Goal: Task Accomplishment & Management: Use online tool/utility

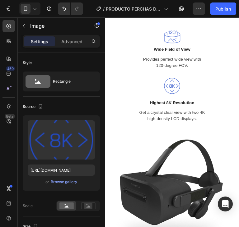
scroll to position [604, 0]
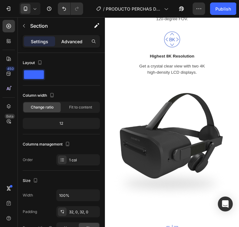
click at [74, 37] on div "Advanced" at bounding box center [71, 41] width 31 height 10
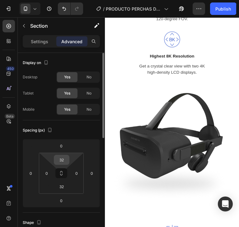
click at [64, 163] on input "32" at bounding box center [61, 159] width 12 height 9
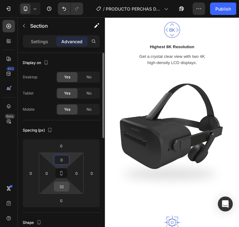
type input "0"
click at [64, 185] on input "32" at bounding box center [61, 186] width 12 height 9
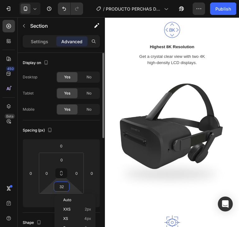
type input "0"
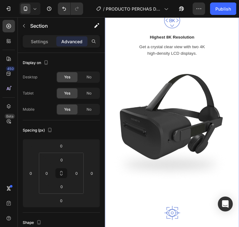
click at [203, 111] on div "Wide Field of View Text block Provides perfect wide view with 120-degree FOV. T…" at bounding box center [175, 139] width 140 height 394
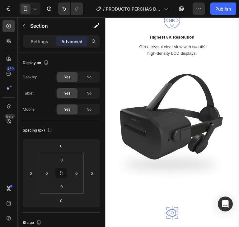
click at [194, 114] on div "Wide Field of View Text block Provides perfect wide view with 120-degree FOV. T…" at bounding box center [175, 139] width 140 height 394
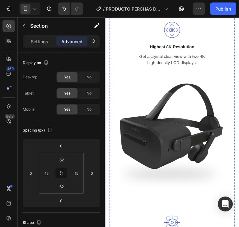
scroll to position [572, 0]
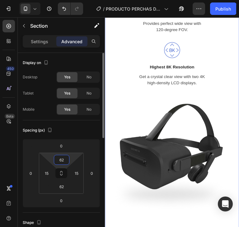
click at [63, 160] on input "62" at bounding box center [61, 159] width 12 height 9
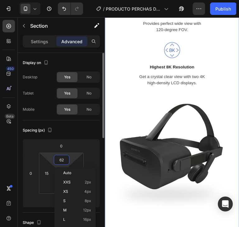
type input "0"
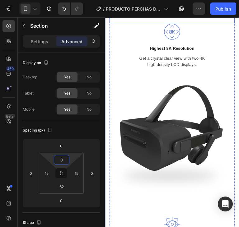
click at [205, 15] on div "Wide Field of View Text block Provides perfect wide view with 120-degree FOV. T…" at bounding box center [175, 2] width 131 height 25
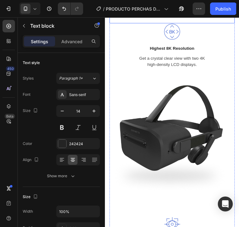
click at [210, 14] on p "Provides perfect wide view with 120-degree FOV." at bounding box center [175, 7] width 130 height 13
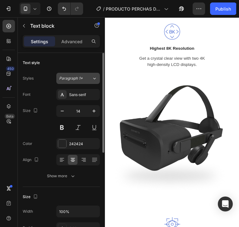
click at [80, 75] on button "Paragraph 1*" at bounding box center [78, 78] width 44 height 11
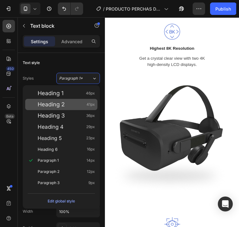
click at [65, 108] on div "Heading 2 41px" at bounding box center [61, 104] width 72 height 11
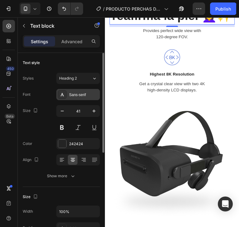
click at [82, 98] on div "Sans-serif" at bounding box center [78, 94] width 44 height 11
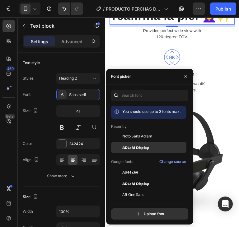
click at [143, 145] on span "ADLaM Display" at bounding box center [135, 148] width 27 height 6
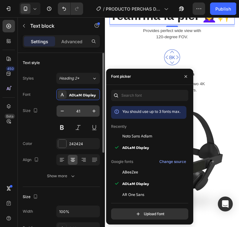
click at [77, 112] on input "41" at bounding box center [78, 111] width 21 height 11
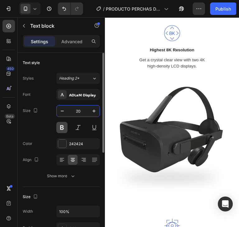
type input "20"
click at [61, 126] on button at bounding box center [61, 127] width 11 height 11
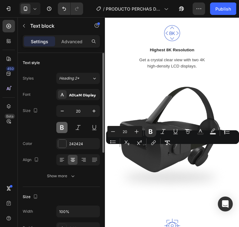
click at [64, 127] on button at bounding box center [61, 127] width 11 height 11
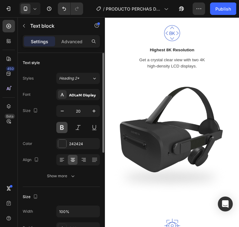
click at [64, 127] on button at bounding box center [61, 127] width 11 height 11
click at [192, 16] on p "Provides perfect wide view with 120-degree FOV." at bounding box center [175, 9] width 130 height 13
click at [210, 16] on p "Provides perfect wide view with 120-degree FOV." at bounding box center [175, 9] width 130 height 13
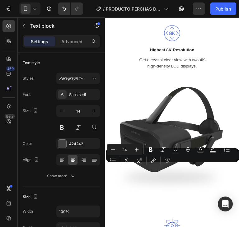
click at [199, 16] on p "Provides perfect wide view with 120-degree FOV." at bounding box center [175, 9] width 130 height 13
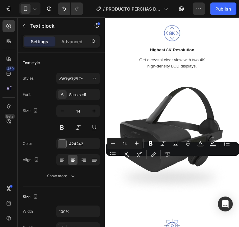
drag, startPoint x: 193, startPoint y: 175, endPoint x: 134, endPoint y: 164, distance: 60.3
click at [134, 16] on p "Provides perfect wide view with 120-degree FOV." at bounding box center [175, 9] width 130 height 13
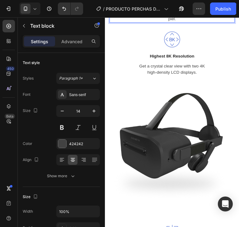
click at [188, 22] on p "Combina calor terapéutico 🔥 y vibración ⚡ para estimular la producción de colág…" at bounding box center [175, 13] width 130 height 20
click at [191, 22] on p "Combina calor terapéutico 🔥 y vibración ⚡ para estimular la producción de colág…" at bounding box center [175, 13] width 130 height 20
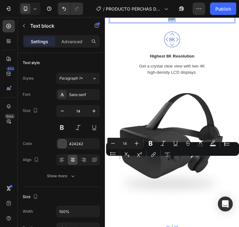
drag, startPoint x: 184, startPoint y: 181, endPoint x: 124, endPoint y: 169, distance: 61.0
click at [113, 22] on p "Combina calor terapéutico 🔥 y vibración ⚡ para estimular la producción de colág…" at bounding box center [175, 13] width 130 height 20
click at [173, 22] on p "Combina calor terapéutico 🔥 y vibración ⚡ para estimular la producción de colág…" at bounding box center [175, 13] width 130 height 20
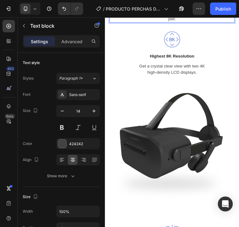
click at [194, 22] on p "Combina calor terapéutico 🔥 y vibración ⚡ para estimular la producción de colág…" at bounding box center [175, 13] width 130 height 20
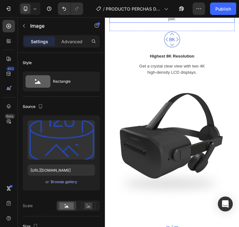
click at [191, 22] on p "Combina calor terapéutico 🔥 y vibración ⚡ para estimular la producción de colág…" at bounding box center [175, 13] width 130 height 20
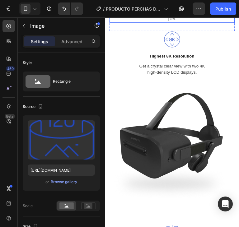
click at [208, 22] on p "Combina calor terapéutico 🔥 y vibración ⚡ para estimular la producción de colág…" at bounding box center [175, 13] width 130 height 20
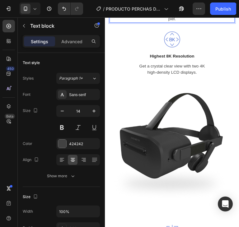
click at [190, 22] on p "Combina calor terapéutico 🔥 y vibración ⚡ para estimular la producción de colág…" at bounding box center [175, 13] width 130 height 20
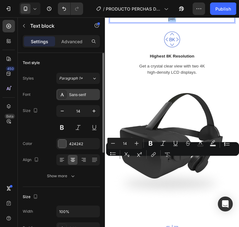
click at [84, 94] on div "Sans-serif" at bounding box center [83, 95] width 29 height 6
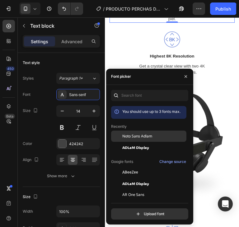
drag, startPoint x: 146, startPoint y: 136, endPoint x: 165, endPoint y: 136, distance: 18.1
click at [146, 136] on span "Noto Sans Adlam" at bounding box center [137, 137] width 30 height 6
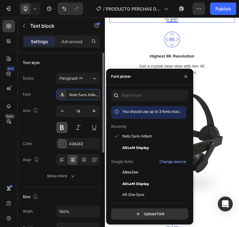
click at [59, 130] on button at bounding box center [61, 127] width 11 height 11
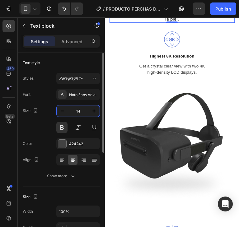
click at [81, 110] on input "14" at bounding box center [78, 111] width 21 height 11
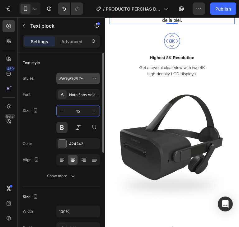
click at [76, 80] on span "Paragraph 1*" at bounding box center [71, 79] width 24 height 6
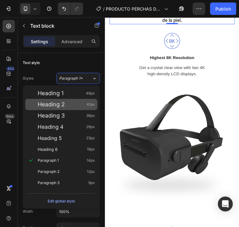
click at [68, 103] on div "Heading 2 41px" at bounding box center [66, 105] width 57 height 6
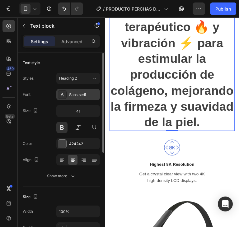
click at [75, 96] on div "Sans-serif" at bounding box center [83, 95] width 29 height 6
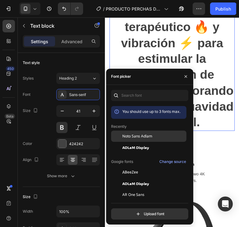
click at [136, 138] on span "Noto Sans Adlam" at bounding box center [137, 137] width 30 height 6
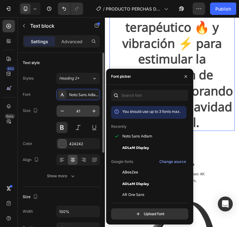
click at [80, 111] on input "41" at bounding box center [78, 111] width 21 height 11
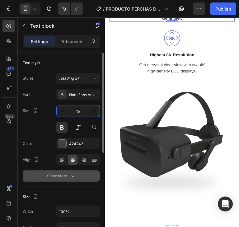
click at [76, 176] on button "Show more" at bounding box center [61, 176] width 77 height 11
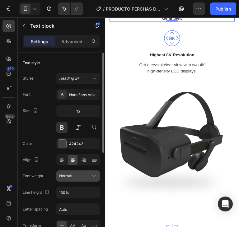
scroll to position [31, 0]
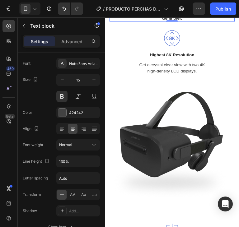
click at [217, 21] on p "Combina calor terapéutico 🔥 y vibración ⚡ para estimular la producción de colág…" at bounding box center [175, 12] width 130 height 18
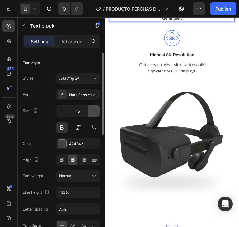
click at [98, 112] on button "button" at bounding box center [93, 111] width 11 height 11
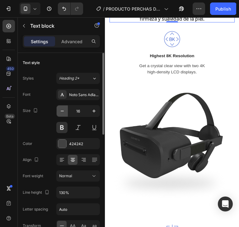
click at [62, 111] on icon "button" at bounding box center [62, 111] width 6 height 6
type input "15"
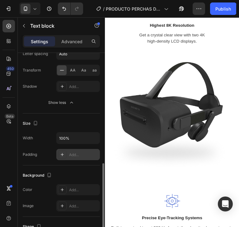
scroll to position [187, 0]
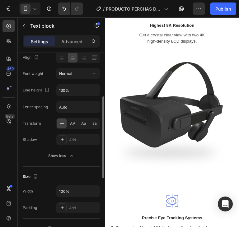
scroll to position [71, 0]
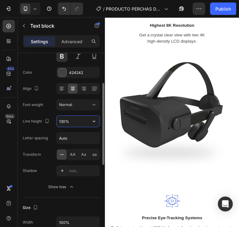
click at [72, 122] on input "130%" at bounding box center [78, 121] width 43 height 11
click at [91, 122] on icon "button" at bounding box center [94, 121] width 6 height 6
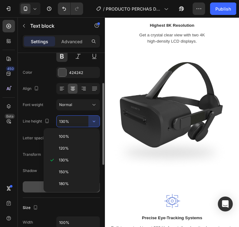
click at [72, 181] on p "180%" at bounding box center [77, 184] width 36 height 6
type input "180%"
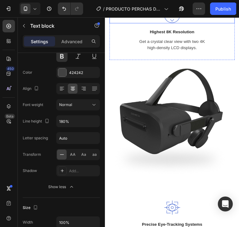
click at [221, 24] on div at bounding box center [175, 14] width 131 height 17
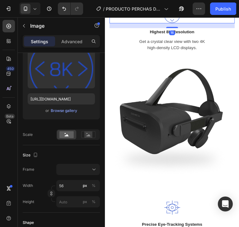
scroll to position [0, 0]
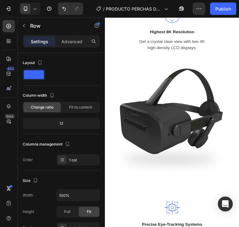
click at [62, 43] on p "Advanced" at bounding box center [71, 41] width 21 height 7
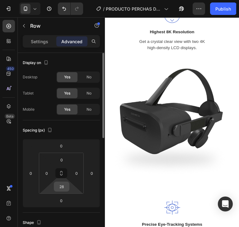
click at [63, 190] on input "28" at bounding box center [61, 186] width 12 height 9
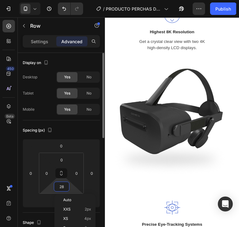
type input "0"
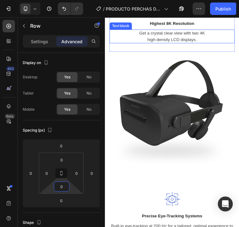
click at [202, 27] on p "Highest 8K Resolution" at bounding box center [175, 24] width 130 height 7
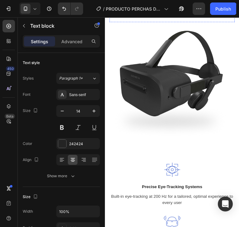
scroll to position [635, 0]
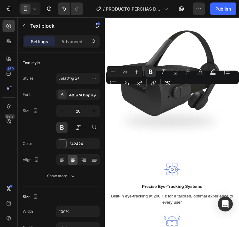
copy strong "Rejuvenece y reafirma la piel 💆‍♀️✨"
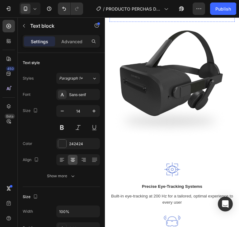
click at [221, 13] on p "Get a crystal clear view with two 4K high-density LCD displays." at bounding box center [175, 6] width 130 height 13
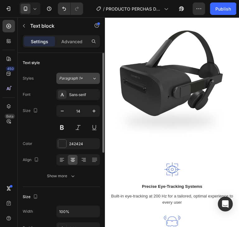
click at [80, 80] on span "Paragraph 1*" at bounding box center [71, 79] width 24 height 6
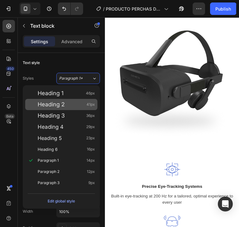
click at [81, 107] on div "Heading 2 41px" at bounding box center [66, 105] width 57 height 6
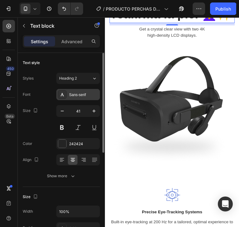
click at [77, 93] on div "Sans-serif" at bounding box center [83, 95] width 29 height 6
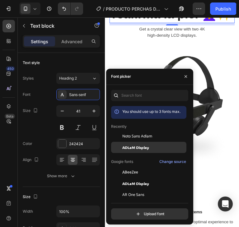
click at [134, 146] on span "ADLaM Display" at bounding box center [135, 148] width 27 height 6
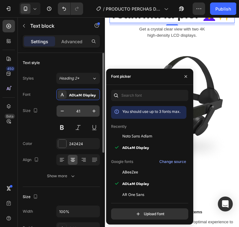
click at [78, 108] on input "41" at bounding box center [78, 111] width 21 height 11
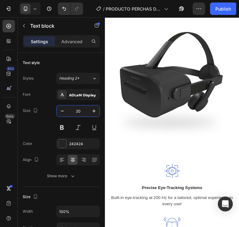
type input "20"
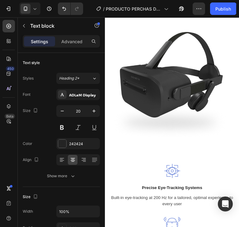
click at [205, 14] on p "Get a crystal clear view with two 4K high-density LCD displays." at bounding box center [175, 7] width 130 height 13
click at [213, 14] on p "Get a crystal clear view with two 4K high-density LCD displays." at bounding box center [175, 7] width 130 height 13
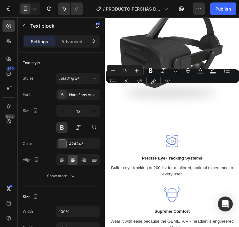
click at [192, 85] on div "Minus 15 Plus Bold Italic Underline Strikethrough Text Color Text Background Co…" at bounding box center [173, 76] width 131 height 22
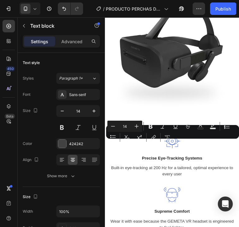
click at [201, 141] on div "Minus 14 Plus Bold Italic Underline Strikethrough Text Color Text Background Co…" at bounding box center [173, 132] width 131 height 22
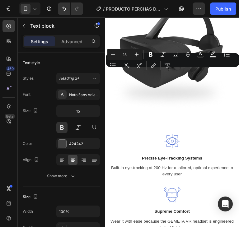
copy p "Combina calor terapéutico 🔥 y vibración ⚡ para estimular la producción de colág…"
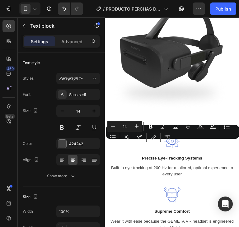
click at [190, 143] on div "Minus 14 Plus Bold Italic Underline Strikethrough Text Color Text Background Co…" at bounding box center [173, 132] width 131 height 22
click at [200, 143] on div "Minus 14 Plus Bold Italic Underline Strikethrough Text Color Text Background Co…" at bounding box center [173, 132] width 131 height 22
click at [204, 142] on div "Minus 14 Plus Bold Italic Underline Strikethrough Text Color Text Background Co…" at bounding box center [173, 132] width 131 height 22
click at [207, 141] on div "Minus 14 Plus Bold Italic Underline Strikethrough Text Color Text Background Co…" at bounding box center [173, 132] width 131 height 22
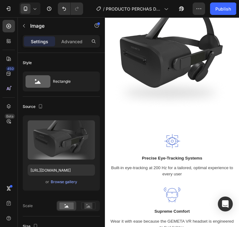
click at [213, 123] on img at bounding box center [175, 58] width 131 height 131
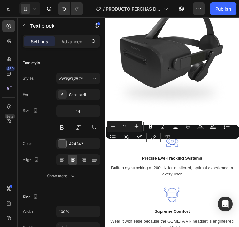
drag, startPoint x: 207, startPoint y: 149, endPoint x: 140, endPoint y: 139, distance: 67.4
click at [162, 139] on button "Remove Format" at bounding box center [167, 137] width 11 height 11
click at [187, 138] on div "Minus 14 Plus Bold Italic Underline Strikethrough Text Color Text Background Co…" at bounding box center [173, 132] width 131 height 22
click at [198, 141] on div "Minus 14 Plus Bold Italic Underline Strikethrough Text Color Text Background Co…" at bounding box center [173, 132] width 131 height 22
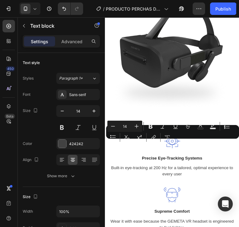
click at [199, 142] on div "Minus 14 Plus Bold Italic Underline Strikethrough Text Color Text Background Co…" at bounding box center [173, 132] width 131 height 22
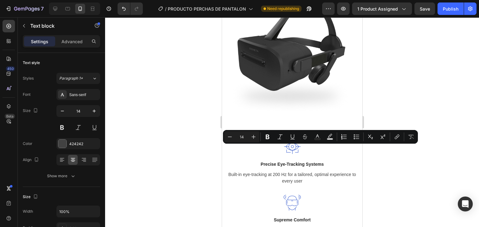
click at [239, 159] on div at bounding box center [292, 122] width 374 height 210
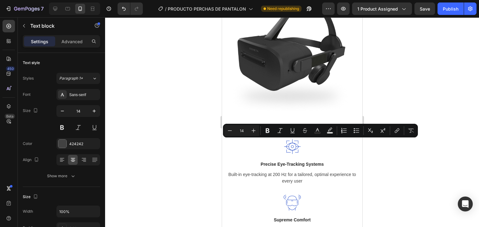
drag, startPoint x: 322, startPoint y: 147, endPoint x: 253, endPoint y: 139, distance: 69.1
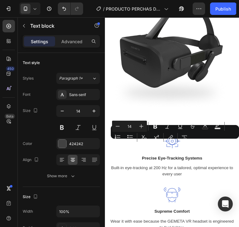
click at [191, 142] on div "Minus 14 Plus Bold Italic Underline Strikethrough Text Color Text Background Co…" at bounding box center [175, 132] width 126 height 22
click at [194, 143] on div "Minus 14 Plus Bold Italic Underline Strikethrough Text Color Text Background Co…" at bounding box center [175, 132] width 126 height 22
click at [198, 143] on div "Minus 14 Plus Bold Italic Underline Strikethrough Text Color Text Background Co…" at bounding box center [175, 132] width 126 height 22
click at [198, 140] on div "Minus 14 Plus Bold Italic Underline Strikethrough Text Color Text Background Co…" at bounding box center [175, 132] width 126 height 22
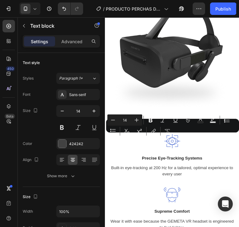
drag, startPoint x: 207, startPoint y: 147, endPoint x: 136, endPoint y: 143, distance: 70.8
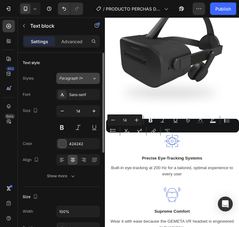
click at [78, 77] on span "Paragraph 1*" at bounding box center [71, 79] width 24 height 6
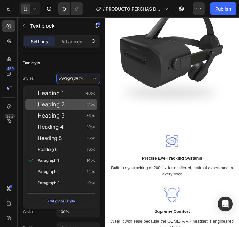
click at [67, 107] on div "Heading 2 41px" at bounding box center [66, 105] width 57 height 6
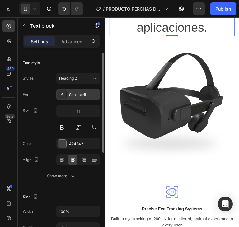
click at [91, 99] on div "Sans-serif" at bounding box center [78, 94] width 44 height 11
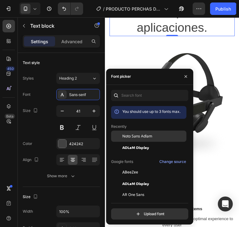
drag, startPoint x: 136, startPoint y: 134, endPoint x: 133, endPoint y: 132, distance: 3.6
click at [136, 134] on span "Noto Sans Adlam" at bounding box center [137, 137] width 30 height 6
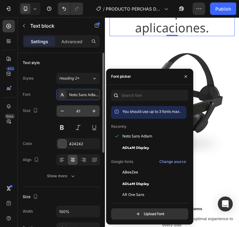
click at [79, 109] on input "41" at bounding box center [78, 111] width 21 height 11
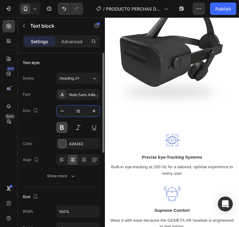
type input "15"
click at [62, 129] on button at bounding box center [61, 127] width 11 height 11
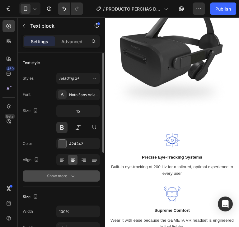
click at [70, 179] on icon "button" at bounding box center [73, 176] width 6 height 6
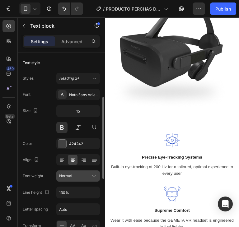
scroll to position [62, 0]
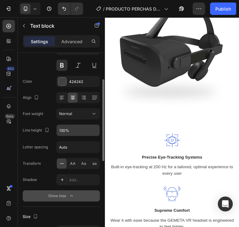
click at [73, 134] on input "130%" at bounding box center [78, 130] width 43 height 11
click at [89, 131] on button "button" at bounding box center [93, 130] width 11 height 11
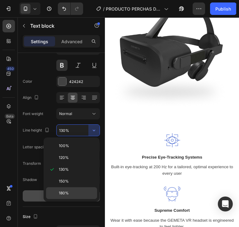
click at [78, 191] on p "180%" at bounding box center [77, 194] width 36 height 6
type input "180%"
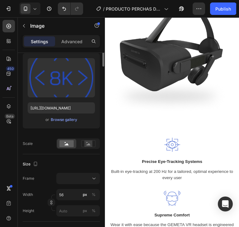
scroll to position [0, 0]
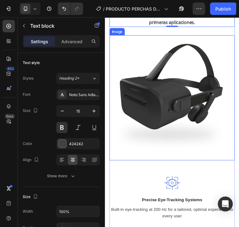
scroll to position [791, 0]
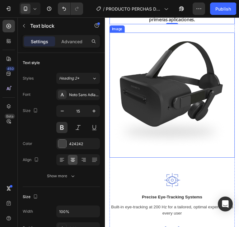
click at [161, 106] on img at bounding box center [175, 98] width 131 height 131
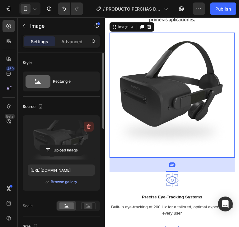
click at [91, 125] on icon "button" at bounding box center [89, 127] width 6 height 6
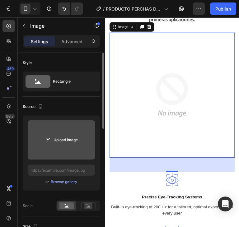
click at [64, 141] on input "file" at bounding box center [61, 140] width 43 height 11
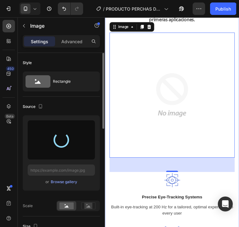
type input "https://cdn.shopify.com/s/files/1/0780/0304/4572/files/gempages_581704365283214…"
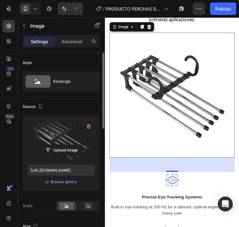
click at [215, 175] on div "48" at bounding box center [175, 171] width 131 height 15
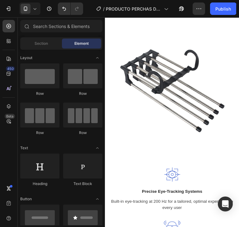
scroll to position [796, 0]
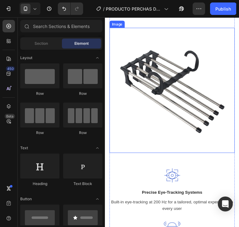
click at [199, 120] on img at bounding box center [175, 93] width 131 height 131
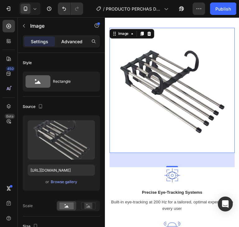
click at [64, 41] on p "Advanced" at bounding box center [71, 41] width 21 height 7
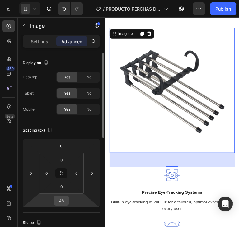
click at [65, 201] on input "48" at bounding box center [61, 200] width 12 height 9
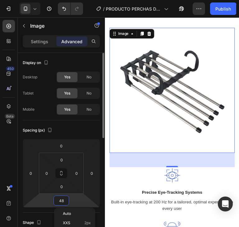
type input "0"
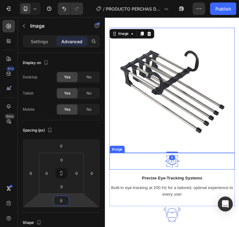
click at [214, 168] on div at bounding box center [175, 167] width 131 height 17
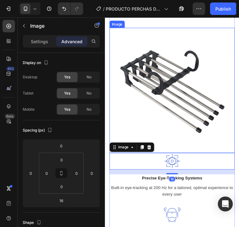
click at [204, 123] on img at bounding box center [175, 93] width 131 height 131
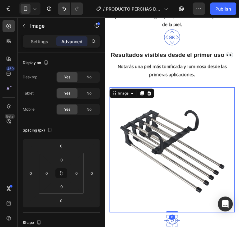
scroll to position [702, 0]
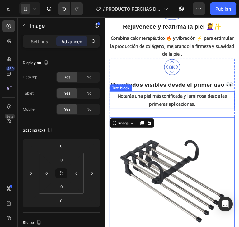
click at [217, 113] on div "Notarás una piel más tonificada y luminosa desde las primeras aplicaciones." at bounding box center [175, 104] width 131 height 18
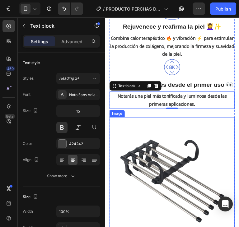
click at [214, 130] on img at bounding box center [175, 187] width 131 height 131
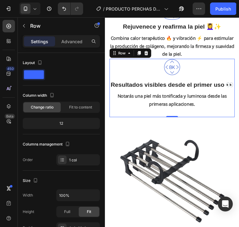
click at [213, 122] on div "Image Resultados visibles desde el primer uso 👀 Text block Notarás una piel más…" at bounding box center [175, 91] width 131 height 61
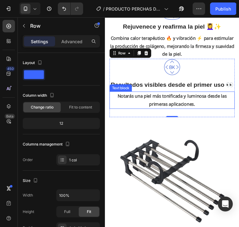
click at [209, 112] on p "Notarás una piel más tonificada y luminosa desde las primeras aplicaciones." at bounding box center [175, 104] width 130 height 17
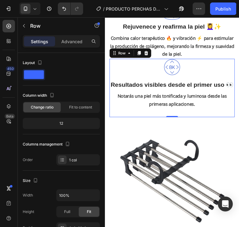
click at [208, 122] on div "Image Resultados visibles desde el primer uso 👀 Text block Notarás una piel más…" at bounding box center [175, 91] width 131 height 61
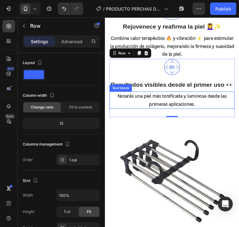
click at [208, 111] on p "Notarás una piel más tonificada y luminosa desde las primeras aplicaciones." at bounding box center [175, 104] width 130 height 17
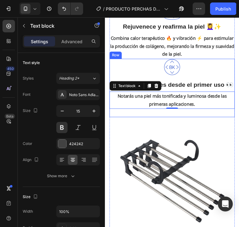
click at [201, 122] on div "Image Resultados visibles desde el primer uso 👀 Text block Notarás una piel más…" at bounding box center [175, 91] width 131 height 61
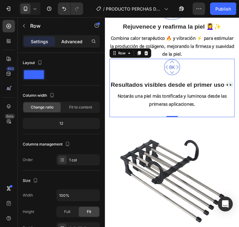
click at [70, 44] on p "Advanced" at bounding box center [71, 41] width 21 height 7
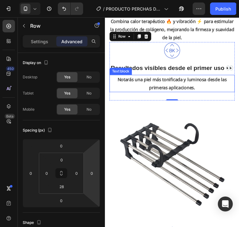
scroll to position [733, 0]
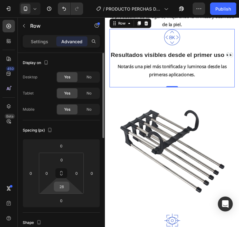
click at [63, 187] on input "28" at bounding box center [61, 186] width 12 height 9
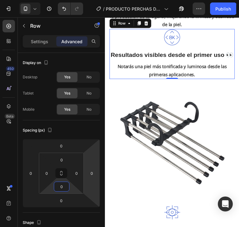
type input "0"
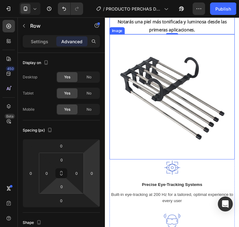
scroll to position [827, 0]
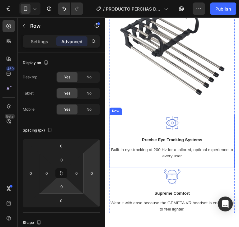
click at [197, 142] on div "Image Precise Eye-Tracking Systems Text block Built-in eye-tracking at 200 Hz f…" at bounding box center [175, 142] width 131 height 47
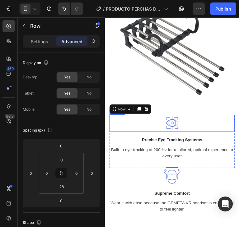
click at [213, 136] on div at bounding box center [175, 127] width 131 height 17
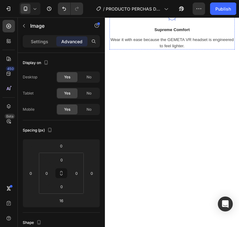
scroll to position [671, 0]
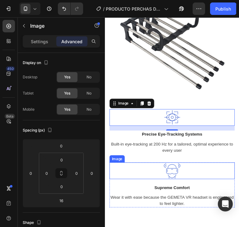
click at [204, 186] on div at bounding box center [175, 177] width 131 height 17
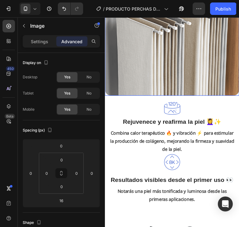
scroll to position [609, 0]
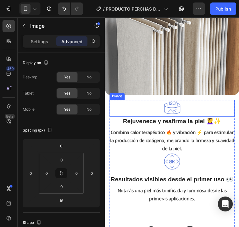
click at [189, 109] on div at bounding box center [175, 112] width 131 height 17
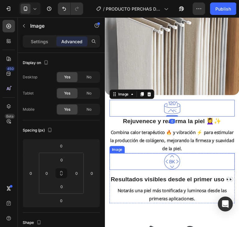
click at [203, 160] on div at bounding box center [175, 168] width 131 height 17
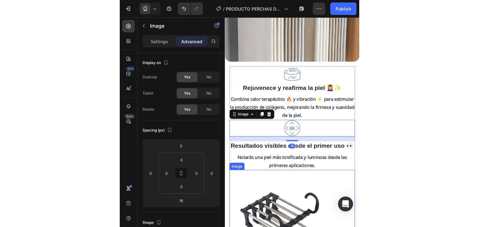
scroll to position [640, 0]
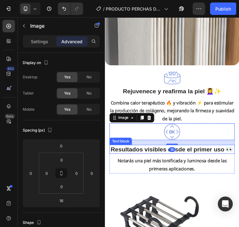
click at [207, 155] on p "Resultados visibles desde el primer uso 👀" at bounding box center [175, 155] width 130 height 8
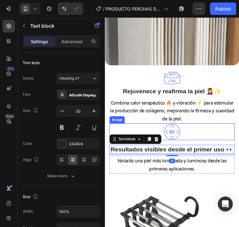
click at [206, 132] on div at bounding box center [175, 136] width 131 height 17
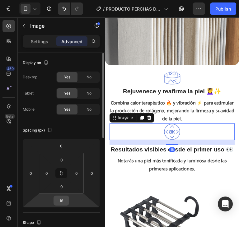
click at [67, 199] on input "16" at bounding box center [61, 200] width 12 height 9
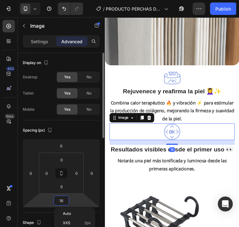
type input "0"
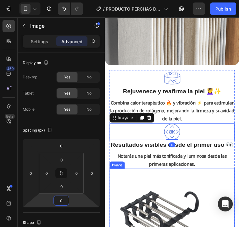
click at [162, 173] on p "Notarás una piel más tonificada y luminosa desde las primeras aplicaciones." at bounding box center [175, 166] width 130 height 17
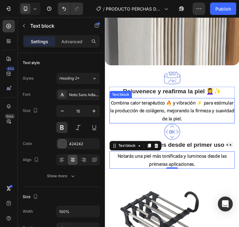
click at [215, 117] on p "Combina calor terapéutico 🔥 y vibración ⚡ para estimular la producción de colág…" at bounding box center [175, 115] width 130 height 25
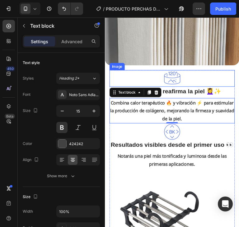
click at [187, 73] on div at bounding box center [175, 81] width 131 height 17
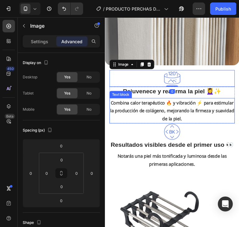
click at [213, 110] on p "Combina calor terapéutico 🔥 y vibración ⚡ para estimular la producción de colág…" at bounding box center [175, 115] width 130 height 25
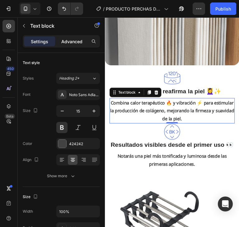
click at [67, 40] on p "Advanced" at bounding box center [71, 41] width 21 height 7
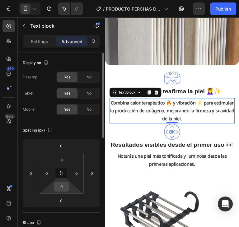
click at [64, 189] on input "0" at bounding box center [61, 186] width 12 height 9
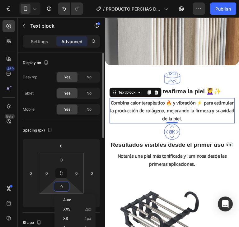
type input "4"
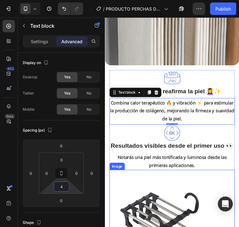
click at [205, 165] on p "Notarás una piel más tonificada y luminosa desde las primeras aplicaciones." at bounding box center [175, 168] width 130 height 17
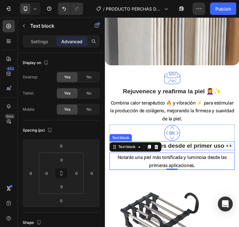
click at [206, 151] on p "Resultados visibles desde el primer uso 👀" at bounding box center [175, 152] width 130 height 8
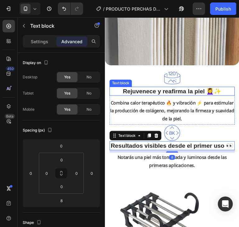
click at [200, 91] on strong "Rejuvenece y reafirma la piel 💆‍♀️✨" at bounding box center [175, 94] width 103 height 7
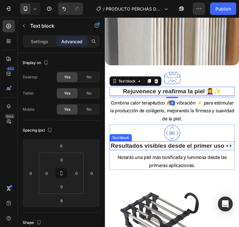
click at [209, 148] on strong "Resultados visibles desde el primer uso 👀" at bounding box center [175, 151] width 128 height 7
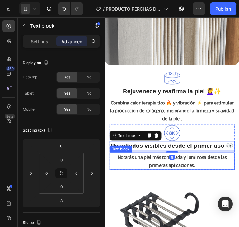
click at [218, 168] on p "Notarás una piel más tonificada y luminosa desde las primeras aplicaciones." at bounding box center [175, 168] width 130 height 17
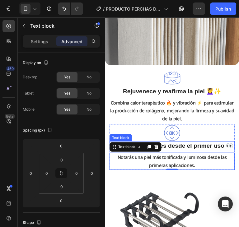
click at [202, 152] on p "Resultados visibles desde el primer uso 👀" at bounding box center [175, 152] width 130 height 8
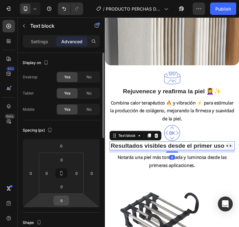
click at [58, 203] on input "8" at bounding box center [61, 200] width 12 height 9
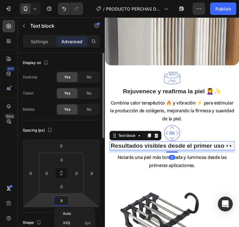
type input "0"
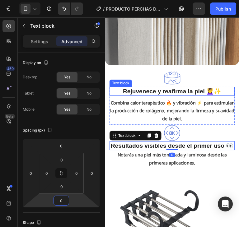
click at [190, 91] on strong "Rejuvenece y reafirma la piel 💆‍♀️✨" at bounding box center [175, 94] width 103 height 7
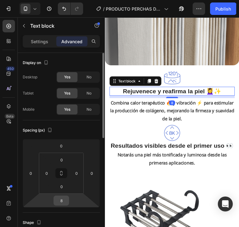
click at [65, 202] on input "8" at bounding box center [61, 200] width 12 height 9
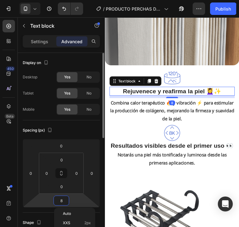
type input "0"
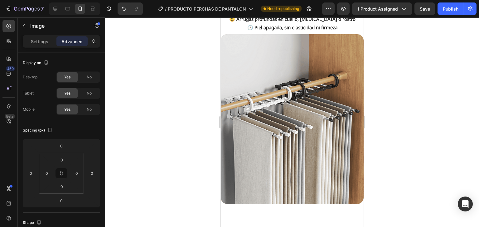
scroll to position [422, 0]
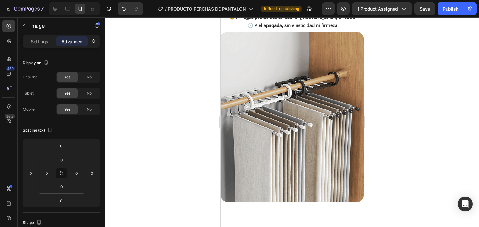
click at [239, 153] on img at bounding box center [291, 117] width 143 height 170
click at [239, 149] on img at bounding box center [291, 117] width 143 height 170
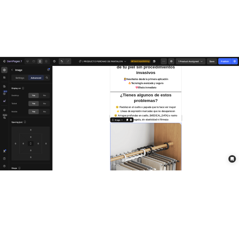
scroll to position [297, 0]
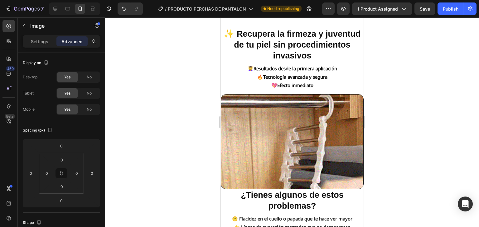
click at [239, 145] on img at bounding box center [291, 141] width 143 height 95
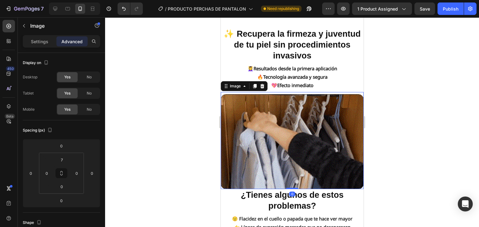
click at [239, 134] on div at bounding box center [292, 122] width 374 height 210
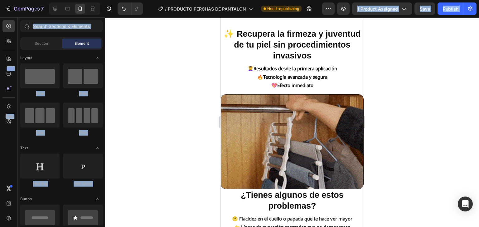
drag, startPoint x: 130, startPoint y: 0, endPoint x: 93, endPoint y: 80, distance: 87.8
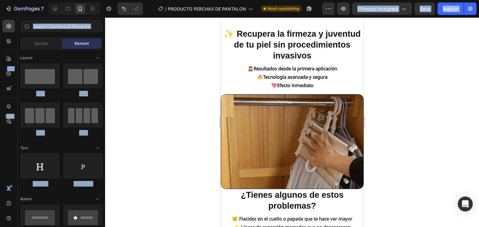
click at [70, 0] on div "7 / PRODUCTO PERCHAS DE PANTALON Need republishing Preview 1 product assigned S…" at bounding box center [239, 0] width 479 height 0
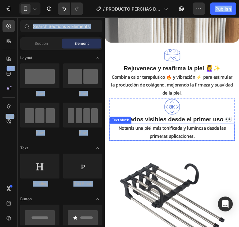
scroll to position [733, 0]
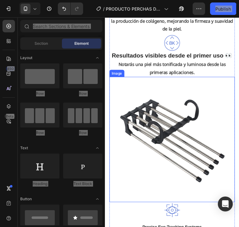
click at [195, 157] on img at bounding box center [176, 147] width 133 height 133
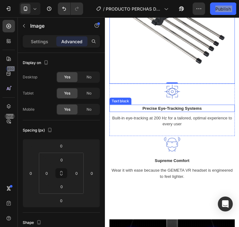
scroll to position [858, 0]
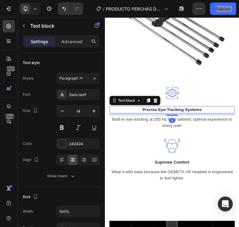
click at [194, 113] on p "Precise Eye-Tracking Systems" at bounding box center [176, 115] width 132 height 7
click at [195, 114] on div "Precise Eye-Tracking Systems" at bounding box center [176, 116] width 133 height 8
click at [195, 114] on p "Precise Eye-Tracking Systems" at bounding box center [176, 115] width 132 height 7
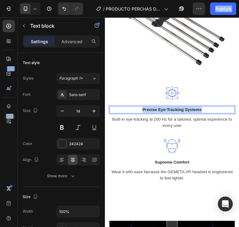
click at [195, 113] on p "Precise Eye-Tracking Systems" at bounding box center [176, 115] width 132 height 7
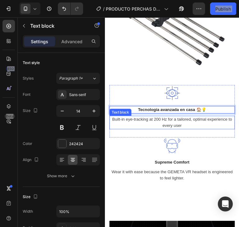
click at [189, 127] on p "Built-in eye-tracking at 200 Hz for a tailored, optimal experience to every user" at bounding box center [176, 129] width 132 height 13
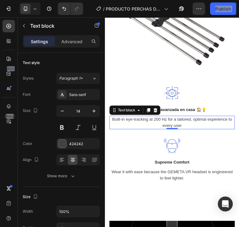
click at [190, 131] on p "Built-in eye-tracking at 200 Hz for a tailored, optimal experience to every user" at bounding box center [176, 129] width 132 height 13
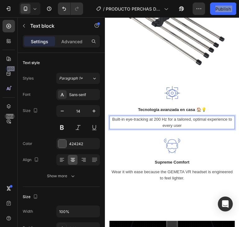
click at [190, 129] on p "Built-in eye-tracking at 200 Hz for a tailored, optimal experience to every user" at bounding box center [176, 129] width 132 height 13
click at [189, 128] on p "Built-in eye-tracking at 200 Hz for a tailored, optimal experience to every user" at bounding box center [176, 129] width 132 height 13
click at [189, 127] on p "Built-in eye-tracking at 200 Hz for a tailored, optimal experience to every user" at bounding box center [176, 129] width 132 height 13
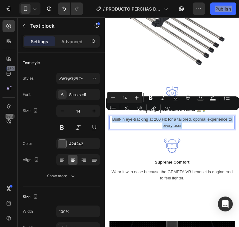
drag, startPoint x: 189, startPoint y: 127, endPoint x: 246, endPoint y: 131, distance: 57.1
click at [145, 123] on p "Built-in eye-tracking at 200 Hz for a tailored, optimal experience to every user" at bounding box center [176, 129] width 132 height 13
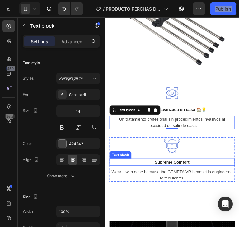
click at [174, 168] on p "Supreme Comfort" at bounding box center [176, 171] width 132 height 7
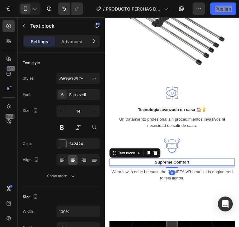
click at [174, 168] on p "Supreme Comfort" at bounding box center [176, 171] width 132 height 7
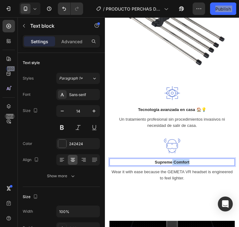
click at [174, 168] on p "Supreme Comfort" at bounding box center [176, 171] width 132 height 7
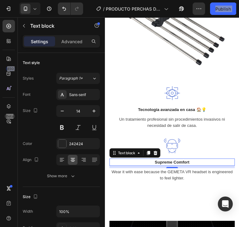
click at [218, 169] on p "Supreme Comfort" at bounding box center [176, 171] width 132 height 7
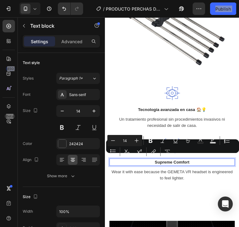
click at [218, 169] on p "Supreme Comfort" at bounding box center [176, 171] width 132 height 7
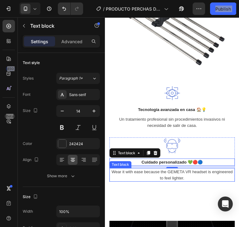
click at [173, 184] on p "Wear it with ease because the GEMETA VR headset is engineered to feel lighter." at bounding box center [176, 185] width 132 height 13
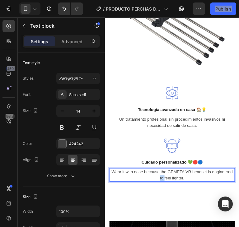
click at [173, 184] on p "Wear it with ease because the GEMETA VR headset is engineered to feel lighter." at bounding box center [176, 185] width 132 height 13
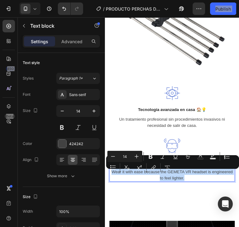
click at [173, 184] on p "Wear it with ease because the GEMETA VR headset is engineered to feel lighter." at bounding box center [176, 185] width 132 height 13
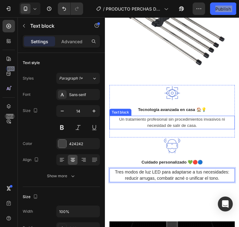
click at [203, 123] on p "Un tratamiento profesional sin procedimientos invasivos ni necesidad de salir d…" at bounding box center [176, 129] width 132 height 13
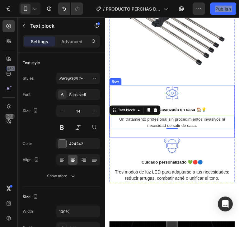
click at [212, 138] on div "Image Tecnología avanzada en casa 🏠💡 Text block Un tratamiento profesional sin …" at bounding box center [176, 117] width 133 height 56
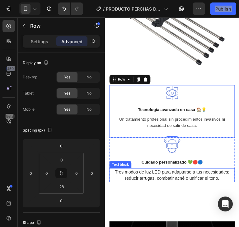
click at [172, 172] on div "Image Cuidado personalizado 💚🔴🔵 Text block Tres modos de luz LED para adaptarse…" at bounding box center [176, 169] width 133 height 48
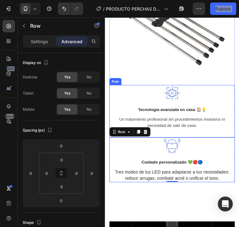
click at [186, 137] on div "Image Tecnología avanzada en casa 🏠💡 Text block Un tratamiento profesional sin …" at bounding box center [176, 117] width 133 height 56
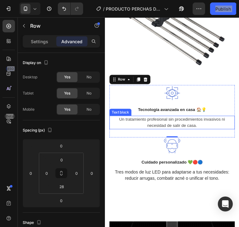
click at [198, 128] on p "Un tratamiento profesional sin procedimientos invasivos ni necesidad de salir d…" at bounding box center [176, 129] width 132 height 13
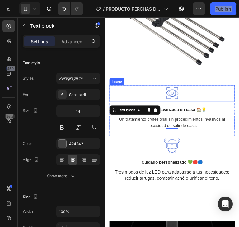
click at [214, 95] on div at bounding box center [176, 97] width 133 height 17
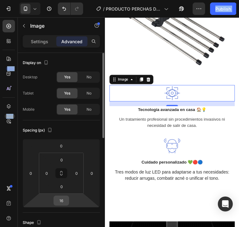
click at [66, 196] on div "16" at bounding box center [62, 201] width 16 height 10
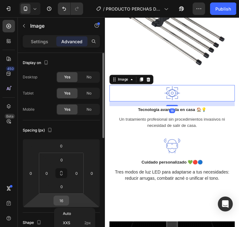
click at [64, 201] on input "16" at bounding box center [61, 200] width 12 height 9
type input "0"
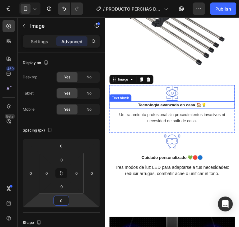
click at [215, 108] on p "Tecnología avanzada en casa 🏠💡" at bounding box center [176, 111] width 132 height 7
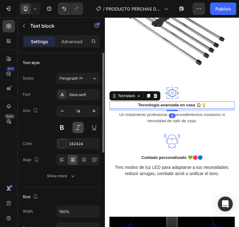
scroll to position [31, 0]
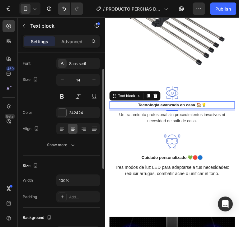
drag, startPoint x: 73, startPoint y: 45, endPoint x: 69, endPoint y: 84, distance: 39.5
click at [72, 45] on div "Advanced" at bounding box center [71, 41] width 31 height 10
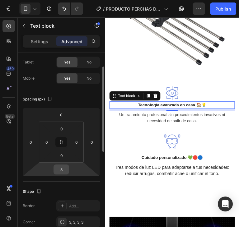
click at [67, 169] on input "8" at bounding box center [61, 169] width 12 height 9
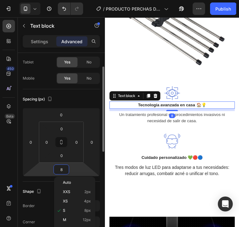
type input "0"
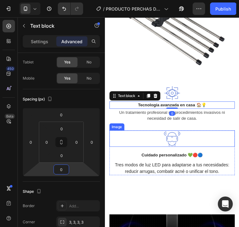
click at [206, 140] on div at bounding box center [176, 146] width 133 height 17
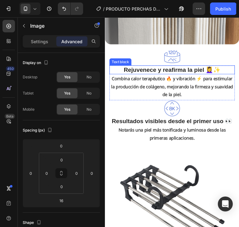
scroll to position [671, 0]
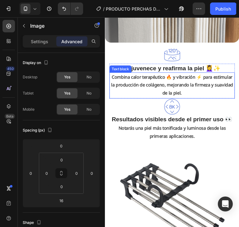
click at [192, 83] on p "Combina calor terapéutico 🔥 y vibración ⚡ para estimular la producción de colág…" at bounding box center [176, 89] width 132 height 25
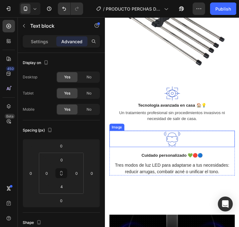
scroll to position [858, 0]
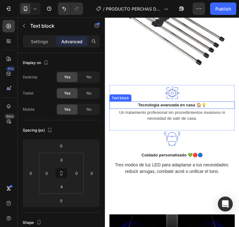
click at [178, 108] on p "Tecnología avanzada en casa 🏠💡" at bounding box center [176, 111] width 132 height 7
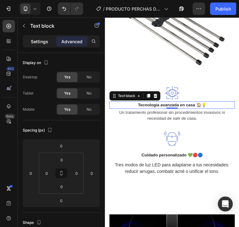
click at [46, 45] on div "Settings" at bounding box center [39, 41] width 31 height 10
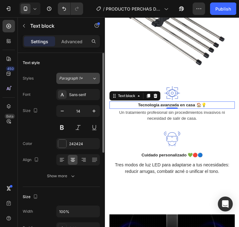
click at [82, 82] on button "Paragraph 1*" at bounding box center [78, 78] width 44 height 11
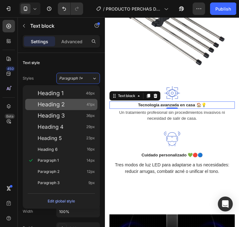
click at [60, 101] on div "Heading 2 41px" at bounding box center [61, 104] width 72 height 11
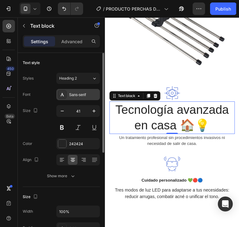
click at [75, 97] on div "Sans-serif" at bounding box center [83, 95] width 29 height 6
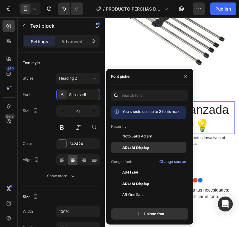
click at [141, 147] on span "ADLaM Display" at bounding box center [135, 148] width 27 height 6
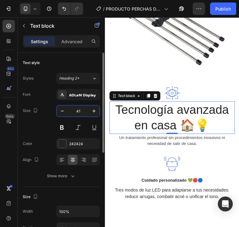
click at [79, 113] on input "41" at bounding box center [78, 111] width 21 height 11
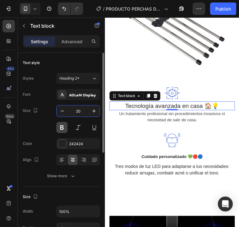
type input "20"
click at [64, 131] on button at bounding box center [61, 127] width 11 height 11
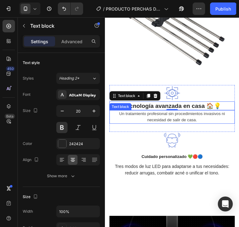
click at [183, 123] on p "Un tratamiento profesional sin procedimientos invasivos ni necesidad de salir d…" at bounding box center [176, 123] width 132 height 13
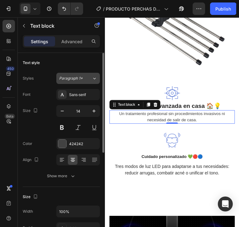
click at [90, 78] on div "Paragraph 1*" at bounding box center [75, 79] width 33 height 6
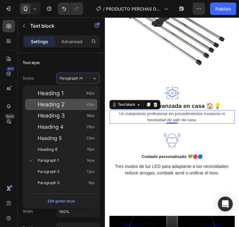
click at [73, 105] on div "Heading 2 41px" at bounding box center [66, 105] width 57 height 6
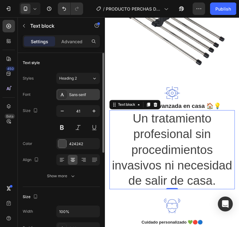
click at [79, 97] on div "Sans-serif" at bounding box center [83, 95] width 29 height 6
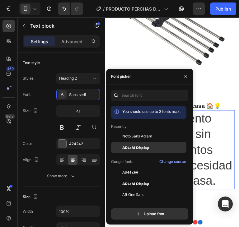
click at [152, 149] on div "ADLaM Display" at bounding box center [153, 148] width 63 height 6
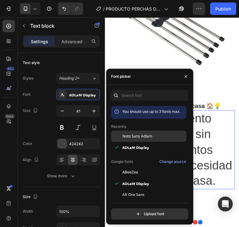
click at [151, 178] on div "Noto Sans Adlam" at bounding box center [148, 183] width 75 height 11
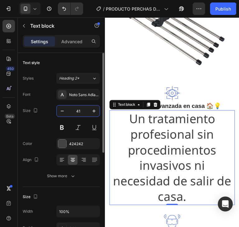
click at [80, 114] on input "41" at bounding box center [78, 111] width 21 height 11
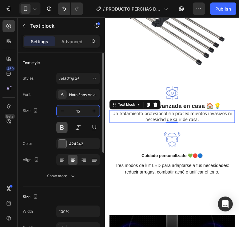
type input "15"
click at [65, 126] on button at bounding box center [61, 127] width 11 height 11
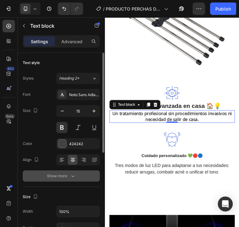
click at [72, 171] on button "Show more" at bounding box center [61, 176] width 77 height 11
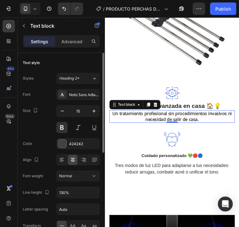
scroll to position [62, 0]
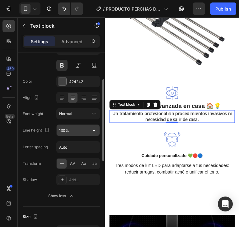
click at [80, 128] on input "130%" at bounding box center [78, 130] width 43 height 11
click at [99, 131] on button "button" at bounding box center [93, 130] width 11 height 11
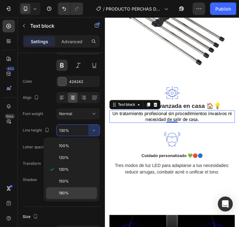
click at [73, 191] on p "180%" at bounding box center [77, 194] width 36 height 6
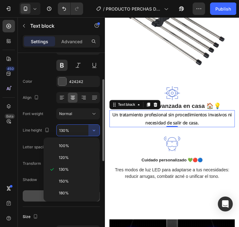
type input "180%"
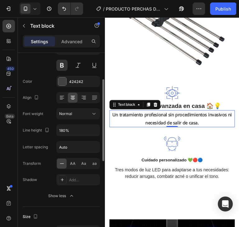
scroll to position [93, 0]
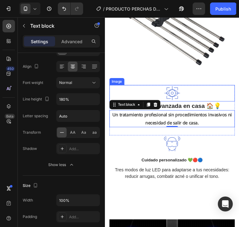
click at [224, 89] on div at bounding box center [176, 97] width 133 height 17
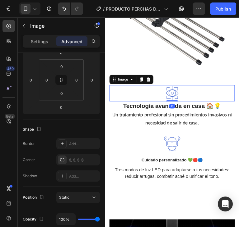
scroll to position [0, 0]
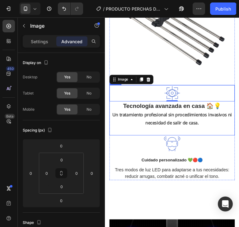
click at [194, 130] on div "Image 0 Tecnología avanzada en casa 🏠💡 Text block Un tratamiento profesional si…" at bounding box center [176, 116] width 133 height 54
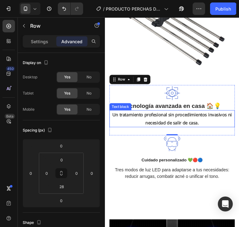
click at [191, 122] on p "Un tratamiento profesional sin procedimientos invasivos ni necesidad de salir d…" at bounding box center [176, 125] width 132 height 17
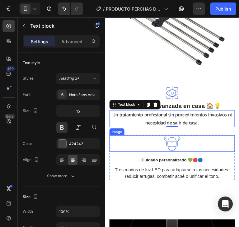
click at [206, 144] on div at bounding box center [176, 151] width 133 height 17
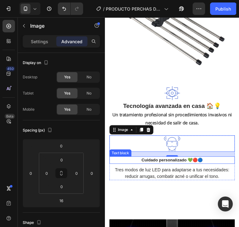
click at [178, 166] on p "Cuidado personalizado 💚🔴🔵" at bounding box center [176, 169] width 132 height 7
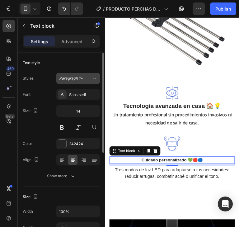
click at [82, 76] on span "Paragraph 1*" at bounding box center [71, 79] width 24 height 6
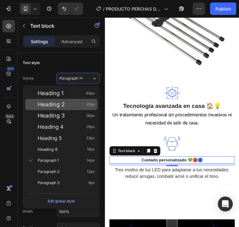
click at [71, 106] on div "Heading 2 41px" at bounding box center [66, 105] width 57 height 6
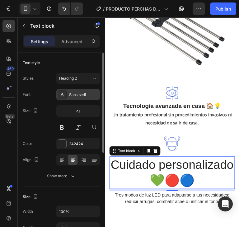
click at [84, 95] on div "Sans-serif" at bounding box center [83, 95] width 29 height 6
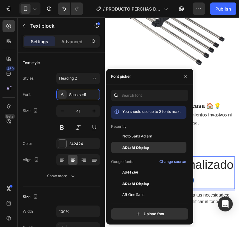
click at [148, 148] on span "ADLaM Display" at bounding box center [135, 148] width 27 height 6
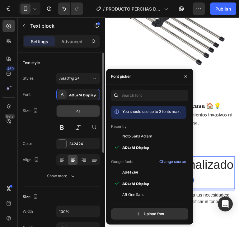
click at [77, 109] on input "41" at bounding box center [78, 111] width 21 height 11
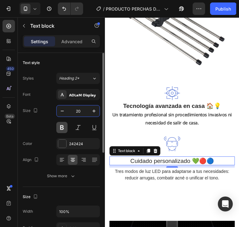
type input "20"
click at [62, 128] on button at bounding box center [61, 127] width 11 height 11
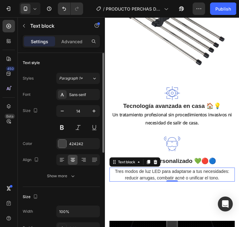
click at [199, 183] on span "Tres modos de luz LED para adaptarse a tus necesidades: reducir arrugas, combat…" at bounding box center [177, 185] width 122 height 12
click at [84, 75] on button "Paragraph 1*" at bounding box center [78, 78] width 44 height 11
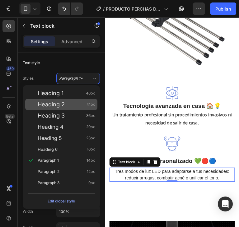
click at [70, 106] on div "Heading 2 41px" at bounding box center [66, 105] width 57 height 6
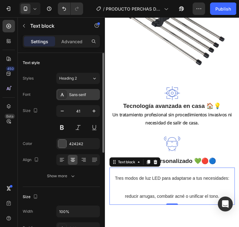
click at [80, 93] on div "Sans-serif" at bounding box center [83, 95] width 29 height 6
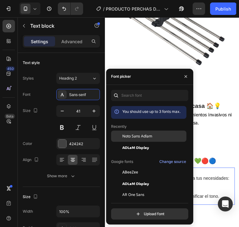
click at [144, 137] on span "Noto Sans Adlam" at bounding box center [137, 137] width 30 height 6
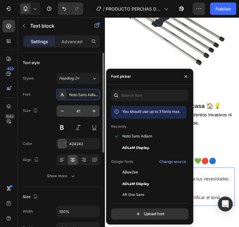
click at [70, 106] on input "41" at bounding box center [78, 111] width 21 height 11
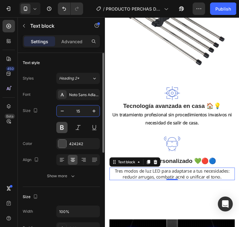
type input "15"
click at [62, 128] on button at bounding box center [61, 127] width 11 height 11
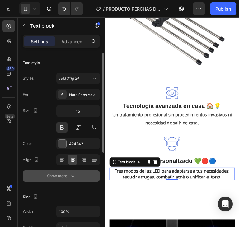
click at [74, 176] on icon "button" at bounding box center [73, 176] width 6 height 6
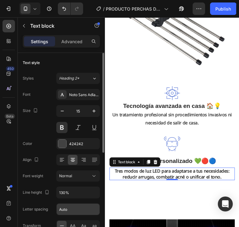
scroll to position [62, 0]
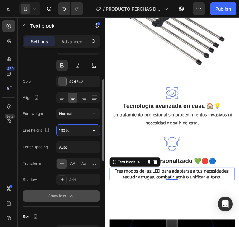
click at [83, 128] on input "130%" at bounding box center [78, 130] width 43 height 11
click at [95, 133] on icon "button" at bounding box center [94, 130] width 6 height 6
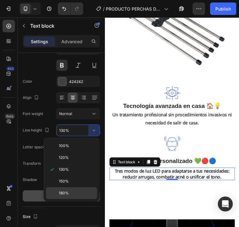
click at [76, 191] on p "180%" at bounding box center [77, 194] width 36 height 6
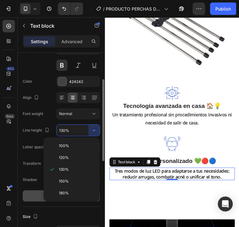
type input "180%"
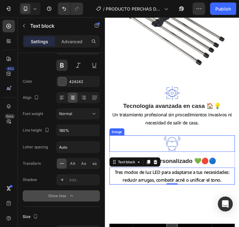
click at [209, 144] on div at bounding box center [176, 151] width 133 height 17
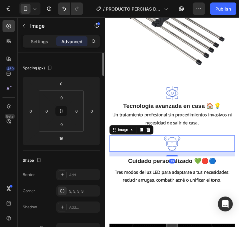
scroll to position [0, 0]
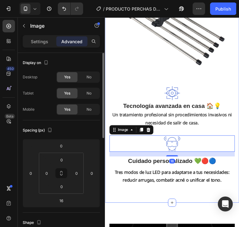
click at [196, 197] on div "Rejuvenece y reafirma la piel 💆‍♀️✨ Text block Combina calor terapéutico 🔥 y vi…" at bounding box center [176, 36] width 143 height 358
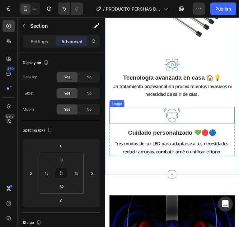
scroll to position [889, 0]
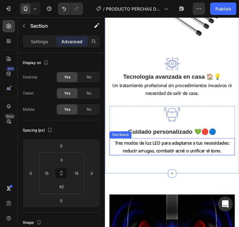
click at [204, 135] on p "Cuidado personalizado 💚🔴🔵" at bounding box center [176, 139] width 132 height 8
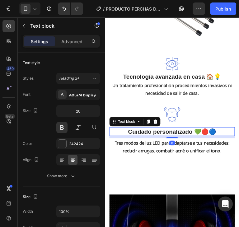
click at [203, 148] on span "Tres modos de luz LED para adaptarse a tus necesidades: reducir arrugas, combat…" at bounding box center [176, 155] width 122 height 15
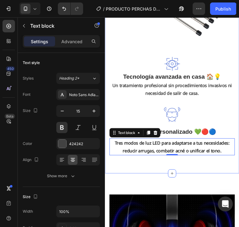
click at [201, 167] on div "Rejuvenece y reafirma la piel 💆‍♀️✨ Text block Combina calor terapéutico 🔥 y vi…" at bounding box center [176, 4] width 143 height 358
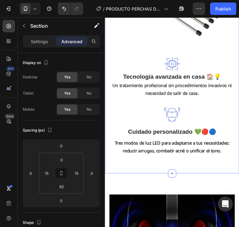
click at [198, 169] on div "Rejuvenece y reafirma la piel 💆‍♀️✨ Text block Combina calor terapéutico 🔥 y vi…" at bounding box center [176, 4] width 143 height 358
click at [66, 184] on input "62" at bounding box center [61, 186] width 12 height 9
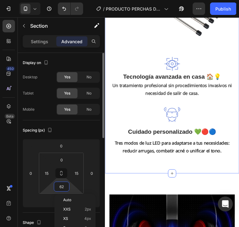
type input "0"
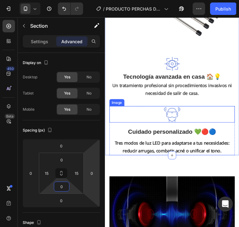
click at [189, 118] on div at bounding box center [176, 120] width 133 height 17
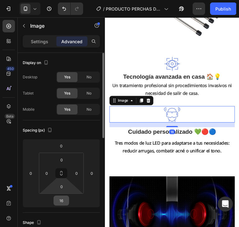
click at [64, 205] on input "16" at bounding box center [61, 200] width 12 height 9
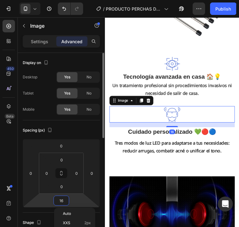
type input "0"
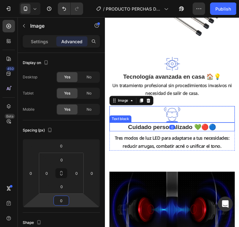
click at [188, 130] on p "Cuidado personalizado 💚🔴🔵" at bounding box center [176, 134] width 132 height 8
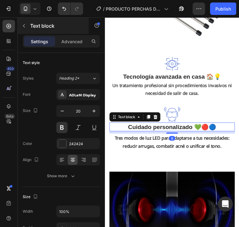
click at [69, 31] on div "Text block" at bounding box center [53, 26] width 71 height 16
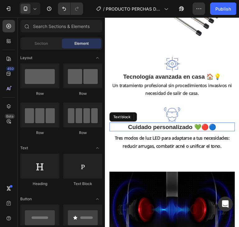
click at [177, 131] on p "Cuidado personalizado 💚🔴🔵" at bounding box center [176, 134] width 132 height 8
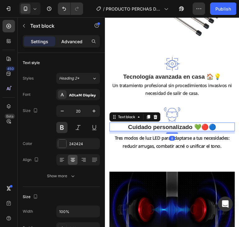
click at [62, 37] on div "Advanced" at bounding box center [71, 41] width 31 height 10
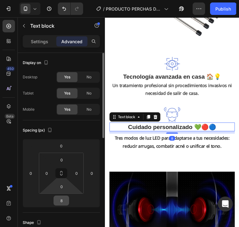
click at [65, 198] on input "8" at bounding box center [61, 200] width 12 height 9
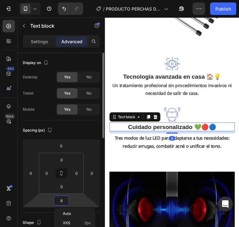
type input "0"
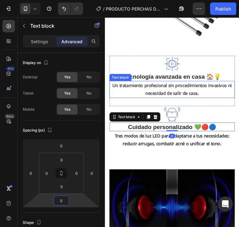
click at [199, 88] on p "Un tratamiento profesional sin procedimientos invasivos ni necesidad de salir d…" at bounding box center [176, 94] width 132 height 17
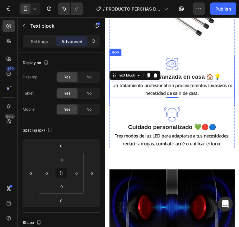
click at [205, 103] on div "Image Tecnología avanzada en casa 🏠💡 Text block Un tratamiento profesional sin …" at bounding box center [176, 85] width 133 height 54
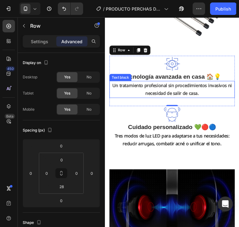
click at [206, 87] on p "Un tratamiento profesional sin procedimientos invasivos ni necesidad de salir d…" at bounding box center [176, 94] width 132 height 17
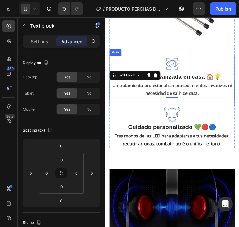
click at [191, 103] on div "Image Tecnología avanzada en casa 🏠💡 Text block Un tratamiento profesional sin …" at bounding box center [176, 85] width 133 height 54
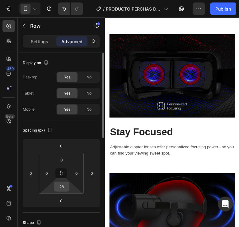
click at [62, 190] on input "28" at bounding box center [61, 186] width 12 height 9
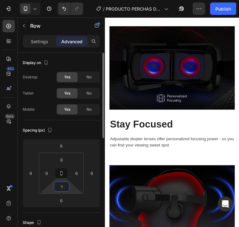
type input "15"
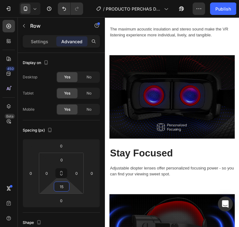
scroll to position [827, 0]
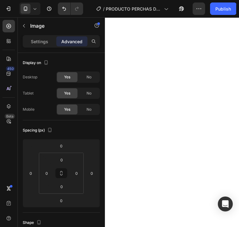
scroll to position [640, 0]
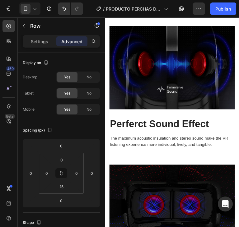
scroll to position [671, 0]
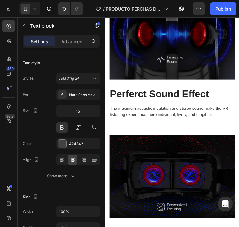
scroll to position [702, 0]
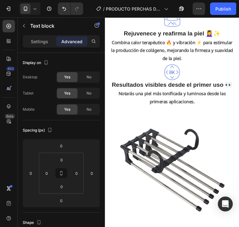
scroll to position [671, 0]
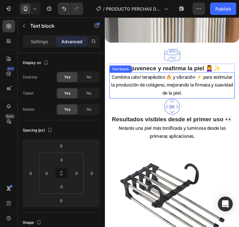
click at [201, 82] on p "Combina calor terapéutico 🔥 y vibración ⚡ para estimular la producción de colág…" at bounding box center [176, 89] width 132 height 25
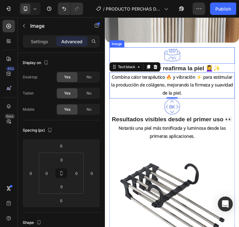
click at [236, 57] on div at bounding box center [176, 57] width 133 height 17
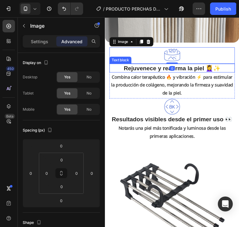
click at [226, 82] on p "Combina calor terapéutico 🔥 y vibración ⚡ para estimular la producción de colág…" at bounding box center [176, 89] width 132 height 25
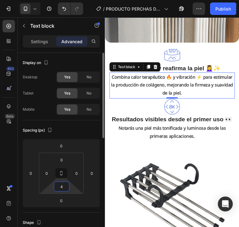
click at [64, 186] on input "4" at bounding box center [61, 186] width 12 height 9
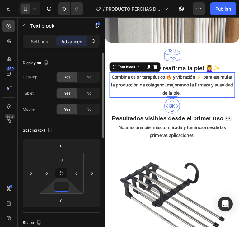
type input "15"
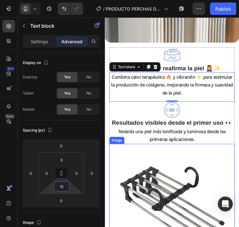
click at [204, 135] on p "Notarás una piel más tonificada y luminosa desde las primeras aplicaciones." at bounding box center [176, 143] width 132 height 17
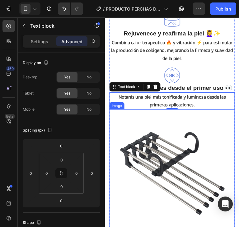
scroll to position [640, 0]
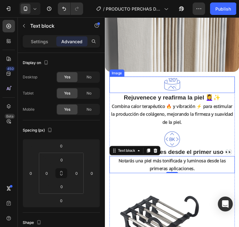
click at [194, 80] on div at bounding box center [176, 88] width 133 height 17
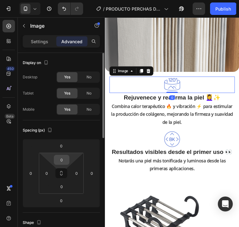
click at [61, 158] on input "0" at bounding box center [61, 159] width 12 height 9
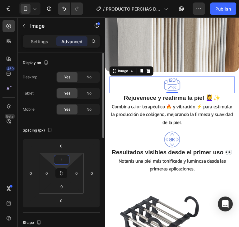
type input "15"
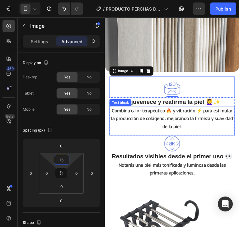
click at [214, 136] on div "Combina calor terapéutico 🔥 y vibración ⚡ para estimular la producción de colág…" at bounding box center [176, 127] width 133 height 31
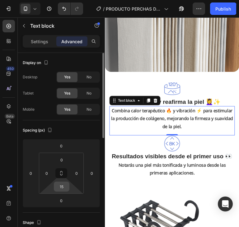
click at [66, 184] on input "15" at bounding box center [61, 186] width 12 height 9
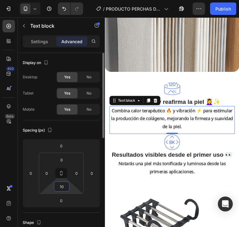
type input "15"
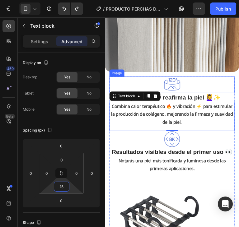
click at [191, 85] on div at bounding box center [176, 88] width 133 height 17
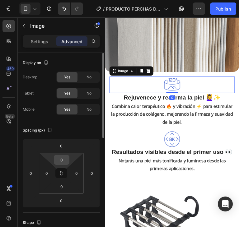
click at [62, 161] on input "0" at bounding box center [61, 159] width 12 height 9
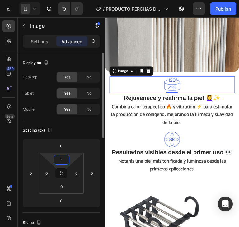
type input "10"
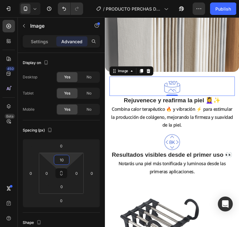
click at [217, 117] on p "Combina calor terapéutico 🔥 y vibración ⚡ para estimular la producción de colág…" at bounding box center [176, 123] width 132 height 25
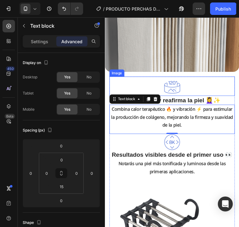
click at [215, 84] on div at bounding box center [176, 92] width 133 height 17
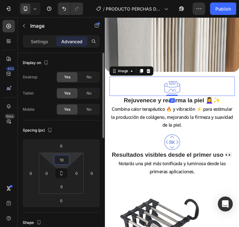
click at [63, 157] on input "10" at bounding box center [61, 159] width 12 height 9
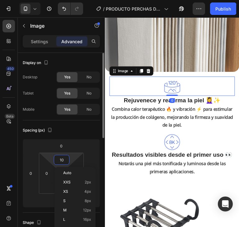
type input "0"
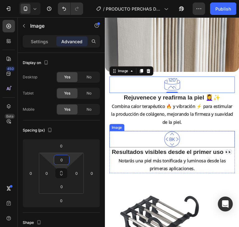
click at [209, 138] on div at bounding box center [176, 146] width 133 height 17
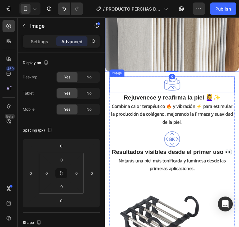
click at [199, 87] on div at bounding box center [176, 88] width 133 height 17
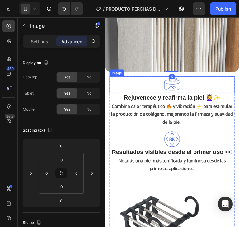
click at [207, 83] on div at bounding box center [176, 88] width 133 height 17
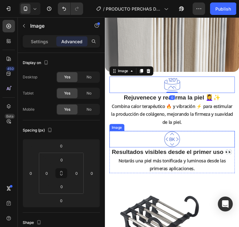
click at [200, 147] on div at bounding box center [176, 146] width 133 height 17
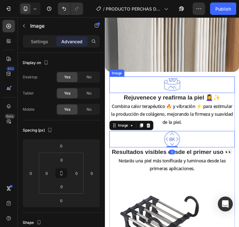
click at [210, 80] on div at bounding box center [176, 88] width 133 height 17
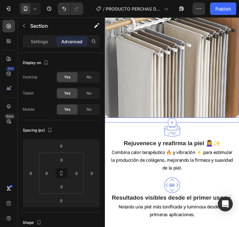
scroll to position [546, 0]
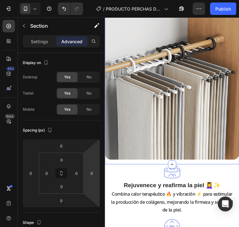
click at [239, 166] on div "Image Row" at bounding box center [176, 86] width 143 height 175
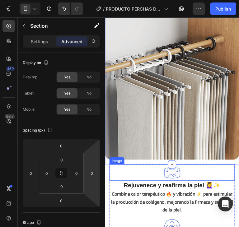
click at [210, 177] on div at bounding box center [176, 182] width 133 height 17
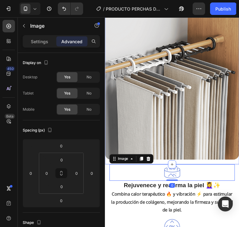
click at [218, 165] on div "Image Row" at bounding box center [176, 86] width 143 height 175
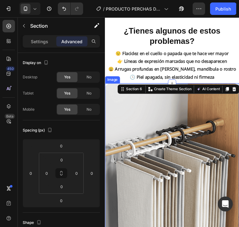
scroll to position [515, 0]
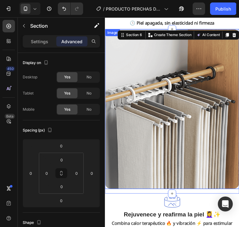
click at [179, 155] on img at bounding box center [176, 115] width 143 height 170
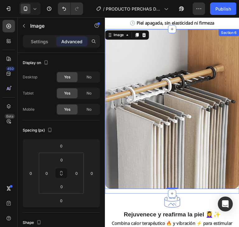
click at [238, 196] on div "Image 0 Row" at bounding box center [176, 117] width 143 height 175
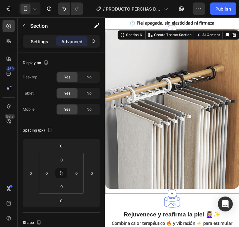
click at [46, 40] on p "Settings" at bounding box center [39, 41] width 17 height 7
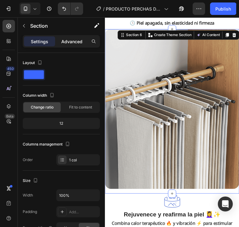
click at [67, 41] on p "Advanced" at bounding box center [71, 41] width 21 height 7
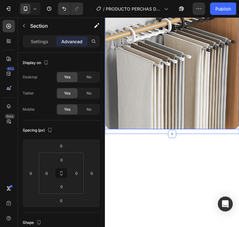
scroll to position [453, 0]
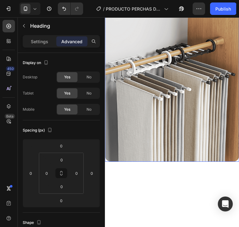
click at [234, 129] on img at bounding box center [176, 86] width 143 height 170
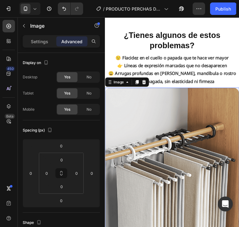
scroll to position [577, 0]
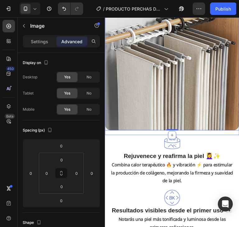
click at [239, 135] on div "Image 0 Row" at bounding box center [176, 55] width 143 height 175
click at [239, 135] on div "Image Row" at bounding box center [176, 55] width 143 height 175
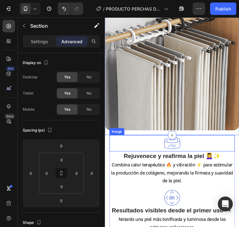
click at [208, 149] on div at bounding box center [176, 151] width 133 height 17
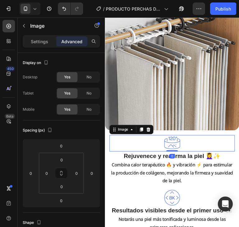
click at [189, 143] on div at bounding box center [176, 151] width 133 height 17
click at [200, 149] on div at bounding box center [176, 151] width 133 height 17
click at [147, 163] on strong "Rejuvenece y reafirma la piel 💆‍♀️✨" at bounding box center [176, 164] width 103 height 7
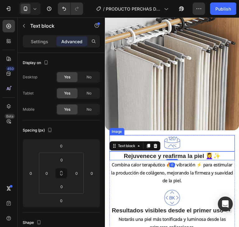
click at [203, 143] on div at bounding box center [176, 151] width 133 height 17
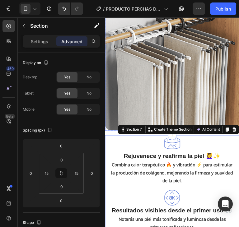
click at [177, 87] on img at bounding box center [176, 53] width 143 height 170
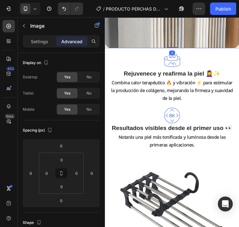
scroll to position [671, 0]
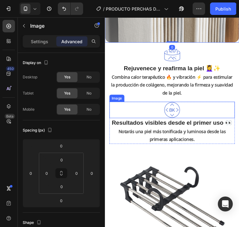
click at [216, 113] on div at bounding box center [176, 115] width 133 height 17
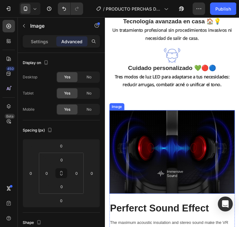
scroll to position [1014, 0]
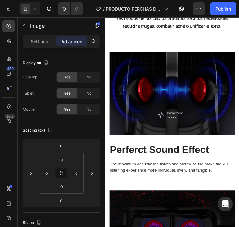
click at [222, 99] on img at bounding box center [176, 98] width 133 height 89
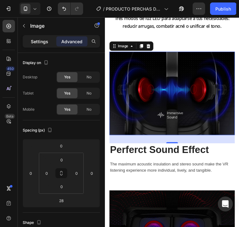
click at [42, 42] on p "Settings" at bounding box center [39, 41] width 17 height 7
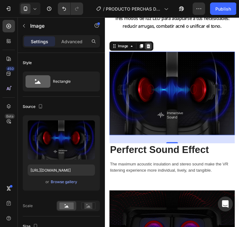
click at [153, 44] on div at bounding box center [150, 47] width 7 height 7
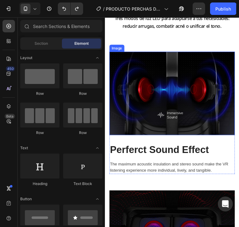
click at [174, 78] on img at bounding box center [176, 98] width 133 height 89
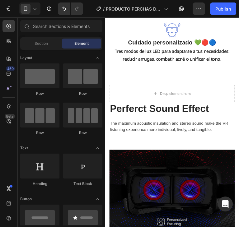
scroll to position [951, 0]
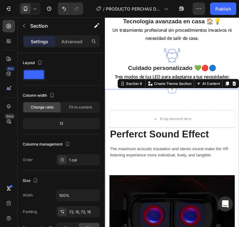
click at [66, 36] on div "Settings Advanced" at bounding box center [61, 41] width 77 height 12
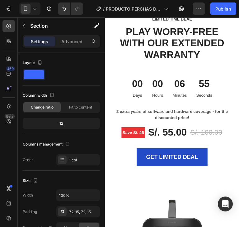
scroll to position [1824, 0]
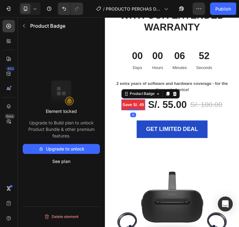
click at [131, 110] on pre "Save S/. 45" at bounding box center [134, 111] width 25 height 12
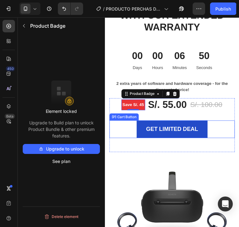
click at [167, 162] on div "LIMITED TIME DEAL Text block PLAY WORRY-FREE WITH OUR EXTENDED WARRANTY Heading…" at bounding box center [176, 190] width 133 height 409
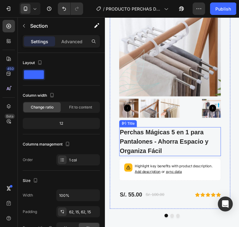
scroll to position [2385, 0]
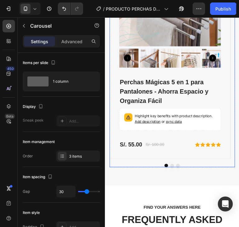
click at [174, 174] on div "Product Images Perchas Mágicas 5 en 1 para Pantalones - Ahorra Espacio y Organi…" at bounding box center [176, 53] width 133 height 247
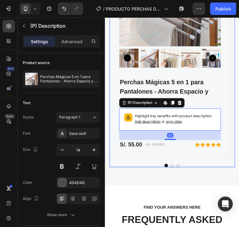
click at [173, 176] on div "Product Images Perchas Mágicas 5 en 1 para Pantalones - Ahorra Espacio y Organi…" at bounding box center [176, 53] width 133 height 247
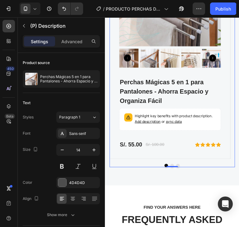
click at [174, 176] on div at bounding box center [176, 176] width 12 height 1
click at [180, 176] on div at bounding box center [176, 176] width 12 height 1
click at [181, 174] on button "Dot" at bounding box center [183, 175] width 4 height 4
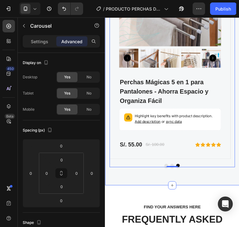
click at [194, 183] on div "FOR GEMETA 2.0 VR HEADSET Text block OUR FEATURED ACCESSORIES Heading Product I…" at bounding box center [176, 27] width 143 height 340
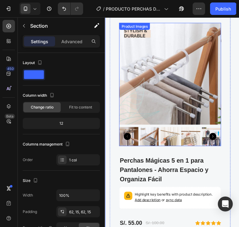
scroll to position [2229, 0]
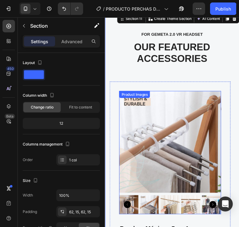
click at [205, 110] on img at bounding box center [174, 150] width 108 height 108
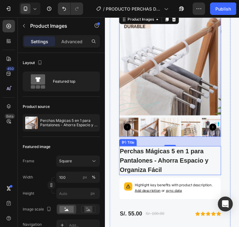
scroll to position [2354, 0]
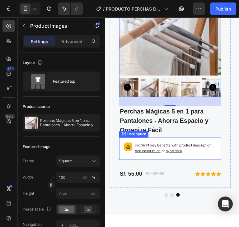
click at [210, 151] on p "Highlight key benefits with product description. Add description or sync data" at bounding box center [179, 157] width 86 height 12
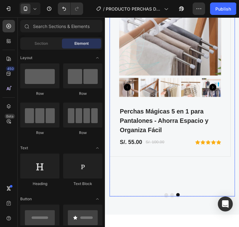
click at [188, 181] on div "Product Images Perchas Mágicas 5 en 1 para Pantalones - Ahorra Espacio y Organi…" at bounding box center [174, 80] width 129 height 239
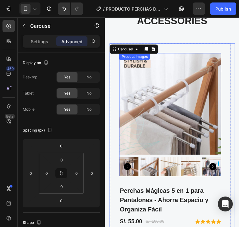
scroll to position [2229, 0]
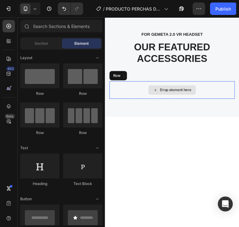
click at [222, 91] on div "Drop element here" at bounding box center [176, 94] width 133 height 19
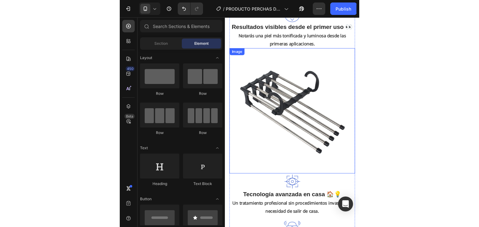
scroll to position [577, 0]
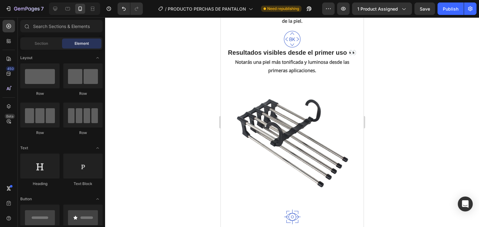
click at [239, 17] on div "7 / PRODUCTO PERCHAS DE PANTALON Need republishing Preview 1 product assigned S…" at bounding box center [239, 9] width 479 height 18
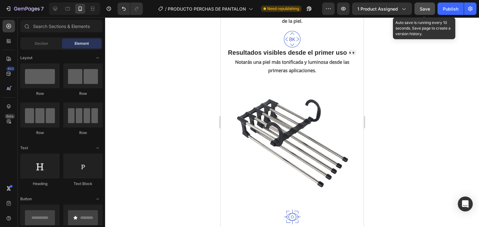
click at [239, 14] on button "Save" at bounding box center [424, 8] width 21 height 12
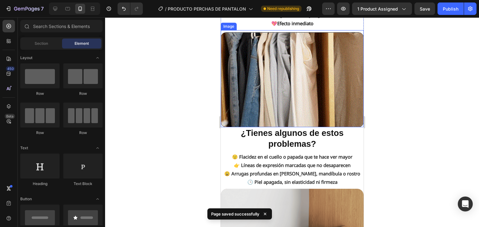
scroll to position [359, 0]
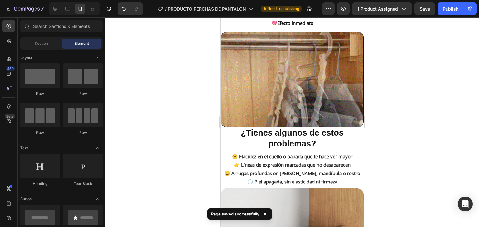
click at [239, 109] on div at bounding box center [292, 122] width 374 height 210
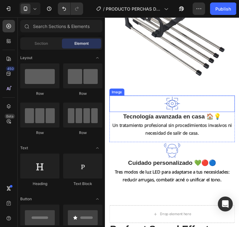
scroll to position [951, 0]
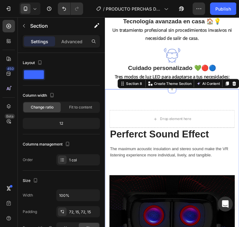
click at [74, 46] on div "Advanced" at bounding box center [71, 41] width 31 height 10
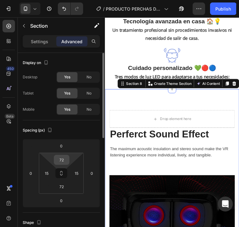
click at [62, 155] on input "72" at bounding box center [61, 159] width 12 height 9
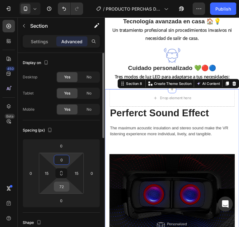
type input "0"
click at [66, 185] on input "72" at bounding box center [61, 186] width 12 height 9
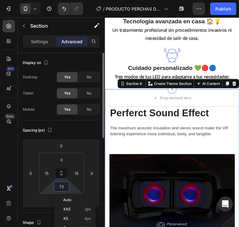
type input "0"
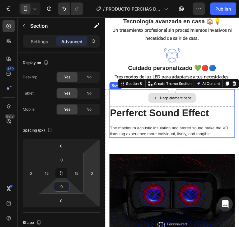
click at [208, 94] on div "Drop element here" at bounding box center [176, 103] width 133 height 19
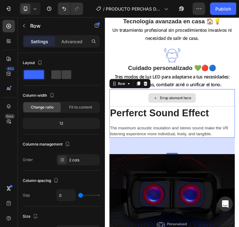
click at [205, 98] on div "Drop element here" at bounding box center [176, 103] width 133 height 19
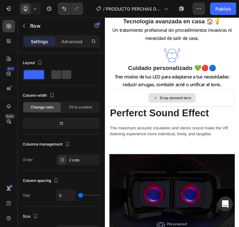
click at [183, 98] on div "Drop element here" at bounding box center [176, 103] width 50 height 10
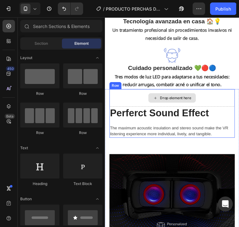
click at [188, 98] on div "Drop element here" at bounding box center [176, 103] width 50 height 10
drag, startPoint x: 163, startPoint y: 101, endPoint x: 191, endPoint y: 133, distance: 42.6
click at [163, 101] on div "Drop element here" at bounding box center [176, 103] width 50 height 10
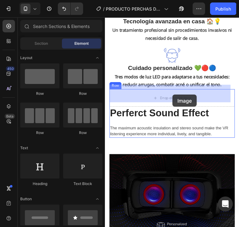
drag, startPoint x: 149, startPoint y: 161, endPoint x: 177, endPoint y: 100, distance: 67.6
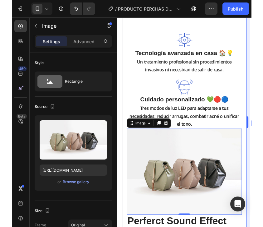
scroll to position [910, 0]
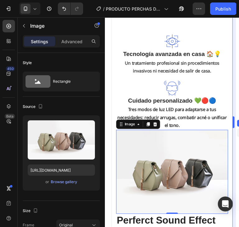
drag, startPoint x: 239, startPoint y: 88, endPoint x: 224, endPoint y: 86, distance: 15.1
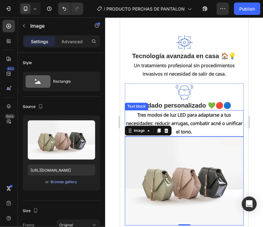
click at [201, 116] on span "Tres modos de luz LED para adaptarse a tus necesidades: reducir arrugas, combat…" at bounding box center [184, 123] width 116 height 23
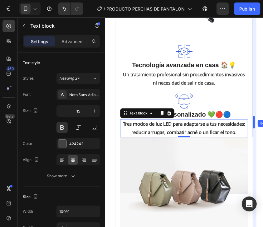
drag, startPoint x: 249, startPoint y: 108, endPoint x: 258, endPoint y: 109, distance: 9.2
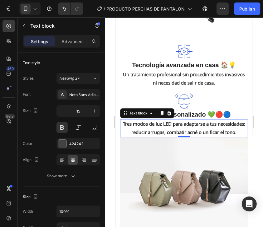
scroll to position [941, 0]
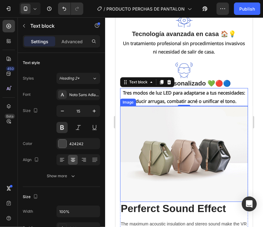
click at [204, 136] on img at bounding box center [184, 154] width 128 height 96
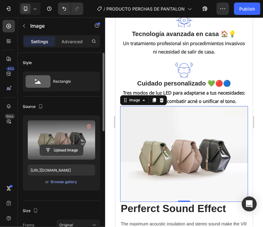
click at [70, 149] on input "file" at bounding box center [61, 150] width 43 height 11
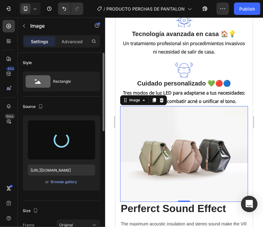
type input "[URL][DOMAIN_NAME]"
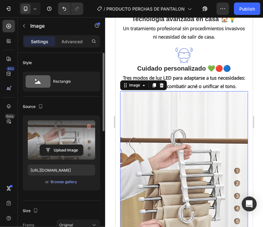
scroll to position [973, 0]
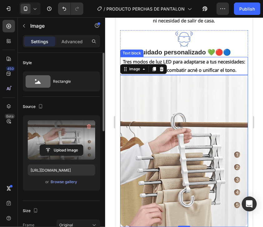
click at [189, 65] on span "Tres modos de luz LED para adaptarse a tus necesidades: reducir arrugas, combat…" at bounding box center [183, 65] width 122 height 15
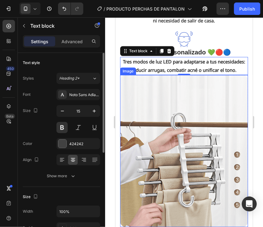
click at [195, 95] on img at bounding box center [184, 151] width 128 height 152
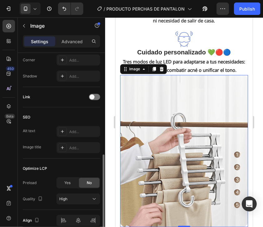
scroll to position [218, 0]
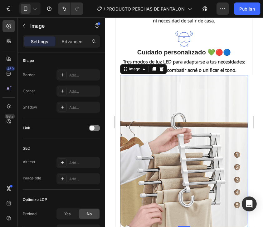
click at [179, 121] on img at bounding box center [184, 151] width 128 height 152
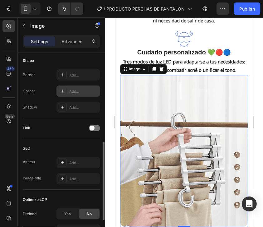
click at [74, 93] on div "Add..." at bounding box center [83, 92] width 29 height 6
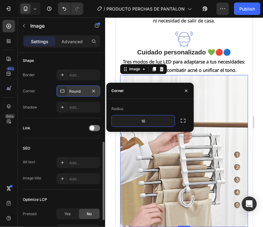
type input "16"
click at [142, 110] on div "Radius" at bounding box center [149, 109] width 77 height 10
click at [185, 91] on icon "button" at bounding box center [186, 90] width 2 height 2
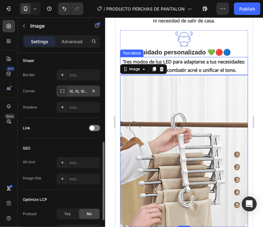
click at [232, 69] on p "Tres modos de luz LED para adaptarse a tus necesidades: reducir arrugas, combat…" at bounding box center [183, 65] width 127 height 17
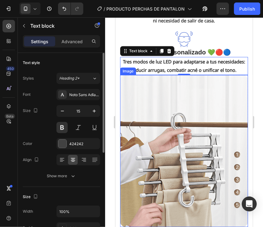
click at [194, 108] on img at bounding box center [184, 151] width 128 height 152
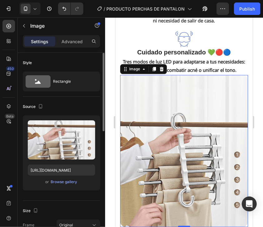
click at [196, 111] on img at bounding box center [184, 151] width 128 height 152
click at [165, 134] on img at bounding box center [184, 151] width 128 height 152
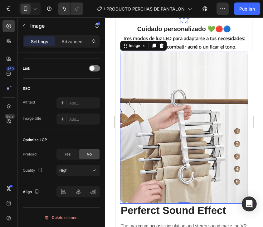
scroll to position [1128, 0]
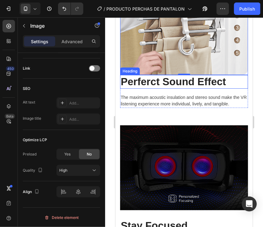
click at [181, 77] on p "Perferct Sound Effect" at bounding box center [183, 81] width 127 height 12
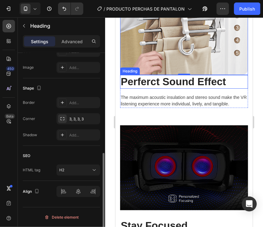
scroll to position [0, 0]
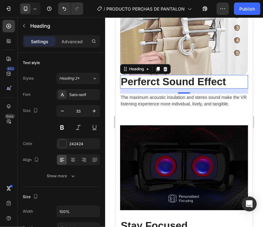
click at [234, 82] on p "Perferct Sound Effect" at bounding box center [183, 81] width 127 height 12
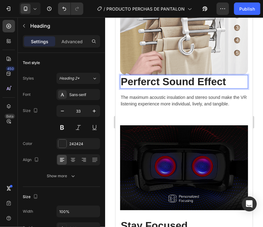
click at [215, 77] on p "Perferct Sound Effect" at bounding box center [183, 81] width 127 height 12
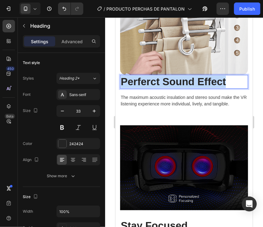
click at [215, 78] on p "Perferct Sound Effect" at bounding box center [183, 81] width 127 height 12
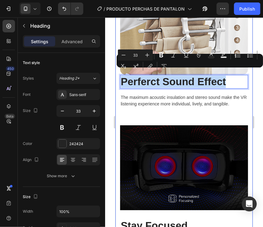
drag, startPoint x: 216, startPoint y: 105, endPoint x: 222, endPoint y: 81, distance: 24.6
click at [216, 105] on div "Image Perferct Sound Effect Heading 16 The maximum acoustic insulation and ster…" at bounding box center [184, 163] width 128 height 480
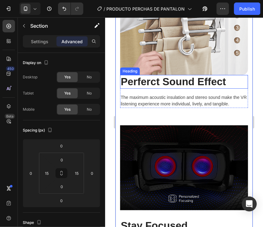
click at [226, 79] on p "Perferct Sound Effect" at bounding box center [183, 81] width 127 height 12
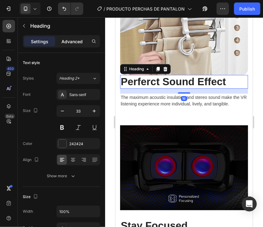
click at [72, 44] on p "Advanced" at bounding box center [71, 41] width 21 height 7
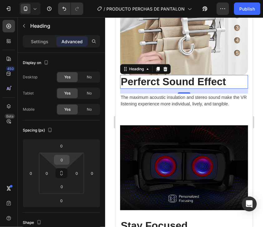
click at [62, 162] on input "0" at bounding box center [61, 159] width 12 height 9
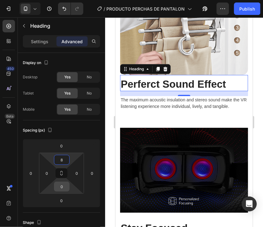
type input "8"
click at [62, 185] on input "0" at bounding box center [61, 186] width 12 height 9
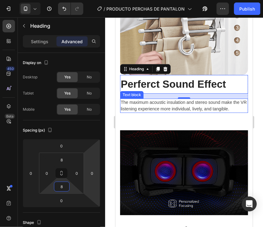
type input "8"
click at [151, 93] on div "16" at bounding box center [184, 95] width 128 height 5
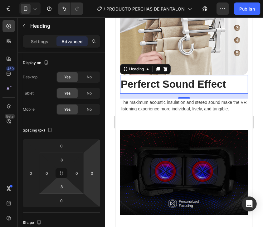
click at [224, 93] on div "16" at bounding box center [184, 95] width 128 height 5
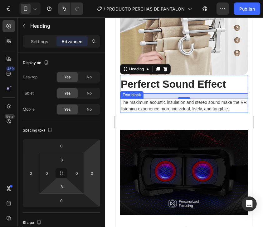
click at [221, 99] on p "The maximum acoustic insulation and stereo sound make the VR listening experien…" at bounding box center [183, 105] width 127 height 13
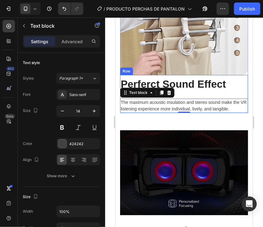
click at [228, 90] on div "Perferct Sound Effect Heading The maximum acoustic insulation and stereo sound …" at bounding box center [184, 94] width 128 height 38
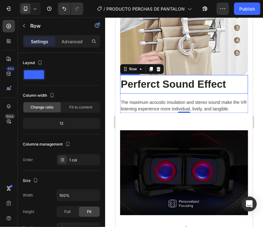
click at [233, 81] on h2 "Perferct Sound Effect" at bounding box center [184, 84] width 128 height 14
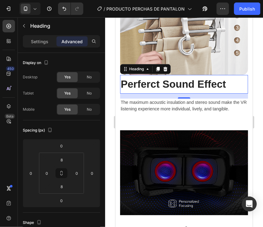
click at [212, 99] on p "The maximum acoustic insulation and stereo sound make the VR listening experien…" at bounding box center [183, 105] width 127 height 13
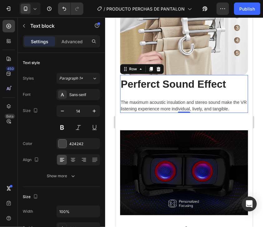
click at [205, 88] on div "Perferct Sound Effect Heading The maximum acoustic insulation and stereo sound …" at bounding box center [184, 94] width 128 height 38
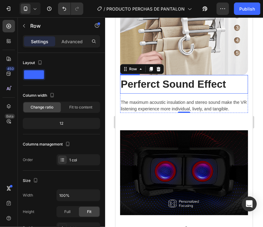
click at [172, 77] on h2 "Perferct Sound Effect" at bounding box center [184, 84] width 128 height 14
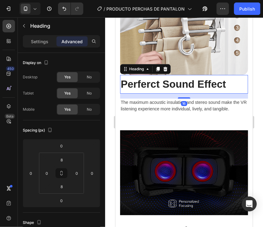
click at [155, 93] on div "16" at bounding box center [184, 95] width 128 height 5
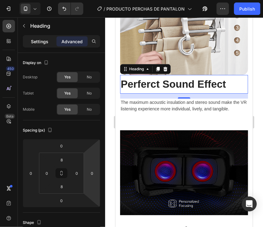
click at [41, 42] on p "Settings" at bounding box center [39, 41] width 17 height 7
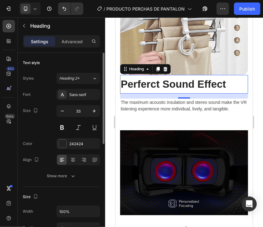
click at [78, 155] on div at bounding box center [78, 160] width 44 height 11
click at [76, 161] on div at bounding box center [73, 160] width 10 height 10
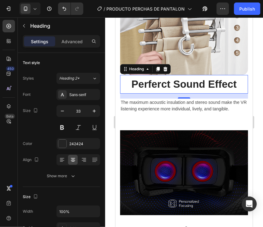
click at [174, 79] on h2 "Perferct Sound Effect" at bounding box center [184, 84] width 128 height 14
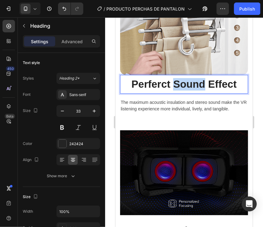
click at [174, 79] on p "Perferct Sound Effect" at bounding box center [183, 84] width 127 height 12
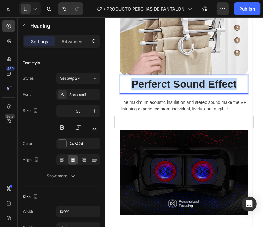
click at [174, 79] on p "Perferct Sound Effect" at bounding box center [183, 84] width 127 height 12
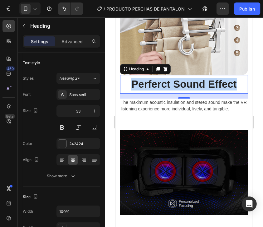
click at [206, 78] on p "Perferct Sound Effect" at bounding box center [183, 84] width 127 height 12
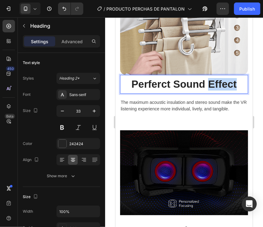
click at [206, 78] on p "Perferct Sound Effect" at bounding box center [183, 84] width 127 height 12
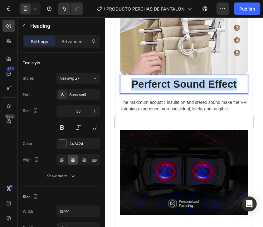
click at [206, 78] on p "Perferct Sound Effect" at bounding box center [183, 84] width 127 height 12
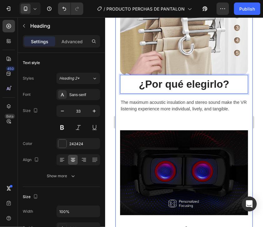
click at [223, 107] on div "Image ¿Por qué elegirlo? Heading 16 The maximum acoustic insulation and stereo …" at bounding box center [184, 165] width 128 height 485
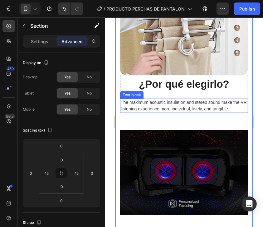
click at [199, 99] on p "The maximum acoustic insulation and stereo sound make the VR listening experien…" at bounding box center [183, 105] width 127 height 13
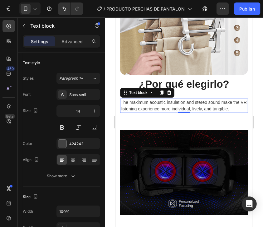
click at [199, 98] on div "The maximum acoustic insulation and stereo sound make the VR listening experien…" at bounding box center [184, 105] width 128 height 14
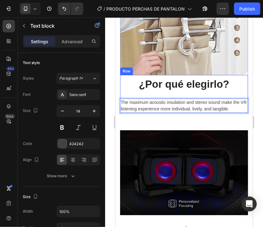
click at [199, 88] on div "¿Por qué elegirlo? Heading The maximum acoustic insulation and stereo sound mak…" at bounding box center [184, 94] width 128 height 38
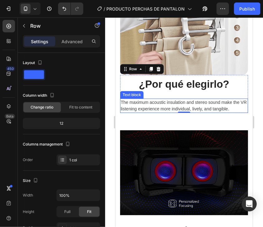
click at [219, 99] on p "The maximum acoustic insulation and stereo sound make the VR listening experien…" at bounding box center [183, 105] width 127 height 13
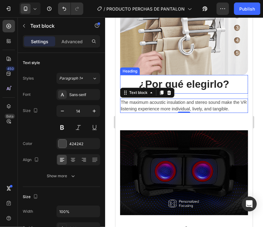
click at [227, 84] on h2 "¿Por qué elegirlo?" at bounding box center [184, 84] width 128 height 14
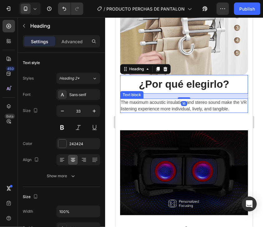
click at [221, 99] on p "The maximum acoustic insulation and stereo sound make the VR listening experien…" at bounding box center [183, 105] width 127 height 13
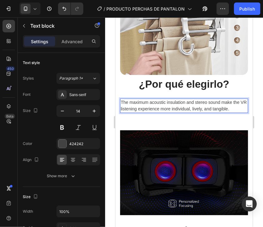
click at [220, 99] on p "The maximum acoustic insulation and stereo sound make the VR listening experien…" at bounding box center [183, 105] width 127 height 13
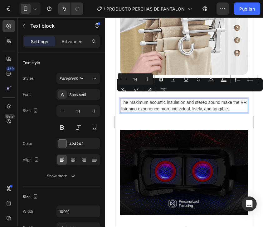
click at [203, 94] on div "Minus 14 Plus Bold Italic Underline Strikethrough Text Color Text Background Co…" at bounding box center [190, 85] width 144 height 22
click at [212, 74] on button "Text Color" at bounding box center [210, 79] width 11 height 11
type input "424242"
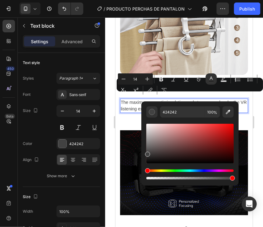
click at [239, 99] on p "The maximum acoustic insulation and stereo sound make the VR listening experien…" at bounding box center [183, 105] width 127 height 13
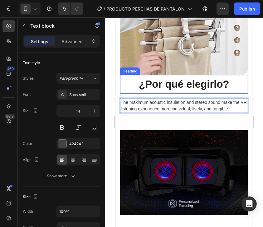
click at [205, 81] on p "¿Por qué elegirlo?" at bounding box center [183, 84] width 127 height 12
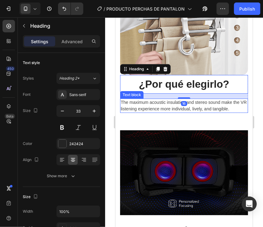
click at [228, 103] on p "The maximum acoustic insulation and stereo sound make the VR listening experien…" at bounding box center [183, 105] width 127 height 13
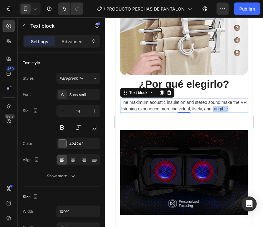
click at [228, 104] on p "The maximum acoustic insulation and stereo sound make the VR listening experien…" at bounding box center [183, 105] width 127 height 13
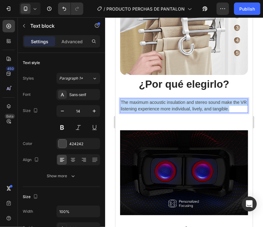
click at [228, 104] on p "The maximum acoustic insulation and stereo sound make the VR listening experien…" at bounding box center [183, 105] width 127 height 13
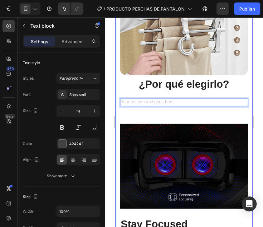
click at [227, 101] on div "Image ¿Por qué elegirlo? Heading Text block 0 Row Row Stay Focused Heading Adju…" at bounding box center [184, 162] width 128 height 478
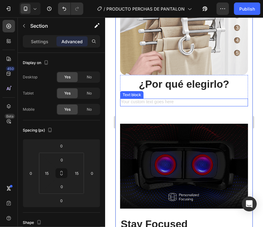
click at [209, 99] on div "Rich Text Editor. Editing area: main" at bounding box center [184, 102] width 128 height 8
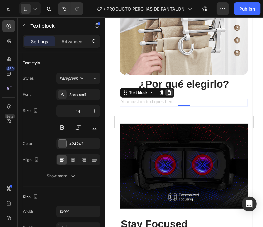
click at [171, 89] on div at bounding box center [168, 92] width 7 height 7
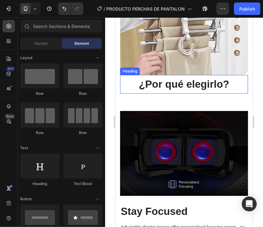
click at [183, 86] on div "¿Por qué elegirlo? Heading" at bounding box center [184, 84] width 128 height 19
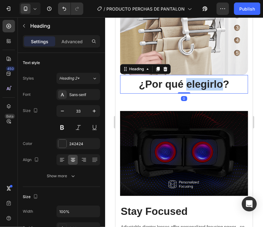
click at [205, 83] on p "¿Por qué elegirlo?" at bounding box center [183, 84] width 127 height 12
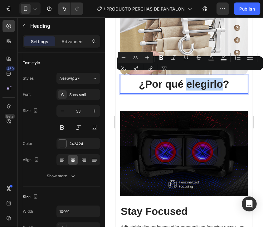
click at [205, 83] on p "¿Por qué elegirlo?" at bounding box center [183, 84] width 127 height 12
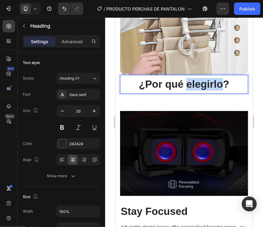
click at [205, 84] on p "¿Por qué elegirlo?" at bounding box center [183, 84] width 127 height 12
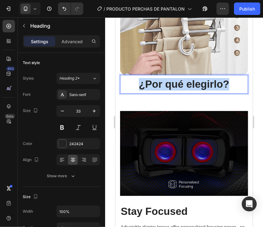
click at [205, 84] on p "¿Por qué elegirlo?" at bounding box center [183, 84] width 127 height 12
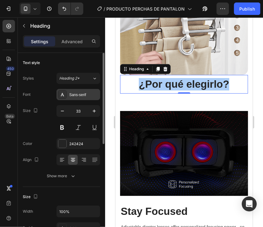
click at [86, 91] on div "Sans-serif" at bounding box center [78, 94] width 44 height 11
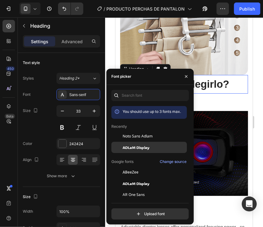
click at [136, 149] on span "ADLaM Display" at bounding box center [135, 148] width 27 height 6
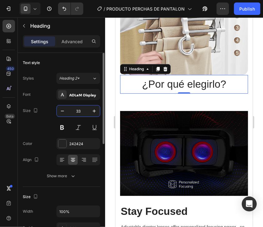
click at [77, 109] on input "33" at bounding box center [78, 111] width 21 height 11
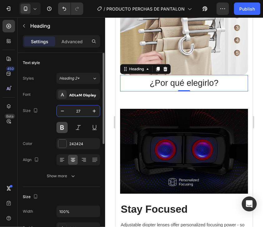
type input "27"
click at [60, 132] on button at bounding box center [61, 127] width 11 height 11
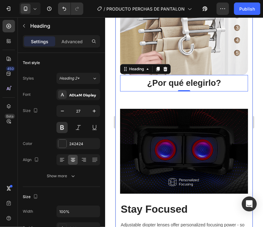
click at [152, 90] on div "Image ¿Por qué elegirlo? Heading 0 Row Row Stay Focused Heading Adjustable diop…" at bounding box center [184, 154] width 128 height 463
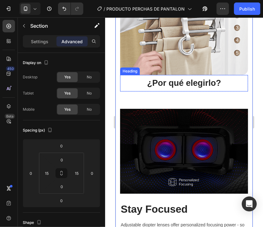
click at [160, 80] on p "¿Por qué elegirlo?" at bounding box center [183, 83] width 127 height 10
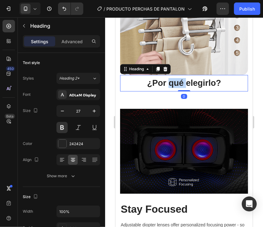
click at [173, 78] on p "¿Por qué elegirlo?" at bounding box center [183, 83] width 127 height 10
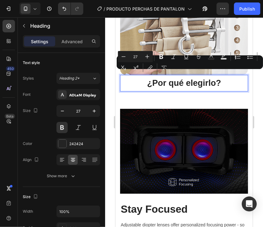
click at [227, 79] on p "¿Por qué elegirlo?" at bounding box center [183, 83] width 127 height 10
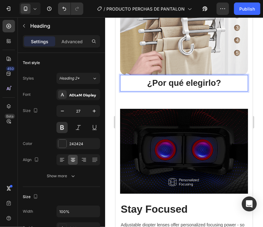
click at [78, 49] on div "Settings Advanced" at bounding box center [61, 44] width 87 height 18
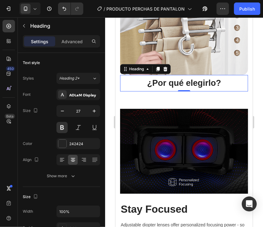
click at [77, 48] on div "Settings Advanced" at bounding box center [61, 44] width 87 height 18
click at [75, 45] on div "Advanced" at bounding box center [71, 41] width 31 height 10
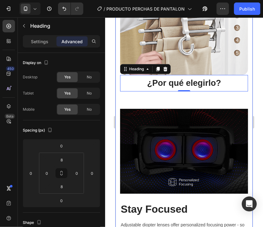
click at [147, 92] on div "Image ¿Por qué elegirlo? Heading 0 Row Row Stay Focused Heading Adjustable diop…" at bounding box center [184, 154] width 128 height 463
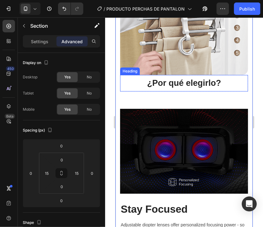
click at [144, 79] on p "¿Por qué elegirlo?" at bounding box center [183, 83] width 127 height 10
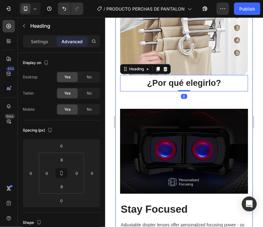
click at [160, 92] on div "Image ¿Por qué elegirlo? Heading 0 Row Row Stay Focused Heading Adjustable diop…" at bounding box center [184, 154] width 128 height 463
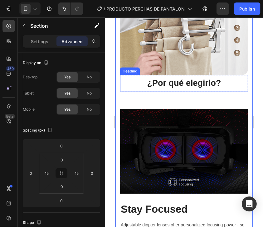
click at [187, 78] on p "¿Por qué elegirlo?" at bounding box center [183, 83] width 127 height 10
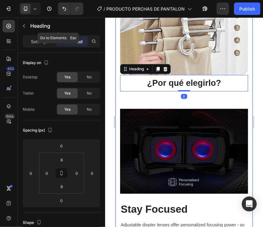
click at [25, 27] on icon "button" at bounding box center [24, 25] width 5 height 5
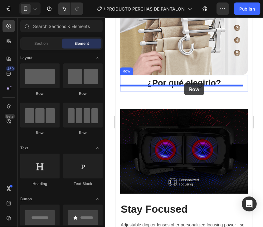
drag, startPoint x: 218, startPoint y: 93, endPoint x: 184, endPoint y: 83, distance: 35.4
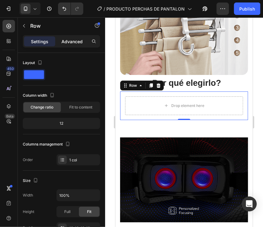
click at [73, 45] on div "Advanced" at bounding box center [71, 41] width 31 height 10
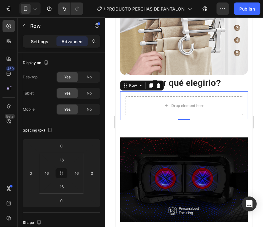
click at [44, 42] on p "Settings" at bounding box center [39, 41] width 17 height 7
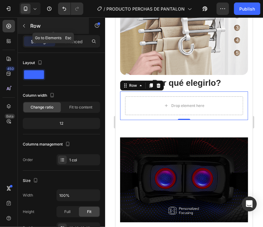
click at [26, 29] on button "button" at bounding box center [24, 26] width 10 height 10
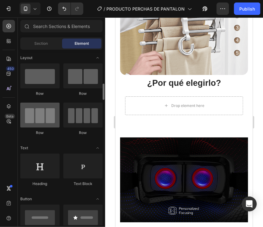
scroll to position [31, 0]
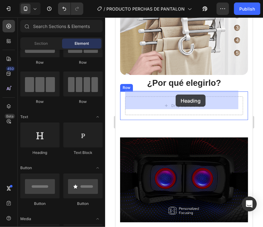
drag, startPoint x: 172, startPoint y: 144, endPoint x: 175, endPoint y: 94, distance: 49.6
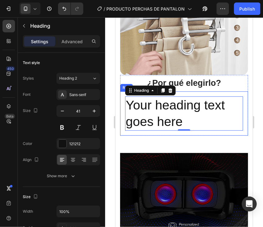
click at [219, 91] on div "Your heading text goes here Heading 0 Row" at bounding box center [184, 113] width 128 height 45
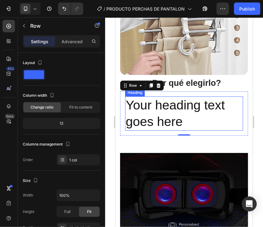
click at [218, 105] on h2 "Your heading text goes here" at bounding box center [184, 113] width 118 height 35
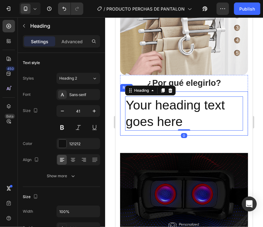
click at [206, 129] on div "Your heading text goes here Heading 0 Row" at bounding box center [184, 113] width 128 height 45
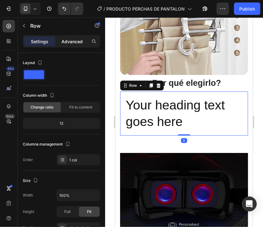
click at [76, 45] on div "Advanced" at bounding box center [71, 41] width 31 height 10
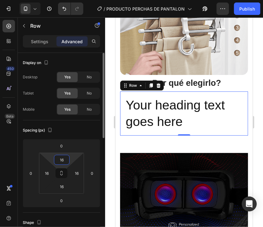
click at [64, 160] on input "16" at bounding box center [61, 159] width 12 height 9
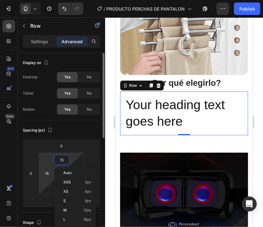
type input "1"
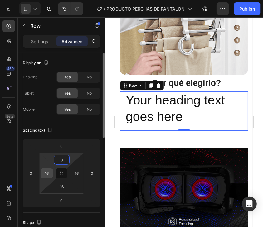
type input "0"
click at [46, 173] on input "16" at bounding box center [46, 173] width 9 height 9
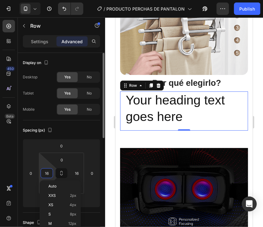
click at [46, 173] on input "16" at bounding box center [46, 173] width 9 height 9
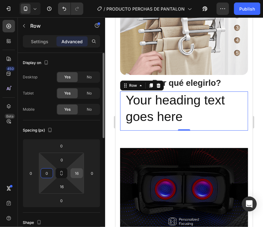
type input "0"
click at [78, 174] on input "16" at bounding box center [76, 173] width 9 height 9
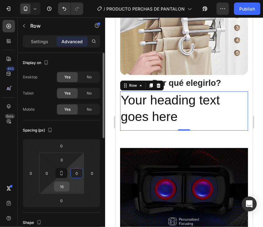
type input "0"
click at [63, 189] on input "16" at bounding box center [61, 186] width 12 height 9
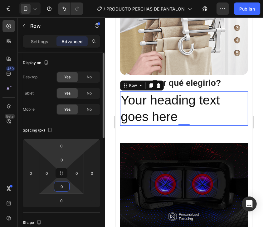
type input "0"
click at [77, 0] on html "7 / PRODUCTO PERCHAS DE PANTALON Need republishing Preview 1 product assigned S…" at bounding box center [131, 0] width 263 height 0
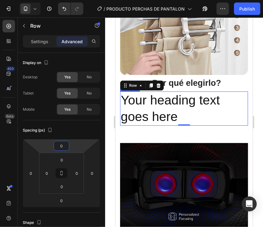
click at [189, 91] on h2 "Your heading text goes here" at bounding box center [184, 108] width 128 height 35
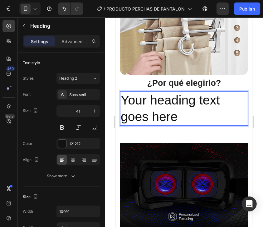
click at [189, 101] on h2 "Your heading text goes here" at bounding box center [184, 108] width 128 height 35
click at [216, 113] on p "Your heading text goes here" at bounding box center [183, 108] width 127 height 33
click at [216, 112] on p "Your heading text goes here" at bounding box center [183, 108] width 127 height 33
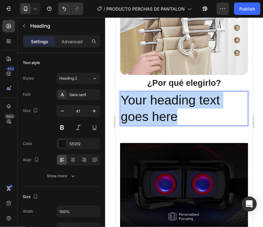
click at [216, 112] on p "Your heading text goes here" at bounding box center [183, 108] width 127 height 33
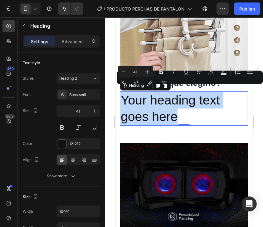
click at [156, 101] on p "Your heading text goes here" at bounding box center [183, 108] width 127 height 33
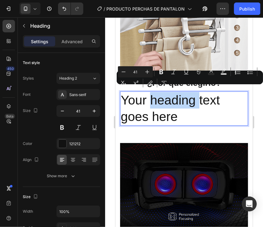
click at [156, 101] on p "Your heading text goes here" at bounding box center [183, 108] width 127 height 33
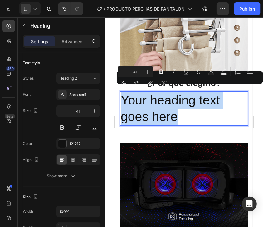
click at [156, 101] on p "Your heading text goes here" at bounding box center [183, 108] width 127 height 33
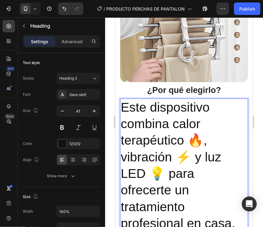
scroll to position [1119, 0]
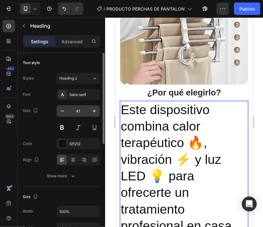
click at [76, 116] on input "41" at bounding box center [78, 111] width 21 height 11
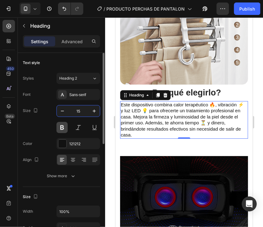
type input "15"
click at [64, 124] on button at bounding box center [61, 127] width 11 height 11
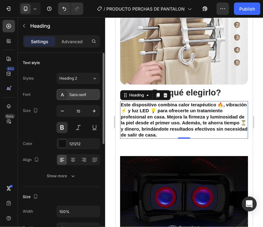
click at [90, 95] on div "Sans-serif" at bounding box center [83, 95] width 29 height 6
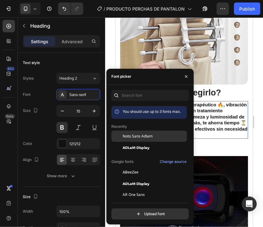
click at [152, 178] on div "Noto Sans Adlam" at bounding box center [148, 183] width 75 height 11
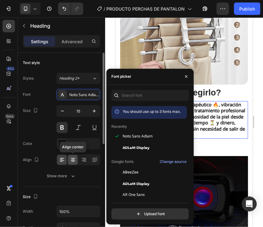
click at [74, 160] on icon at bounding box center [72, 160] width 3 height 1
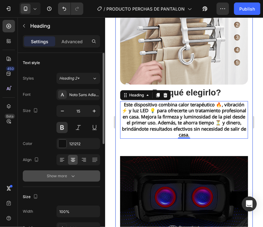
click at [67, 176] on div "Show more" at bounding box center [61, 176] width 29 height 6
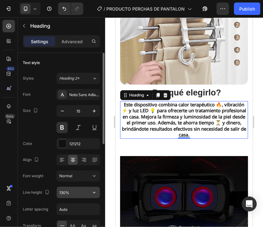
click at [81, 189] on input "130%" at bounding box center [78, 192] width 43 height 11
drag, startPoint x: 91, startPoint y: 198, endPoint x: 92, endPoint y: 194, distance: 4.8
click at [92, 196] on button "button" at bounding box center [93, 192] width 11 height 11
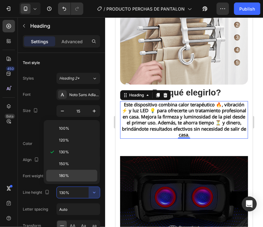
click at [76, 171] on div "180%" at bounding box center [71, 176] width 51 height 12
type input "180%"
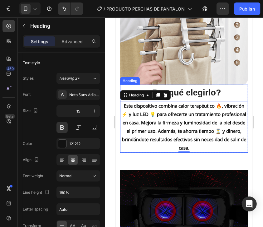
click at [221, 88] on p "¿Por qué elegirlo?" at bounding box center [183, 93] width 127 height 10
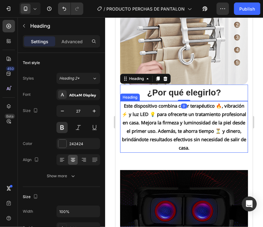
click at [216, 133] on p "Este dispositivo combina calor terapéutico 🔥, vibración ⚡ y luz LED 💡 para ofre…" at bounding box center [183, 127] width 127 height 50
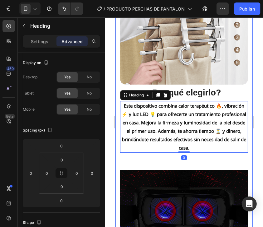
click at [226, 156] on div "Image ¿Por qué elegirlo? Heading Este dispositivo combina calor terapéutico 🔥, …" at bounding box center [184, 189] width 128 height 515
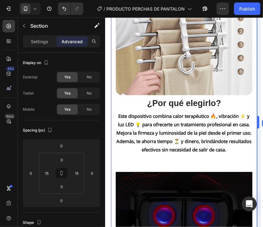
drag, startPoint x: 253, startPoint y: 104, endPoint x: 263, endPoint y: 105, distance: 10.1
click at [239, 0] on html "7 / PRODUCTO PERCHAS DE PANTALON Need republishing Preview 1 product assigned P…" at bounding box center [131, 0] width 263 height 0
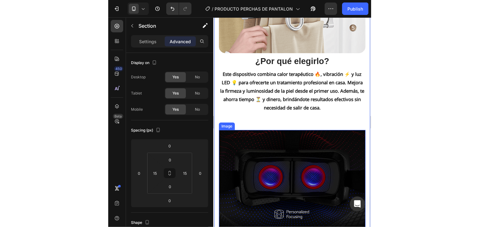
scroll to position [1181, 0]
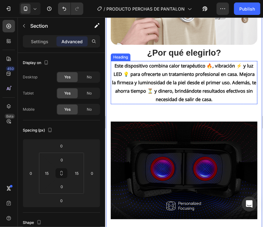
click at [187, 87] on p "Este dispositivo combina calor terapéutico 🔥, vibración ⚡ y luz LED 💡 para ofre…" at bounding box center [183, 82] width 145 height 42
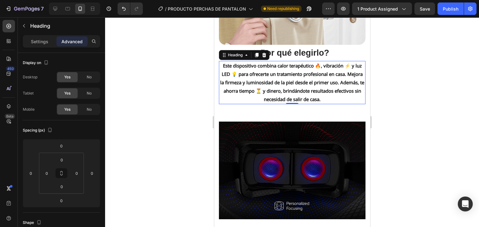
click at [239, 76] on div at bounding box center [292, 122] width 374 height 210
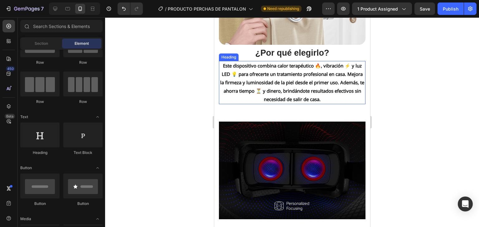
click at [239, 81] on p "Este dispositivo combina calor terapéutico 🔥, vibración ⚡ y luz LED 💡 para ofre…" at bounding box center [291, 83] width 145 height 42
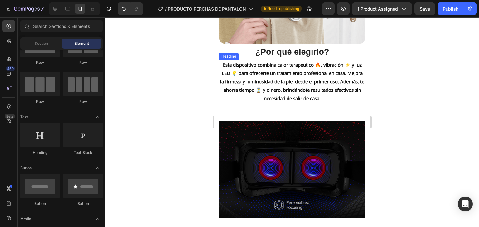
scroll to position [1184, 0]
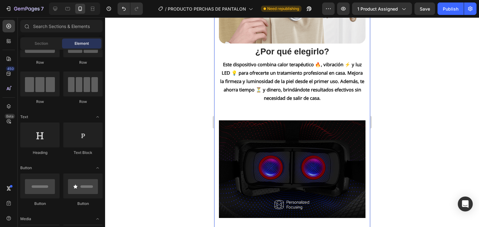
click at [239, 76] on p "Este dispositivo combina calor terapéutico 🔥, vibración ⚡ y luz LED 💡 para ofre…" at bounding box center [291, 81] width 145 height 42
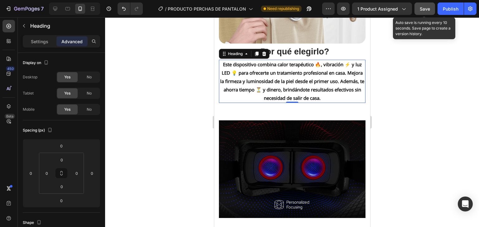
click at [239, 9] on span "Save" at bounding box center [424, 8] width 10 height 5
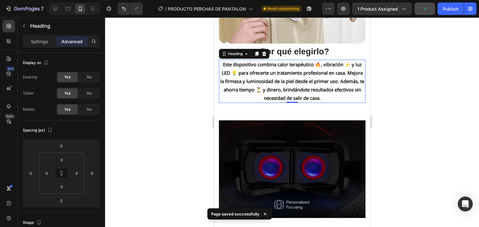
click at [239, 88] on div at bounding box center [292, 122] width 374 height 210
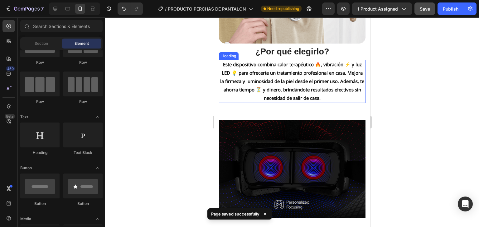
click at [239, 75] on p "Este dispositivo combina calor terapéutico 🔥, vibración ⚡ y luz LED 💡 para ofre…" at bounding box center [291, 81] width 145 height 42
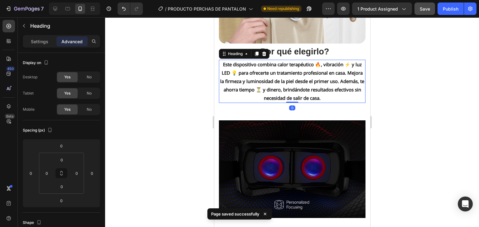
click at [239, 74] on div at bounding box center [292, 122] width 374 height 210
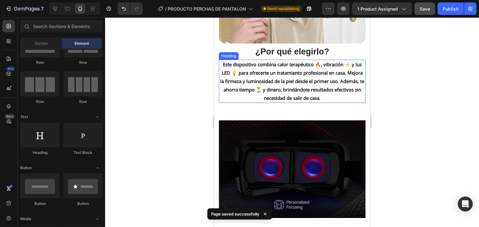
click at [239, 83] on p "Este dispositivo combina calor terapéutico 🔥, vibración ⚡ y luz LED 💡 para ofre…" at bounding box center [291, 81] width 145 height 42
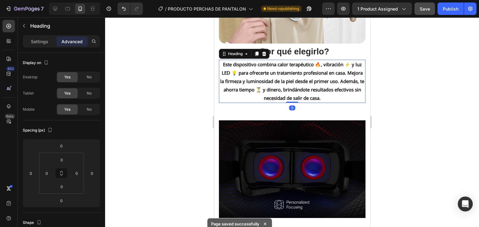
click at [239, 88] on div at bounding box center [292, 122] width 374 height 210
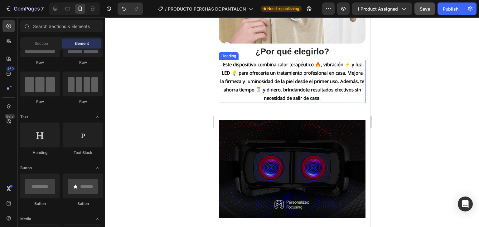
click at [239, 84] on p "Este dispositivo combina calor terapéutico 🔥, vibración ⚡ y luz LED 💡 para ofre…" at bounding box center [291, 81] width 145 height 42
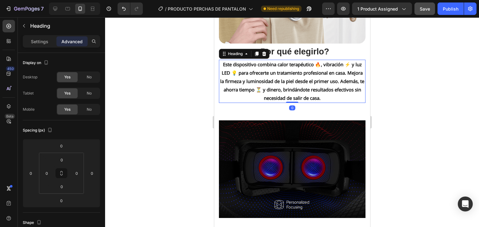
click at [239, 86] on div at bounding box center [292, 122] width 374 height 210
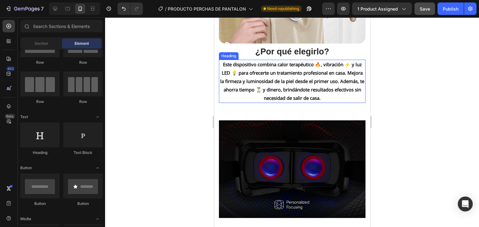
click at [239, 80] on p "Este dispositivo combina calor terapéutico 🔥, vibración ⚡ y luz LED 💡 para ofre…" at bounding box center [291, 81] width 145 height 42
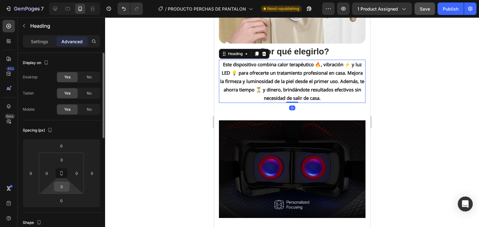
click at [63, 188] on input "0" at bounding box center [61, 186] width 12 height 9
type input "8"
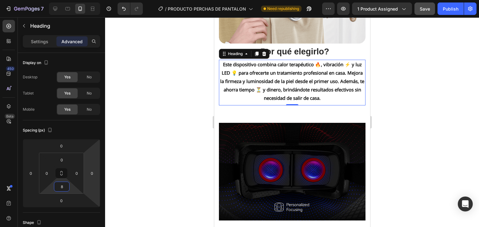
click at [239, 96] on div at bounding box center [292, 122] width 374 height 210
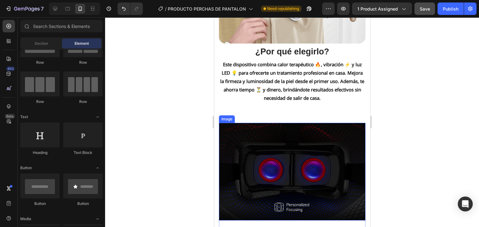
click at [239, 138] on img at bounding box center [291, 172] width 146 height 98
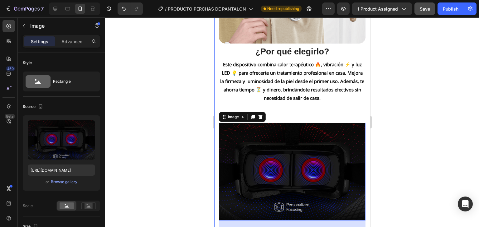
click at [239, 103] on div "Image ¿Por qué elegirlo? Heading Este dispositivo combina calor terapéutico 🔥, …" at bounding box center [291, 144] width 146 height 550
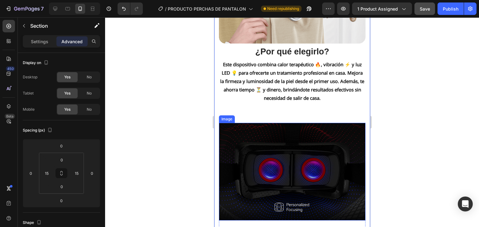
click at [239, 129] on img at bounding box center [291, 172] width 146 height 98
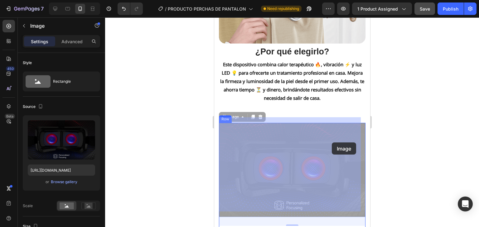
drag, startPoint x: 333, startPoint y: 139, endPoint x: 331, endPoint y: 143, distance: 3.9
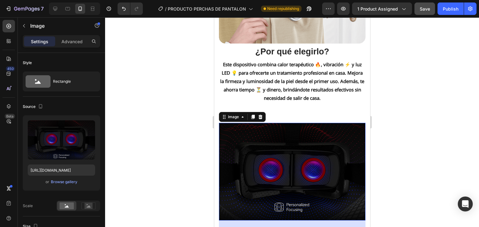
click at [239, 137] on div at bounding box center [292, 122] width 374 height 210
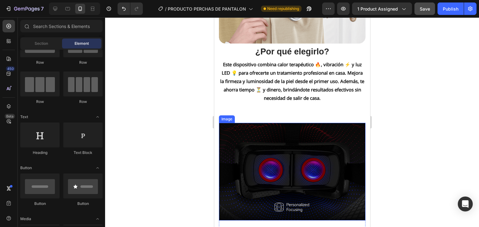
click at [239, 149] on img at bounding box center [291, 172] width 146 height 98
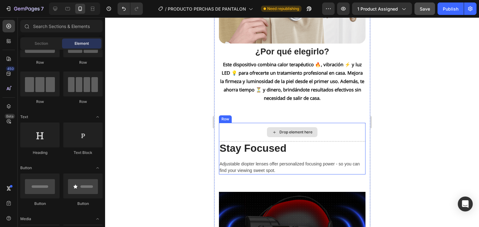
click at [239, 133] on div "Drop element here" at bounding box center [291, 132] width 146 height 19
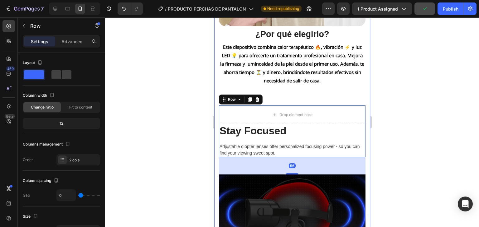
scroll to position [1216, 0]
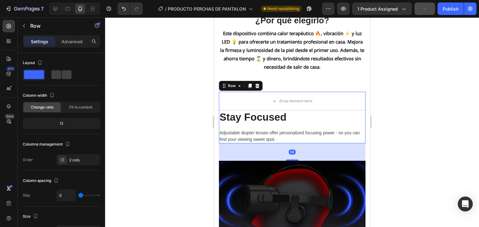
click at [239, 112] on div at bounding box center [292, 122] width 374 height 210
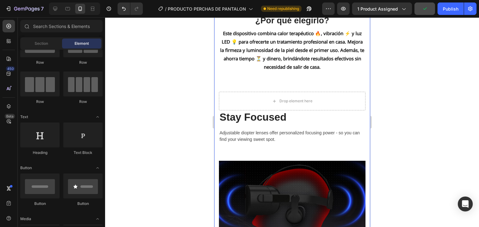
drag, startPoint x: 586, startPoint y: 108, endPoint x: 331, endPoint y: 74, distance: 258.1
click at [239, 73] on div "Image ¿Por qué elegirlo? Heading Este dispositivo combina calor terapéutico 🔥, …" at bounding box center [291, 69] width 146 height 462
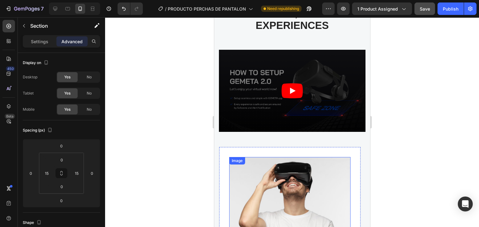
scroll to position [1527, 0]
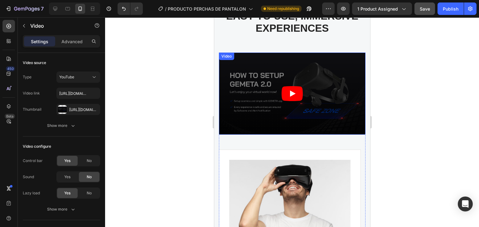
click at [239, 84] on article at bounding box center [291, 94] width 146 height 82
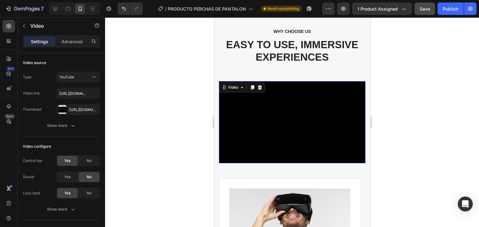
scroll to position [1434, 0]
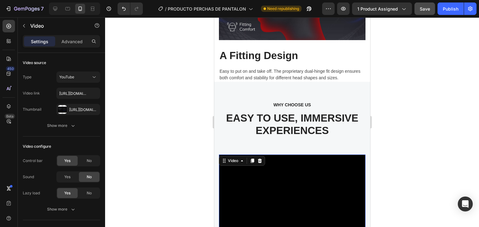
drag, startPoint x: 147, startPoint y: 145, endPoint x: 420, endPoint y: 152, distance: 272.5
click at [239, 152] on div at bounding box center [292, 122] width 374 height 210
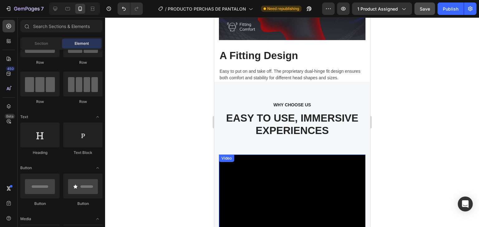
click at [239, 157] on div at bounding box center [292, 122] width 374 height 210
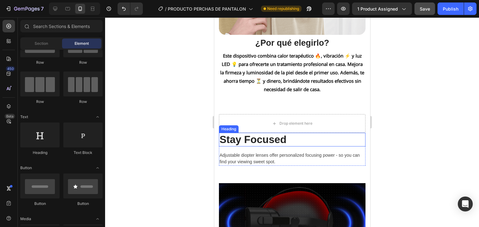
scroll to position [1184, 0]
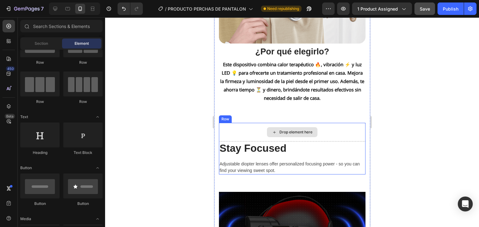
click at [239, 123] on div "Drop element here" at bounding box center [291, 132] width 146 height 19
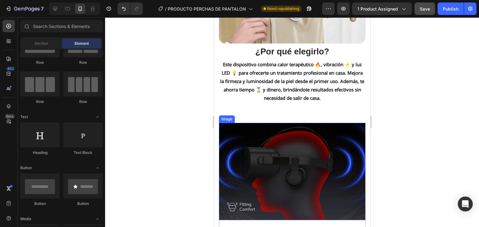
click at [239, 136] on img at bounding box center [291, 172] width 146 height 98
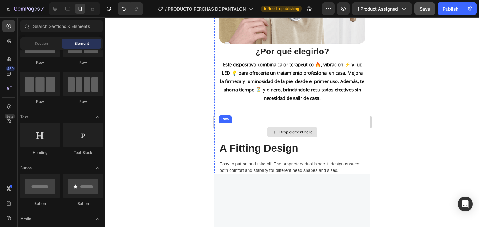
click at [239, 125] on div "Drop element here" at bounding box center [291, 132] width 146 height 19
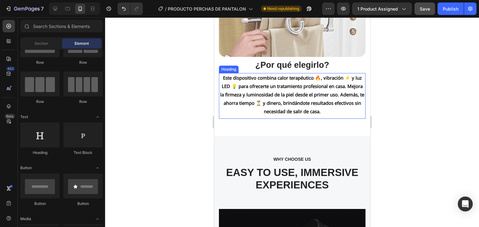
scroll to position [1216, 0]
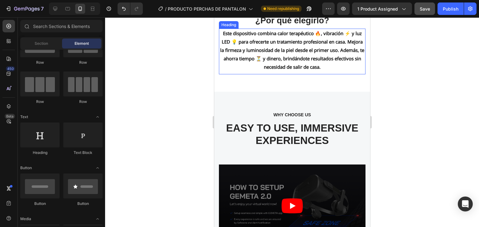
click at [239, 112] on p "WHY CHOOSE US" at bounding box center [291, 115] width 135 height 7
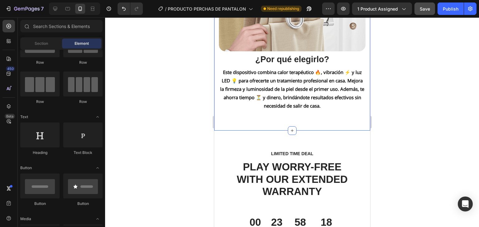
scroll to position [1247, 0]
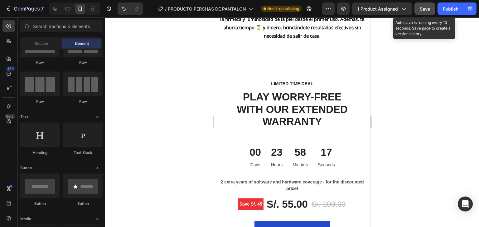
click at [239, 5] on button "Save" at bounding box center [424, 8] width 21 height 12
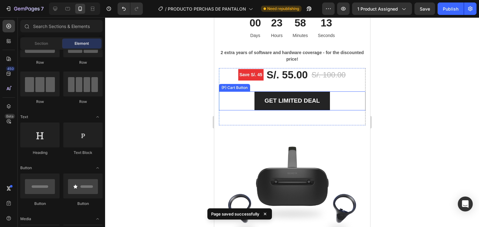
scroll to position [1371, 0]
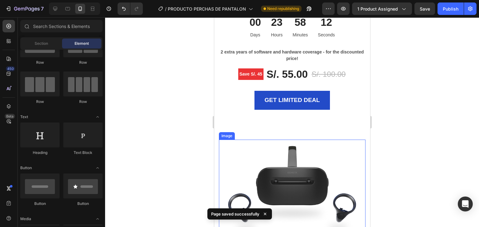
click at [239, 146] on img at bounding box center [291, 189] width 146 height 98
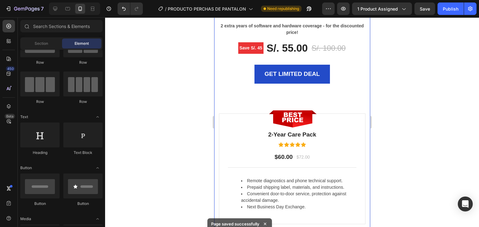
scroll to position [1434, 0]
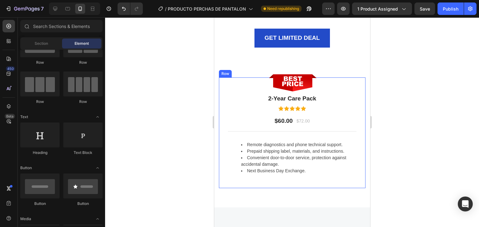
click at [239, 84] on div "Image 2-Year Care Pack Heading Icon Icon Icon Icon Icon Icon List Hoz $60.00 Te…" at bounding box center [291, 133] width 146 height 111
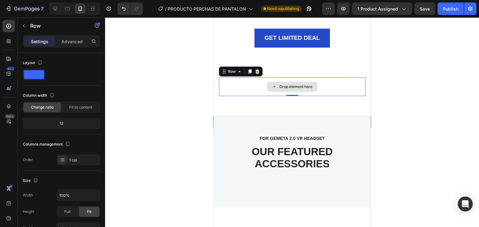
click at [239, 86] on div "Drop element here" at bounding box center [291, 87] width 146 height 19
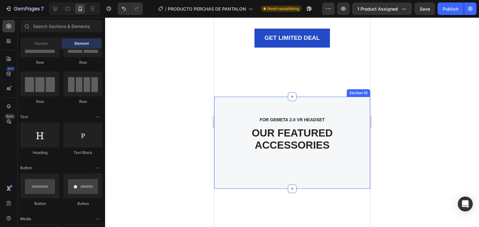
click at [239, 111] on div "FOR GEMETA 2.0 VR HEADSET Text block OUR FEATURED ACCESSORIES Heading Section 10" at bounding box center [292, 143] width 156 height 92
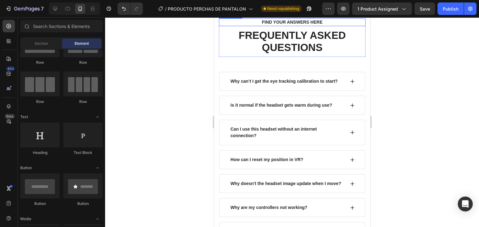
scroll to position [1465, 0]
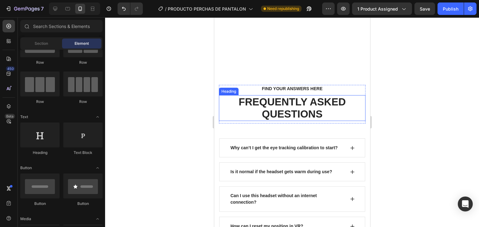
click at [239, 105] on p "FREQUENTLY ASKED QUESTIONS" at bounding box center [291, 108] width 145 height 25
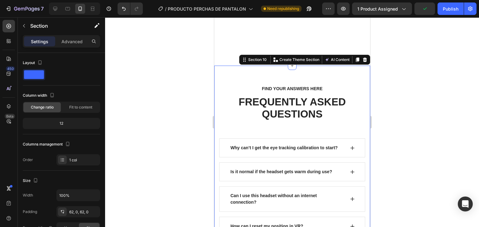
click at [239, 94] on div at bounding box center [292, 122] width 374 height 210
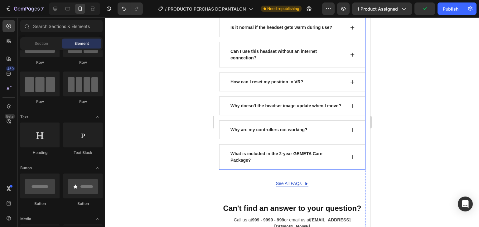
scroll to position [1714, 0]
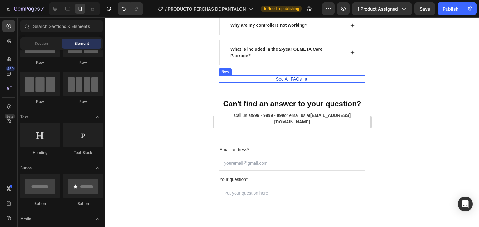
click at [239, 80] on div "See All FAQs Button Row" at bounding box center [291, 78] width 146 height 7
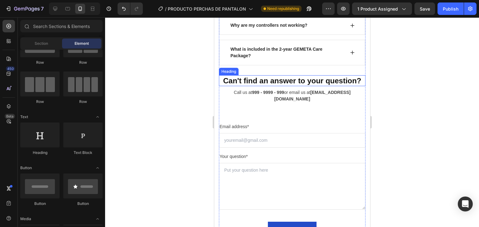
click at [239, 86] on p "Can't find an answer to your question?" at bounding box center [291, 81] width 145 height 10
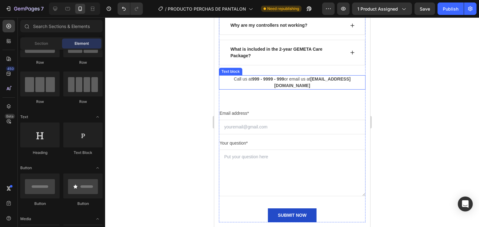
click at [239, 87] on p "Call us at 999 - 9999 - 999 or email us at [EMAIL_ADDRESS][DOMAIN_NAME]" at bounding box center [291, 82] width 145 height 13
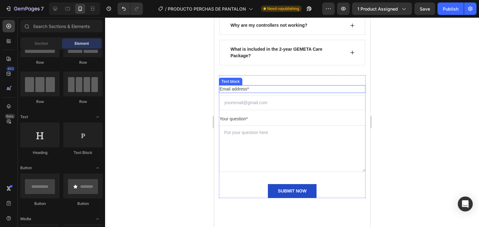
click at [239, 93] on p "Email address*" at bounding box center [291, 89] width 145 height 7
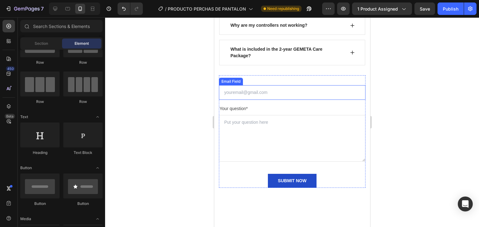
click at [239, 99] on input "email" at bounding box center [291, 92] width 146 height 15
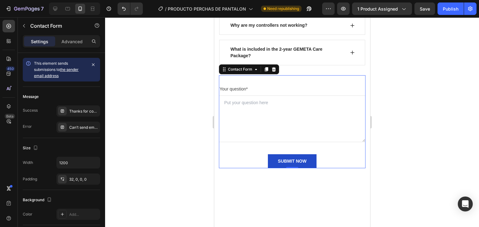
click at [239, 83] on div "Your question* Text block Text Area SUBMIT NOW Submit Button Contact Form 0" at bounding box center [291, 121] width 146 height 93
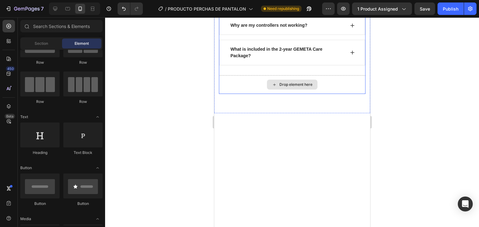
click at [239, 92] on div "Drop element here" at bounding box center [291, 84] width 146 height 19
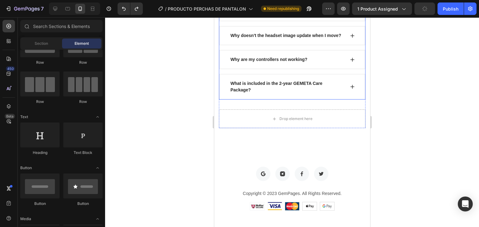
scroll to position [1745, 0]
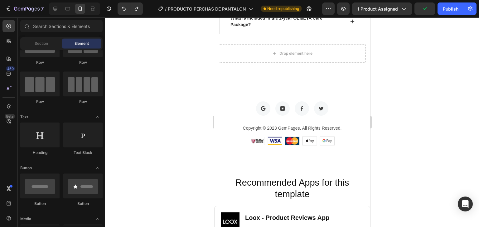
click at [239, 97] on div at bounding box center [292, 122] width 374 height 210
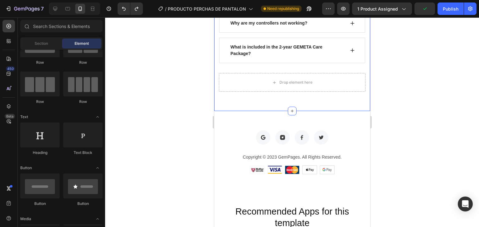
scroll to position [1714, 0]
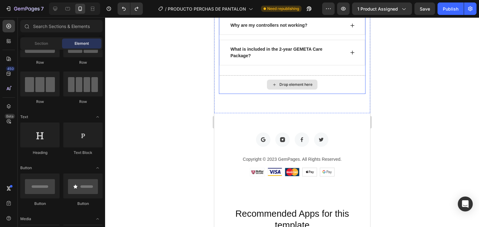
click at [239, 88] on div "Drop element here" at bounding box center [291, 84] width 146 height 19
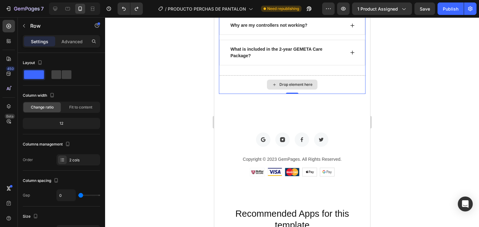
click at [239, 87] on div "Drop element here" at bounding box center [291, 84] width 146 height 19
click at [239, 64] on div at bounding box center [292, 122] width 374 height 210
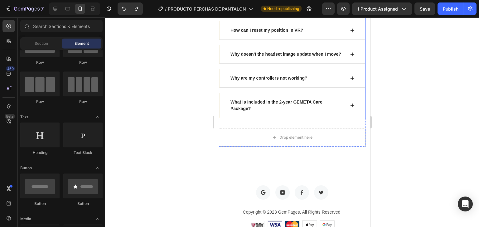
scroll to position [1652, 0]
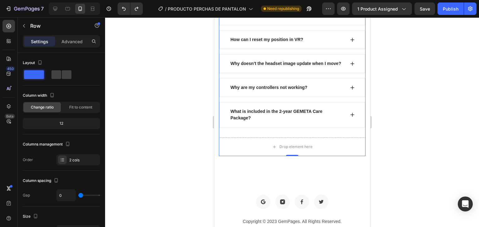
click at [239, 138] on div "Why can’t I get the eye tracking calibration to start? Is it normal if the head…" at bounding box center [291, 45] width 146 height 186
click at [239, 145] on div "Drop element here" at bounding box center [291, 147] width 146 height 19
click at [239, 150] on div "Drop element here" at bounding box center [295, 147] width 33 height 5
click at [239, 145] on div "Drop element here" at bounding box center [291, 147] width 146 height 19
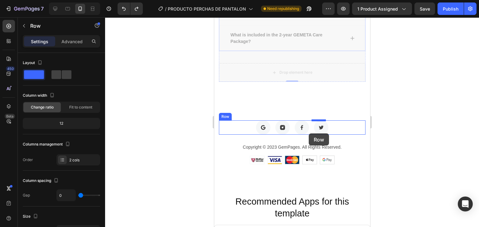
scroll to position [1734, 0]
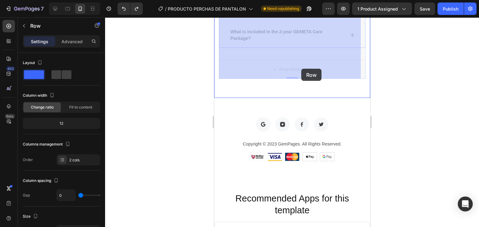
drag, startPoint x: 320, startPoint y: 183, endPoint x: 301, endPoint y: 69, distance: 115.4
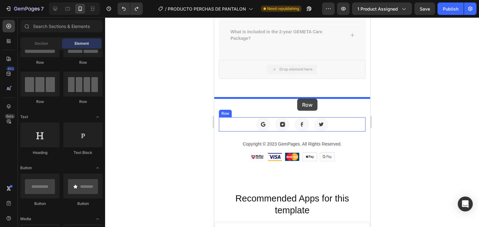
drag, startPoint x: 299, startPoint y: 68, endPoint x: 297, endPoint y: 98, distance: 30.3
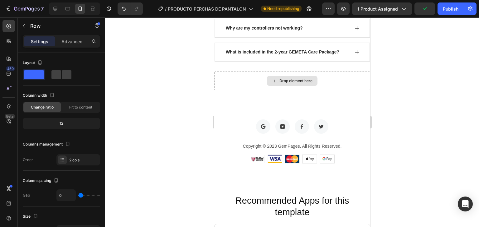
click at [239, 72] on div "Drop element here" at bounding box center [292, 81] width 156 height 19
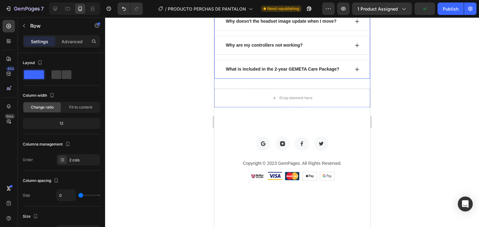
scroll to position [1672, 0]
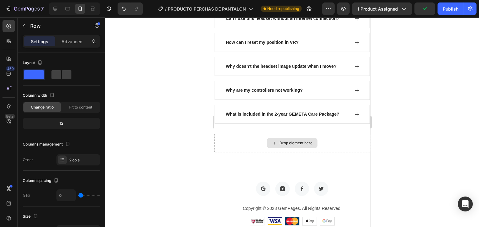
click at [239, 146] on div "Drop element here" at bounding box center [292, 143] width 156 height 19
click at [239, 137] on div "Drop element here" at bounding box center [292, 143] width 156 height 19
click at [223, 142] on div "Drop element here" at bounding box center [292, 143] width 156 height 19
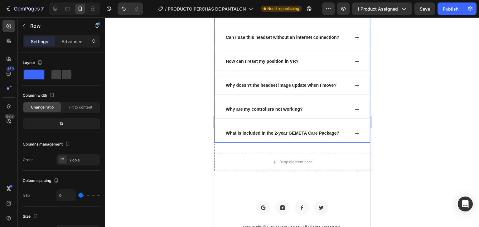
scroll to position [1641, 0]
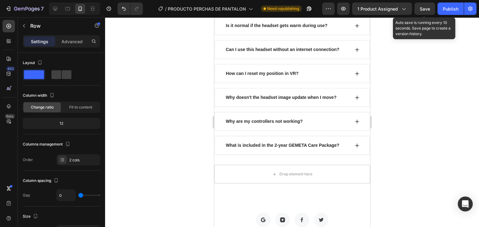
click at [239, 8] on span "Save" at bounding box center [424, 8] width 10 height 5
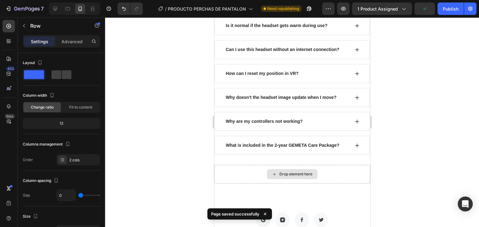
click at [239, 176] on div "Drop element here" at bounding box center [292, 174] width 156 height 19
click at [239, 175] on div "Drop element here" at bounding box center [292, 174] width 156 height 19
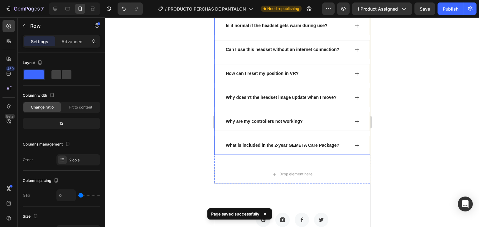
click at [239, 141] on div "What is included in the 2-year GEMETA Care Package?" at bounding box center [291, 145] width 155 height 19
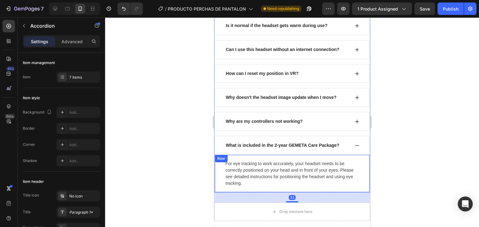
click at [239, 144] on div "What is included in the 2-year GEMETA Care Package?" at bounding box center [281, 145] width 115 height 8
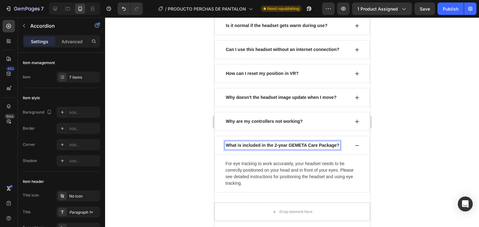
click at [239, 143] on icon at bounding box center [356, 145] width 5 height 5
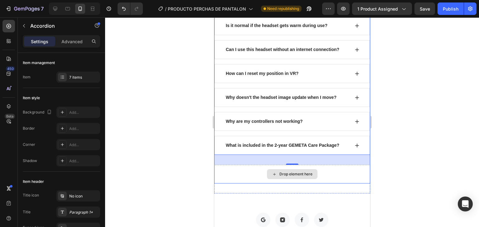
click at [239, 173] on div "Drop element here" at bounding box center [292, 174] width 156 height 19
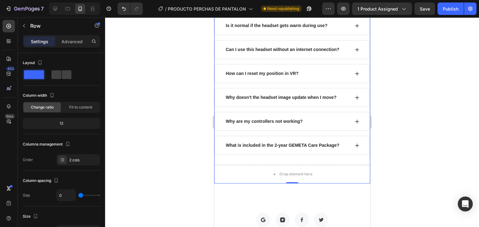
click at [239, 162] on div "Why can’t I get the eye tracking calibration to start? Is it normal if the head…" at bounding box center [292, 78] width 156 height 173
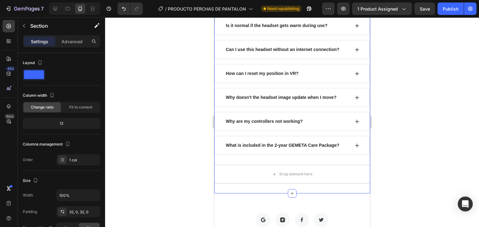
click at [239, 191] on div "Why can’t I get the eye tracking calibration to start? Is it normal if the head…" at bounding box center [292, 88] width 156 height 212
click at [239, 186] on div "Why can’t I get the eye tracking calibration to start? Is it normal if the head…" at bounding box center [292, 88] width 156 height 212
click at [239, 170] on div "Drop element here" at bounding box center [292, 174] width 156 height 19
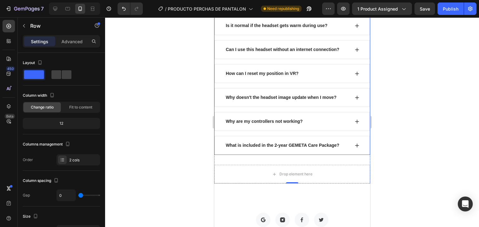
click at [239, 150] on div "What is included in the 2-year GEMETA Care Package?" at bounding box center [291, 145] width 155 height 19
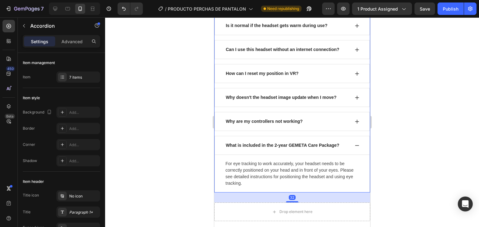
click at [239, 195] on div "32" at bounding box center [292, 198] width 156 height 10
click at [239, 207] on div "Drop element here" at bounding box center [292, 212] width 156 height 19
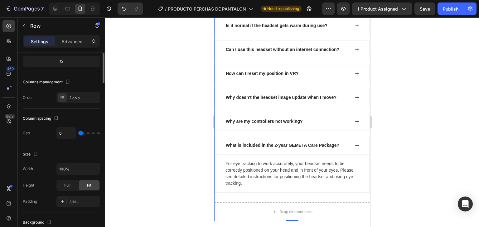
scroll to position [0, 0]
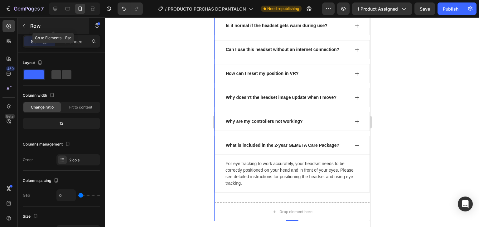
click at [31, 27] on p "Row" at bounding box center [56, 25] width 53 height 7
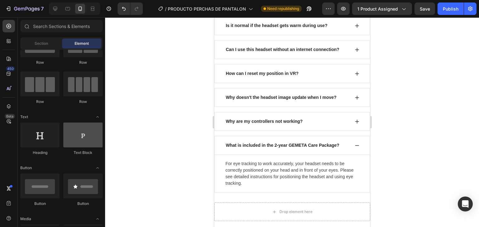
scroll to position [62, 0]
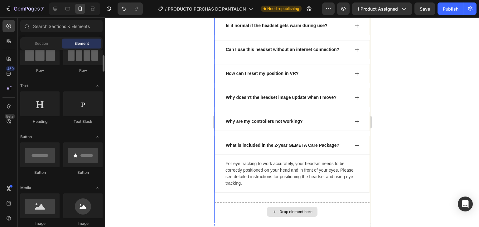
click at [239, 209] on div "Drop element here" at bounding box center [292, 212] width 156 height 19
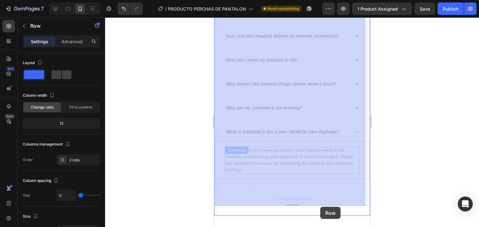
drag, startPoint x: 326, startPoint y: 205, endPoint x: 329, endPoint y: 179, distance: 26.4
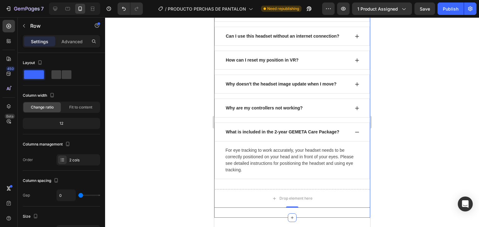
scroll to position [1656, 0]
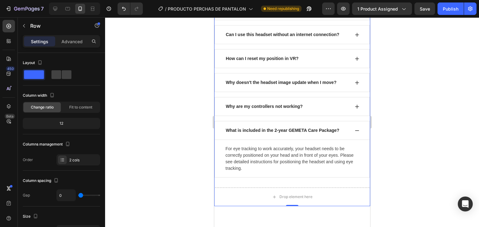
click at [239, 179] on div at bounding box center [292, 122] width 374 height 210
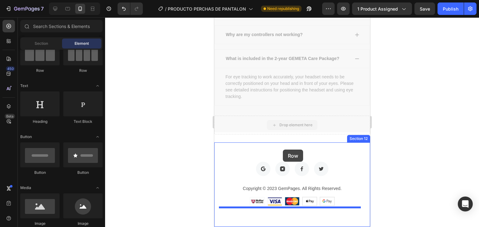
scroll to position [1736, 0]
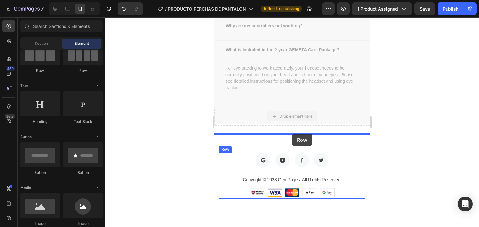
drag, startPoint x: 286, startPoint y: 196, endPoint x: 292, endPoint y: 134, distance: 62.3
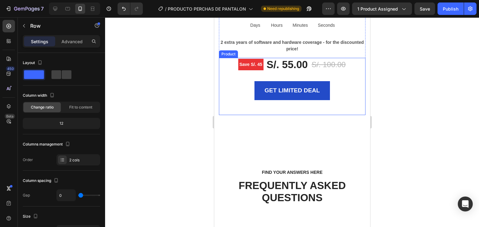
scroll to position [1425, 0]
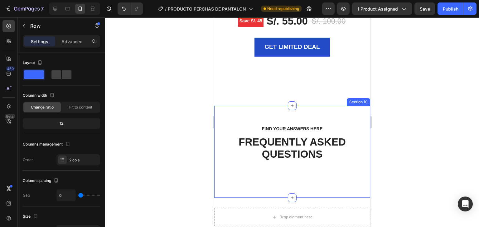
click at [239, 122] on div "FIND YOUR ANSWERS HERE Text block FREQUENTLY ASKED QUESTIONS Heading Row Sectio…" at bounding box center [292, 152] width 156 height 92
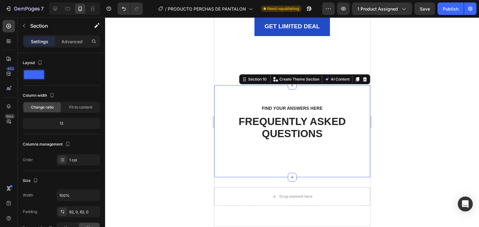
scroll to position [1487, 0]
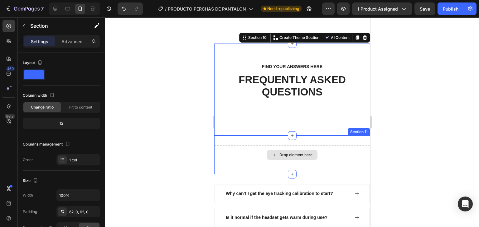
click at [239, 158] on div "Drop element here" at bounding box center [292, 155] width 156 height 19
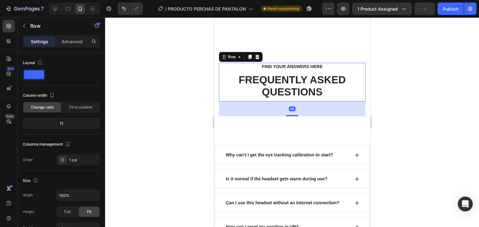
click at [239, 101] on div "FIND YOUR ANSWERS HERE Text block FREQUENTLY ASKED QUESTIONS Heading" at bounding box center [291, 82] width 146 height 39
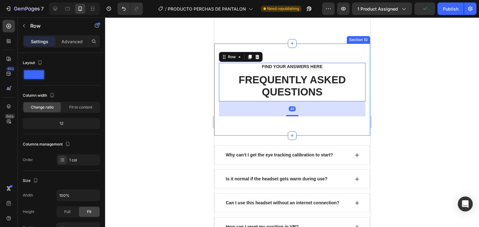
click at [239, 127] on div "FIND YOUR ANSWERS HERE Text block FREQUENTLY ASKED QUESTIONS Heading Row 48 Sec…" at bounding box center [292, 90] width 156 height 92
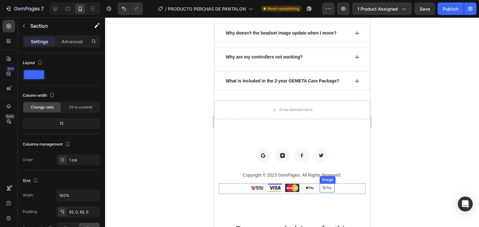
scroll to position [1767, 0]
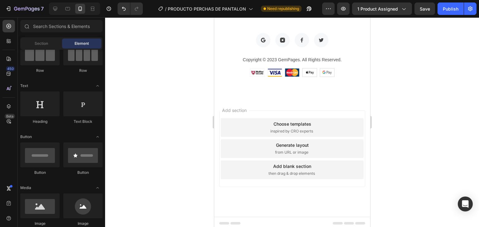
scroll to position [1821, 0]
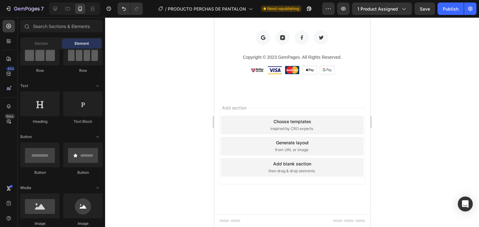
click at [239, 111] on div "Add section Choose templates inspired by CRO experts Generate layout from URL o…" at bounding box center [292, 146] width 146 height 77
click at [239, 112] on div "Add section Choose templates inspired by CRO experts Generate layout from URL o…" at bounding box center [292, 146] width 146 height 77
drag, startPoint x: 237, startPoint y: 190, endPoint x: 233, endPoint y: 186, distance: 5.3
click at [237, 189] on div "Add section Choose templates inspired by CRO experts Generate layout from URL o…" at bounding box center [292, 155] width 156 height 119
click at [228, 181] on div "Add section Choose templates inspired by CRO experts Generate layout from URL o…" at bounding box center [292, 146] width 146 height 77
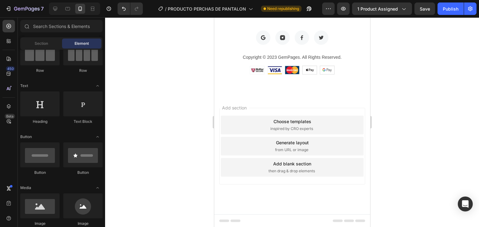
click at [239, 187] on div "Add section Choose templates inspired by CRO experts Generate layout from URL o…" at bounding box center [292, 155] width 156 height 119
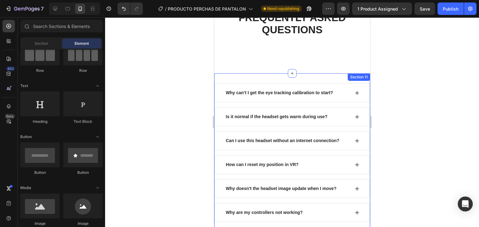
scroll to position [1479, 0]
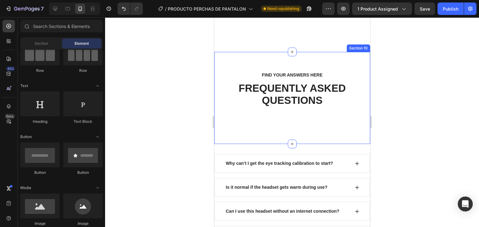
click at [239, 119] on div "FIND YOUR ANSWERS HERE Text block FREQUENTLY ASKED QUESTIONS Heading Row" at bounding box center [291, 98] width 146 height 54
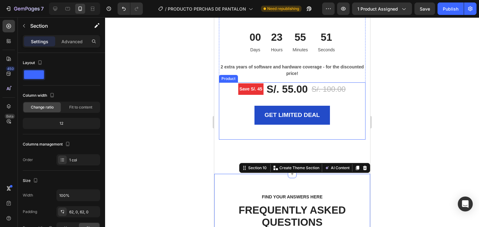
scroll to position [1354, 0]
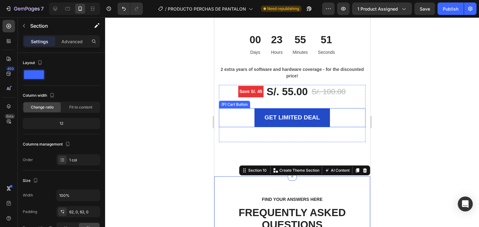
click at [239, 111] on div "GET LIMITED DEAL (P) Cart Button" at bounding box center [291, 117] width 146 height 19
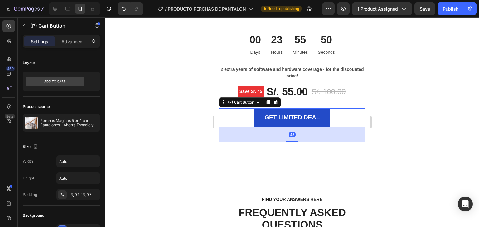
click at [239, 99] on div at bounding box center [292, 122] width 374 height 210
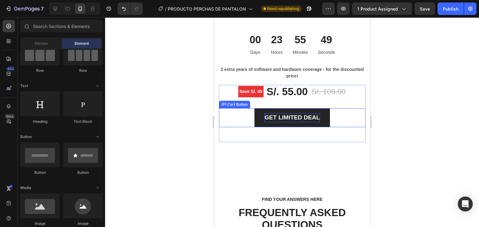
click at [239, 113] on div "GET LIMITED DEAL" at bounding box center [291, 117] width 55 height 9
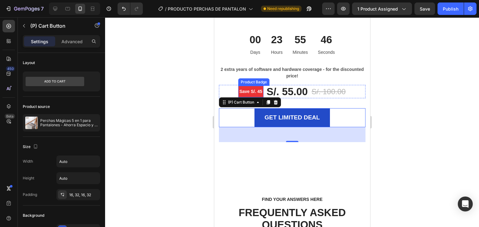
click at [239, 88] on pre "Save S/. 45" at bounding box center [250, 92] width 25 height 12
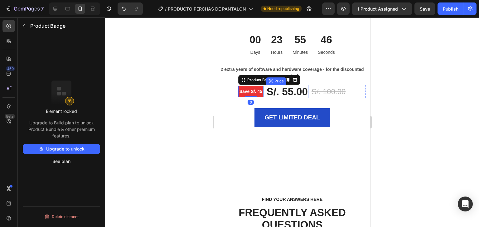
click at [239, 93] on div "S/. 55.00" at bounding box center [286, 92] width 42 height 14
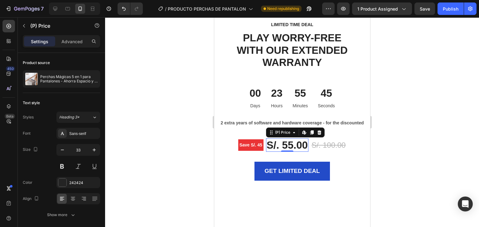
scroll to position [1292, 0]
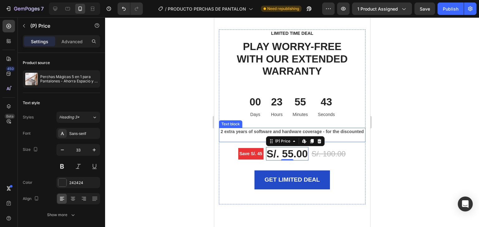
click at [239, 132] on p "2 extra years of software and hardware coverage - for the discounted price!" at bounding box center [291, 135] width 145 height 13
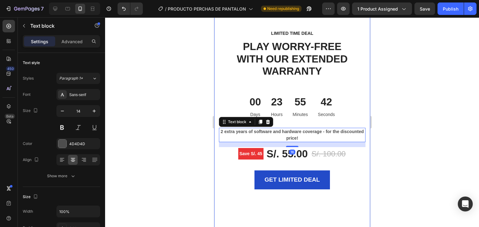
click at [239, 111] on div at bounding box center [292, 122] width 374 height 210
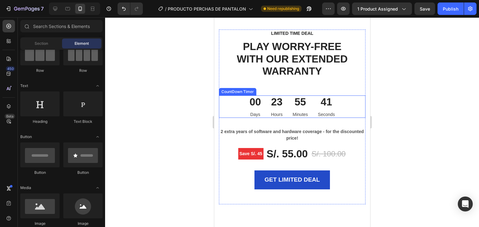
click at [239, 103] on div "23 Hours" at bounding box center [276, 107] width 22 height 22
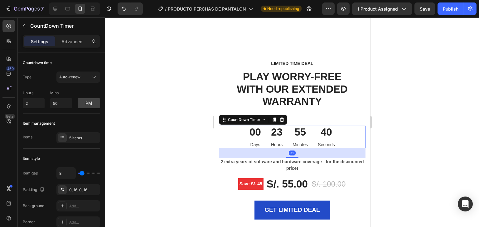
scroll to position [1260, 0]
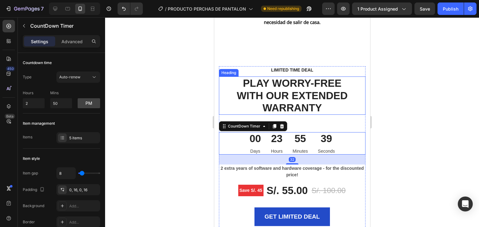
click at [239, 93] on p "PLAY WORRY-FREE WITH OUR EXTENDED WARRANTY" at bounding box center [291, 95] width 145 height 37
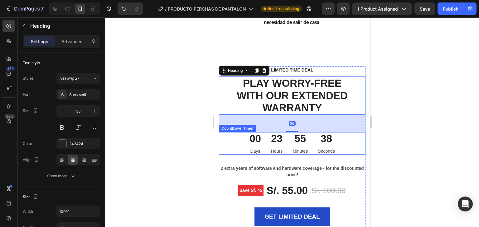
click at [239, 134] on div "55 Minutes" at bounding box center [299, 143] width 25 height 22
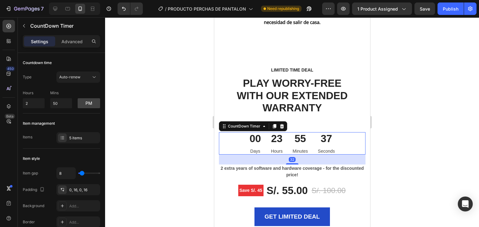
click at [239, 113] on div at bounding box center [292, 122] width 374 height 210
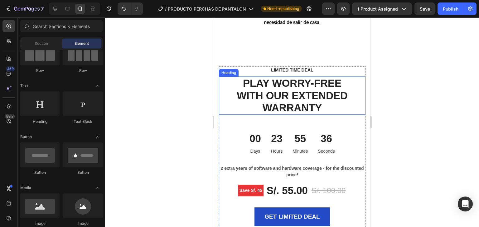
click at [239, 94] on p "PLAY WORRY-FREE WITH OUR EXTENDED WARRANTY" at bounding box center [291, 95] width 145 height 37
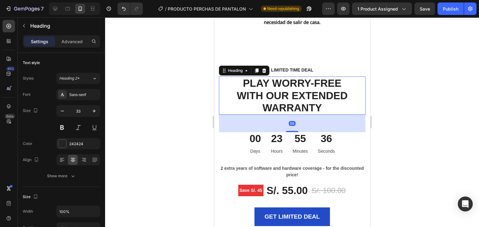
click at [239, 132] on div "55" at bounding box center [299, 138] width 15 height 13
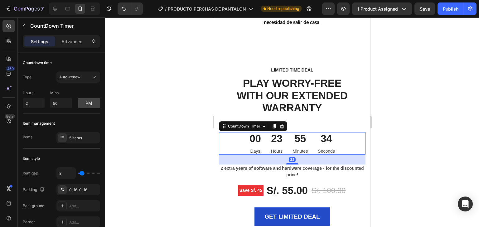
click at [239, 90] on div at bounding box center [292, 122] width 374 height 210
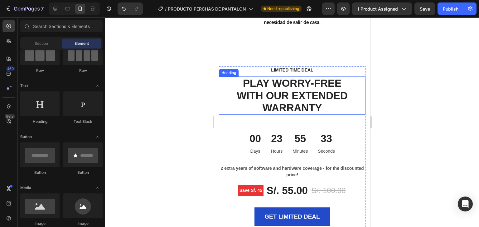
click at [239, 96] on p "PLAY WORRY-FREE WITH OUR EXTENDED WARRANTY" at bounding box center [291, 95] width 145 height 37
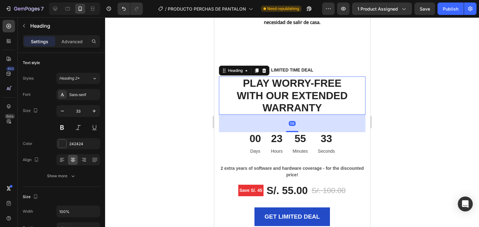
click at [239, 92] on div at bounding box center [292, 122] width 374 height 210
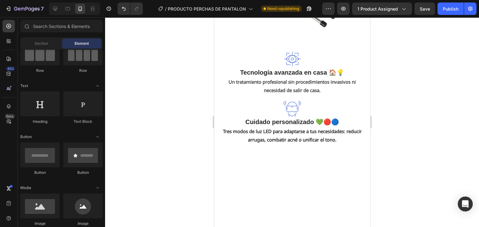
scroll to position [637, 0]
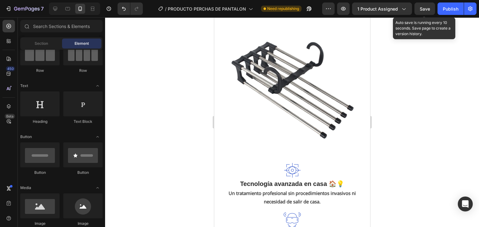
click at [239, 6] on div "Save" at bounding box center [424, 9] width 10 height 7
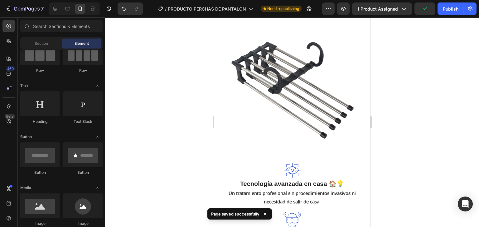
click at [239, 65] on div at bounding box center [292, 122] width 374 height 210
click at [239, 6] on div "Publish" at bounding box center [450, 9] width 16 height 7
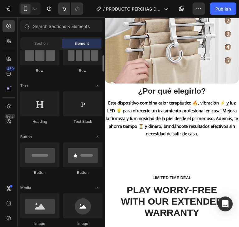
scroll to position [0, 0]
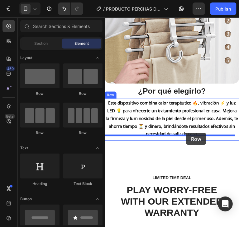
drag, startPoint x: 139, startPoint y: 97, endPoint x: 194, endPoint y: 143, distance: 71.5
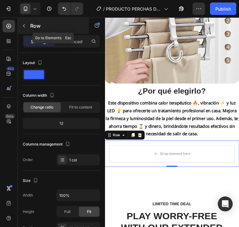
click at [23, 24] on icon "button" at bounding box center [24, 25] width 5 height 5
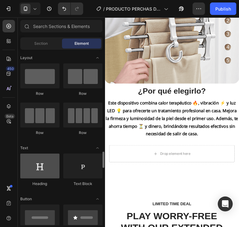
scroll to position [125, 0]
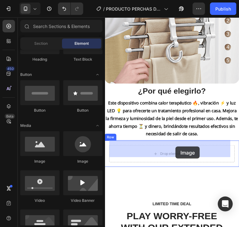
drag, startPoint x: 198, startPoint y: 168, endPoint x: 182, endPoint y: 158, distance: 18.5
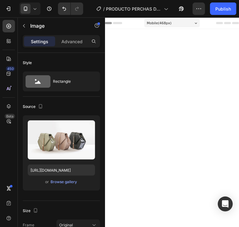
scroll to position [1167, 0]
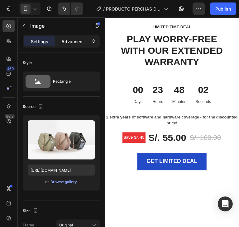
click at [65, 41] on p "Advanced" at bounding box center [71, 41] width 21 height 7
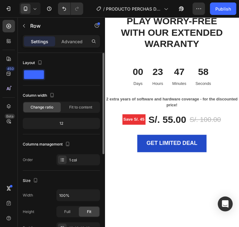
scroll to position [1229, 0]
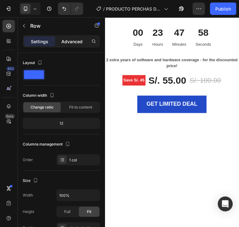
click at [68, 48] on div "Settings Advanced" at bounding box center [61, 44] width 87 height 18
click at [68, 43] on p "Advanced" at bounding box center [71, 41] width 21 height 7
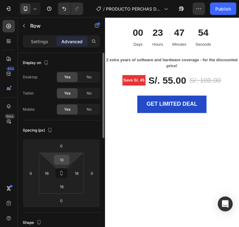
click at [65, 158] on input "16" at bounding box center [61, 159] width 12 height 9
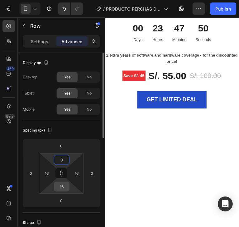
type input "0"
click at [64, 184] on input "16" at bounding box center [61, 186] width 12 height 9
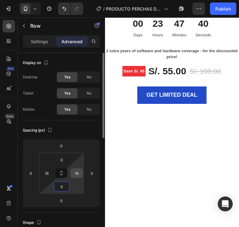
type input "0"
click at [77, 175] on input "16" at bounding box center [76, 173] width 9 height 9
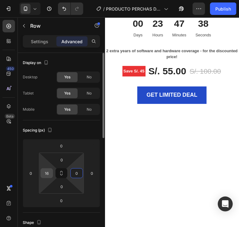
type input "0"
click at [45, 172] on input "16" at bounding box center [46, 173] width 9 height 9
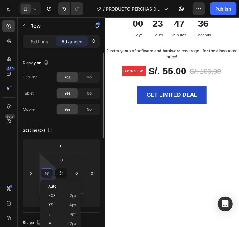
type input "0"
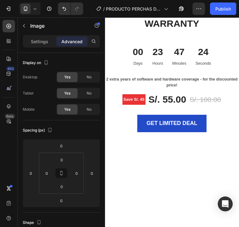
scroll to position [1198, 0]
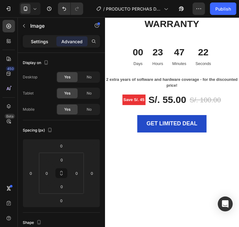
click at [42, 41] on p "Settings" at bounding box center [39, 41] width 17 height 7
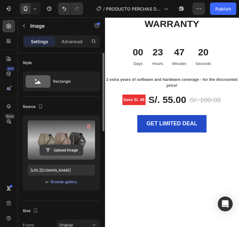
click at [65, 151] on input "file" at bounding box center [61, 150] width 43 height 11
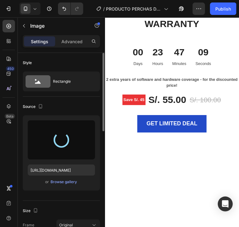
type input "https://cdn.shopify.com/s/files/1/0780/0304/4572/files/gempages_581704365283214…"
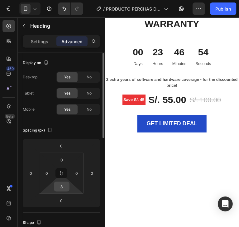
click at [61, 184] on input "8" at bounding box center [61, 186] width 12 height 9
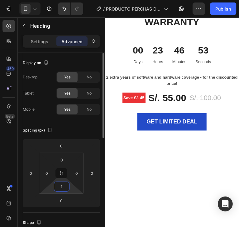
type input "16"
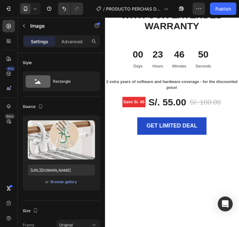
scroll to position [1167, 0]
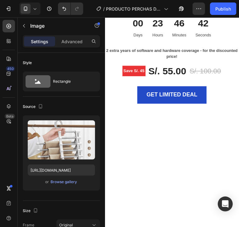
scroll to position [1229, 0]
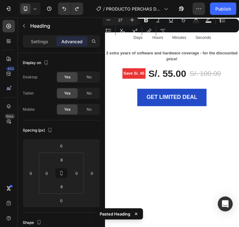
copy p "¿Por qué elegirlo?"
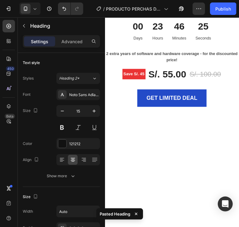
scroll to position [1260, 0]
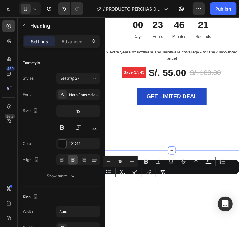
click at [203, 162] on div "LIMITED TIME DEAL Text block PLAY WORRY-FREE WITH OUR EXTENDED WARRANTY Heading…" at bounding box center [178, 48] width 156 height 229
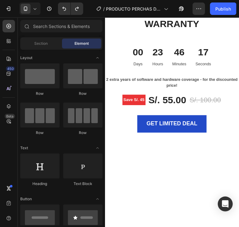
scroll to position [1198, 0]
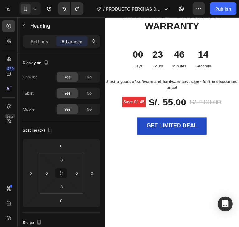
copy p "🔥 Tecnología avanzada y segura"
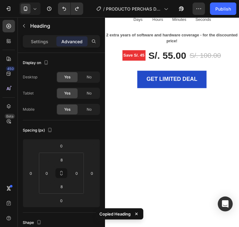
scroll to position [1260, 0]
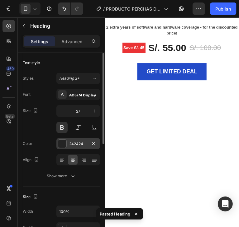
scroll to position [1292, 0]
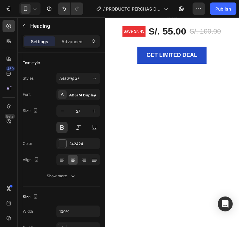
click at [71, 47] on div "Settings Advanced" at bounding box center [61, 44] width 87 height 18
click at [71, 44] on p "Advanced" at bounding box center [71, 41] width 21 height 7
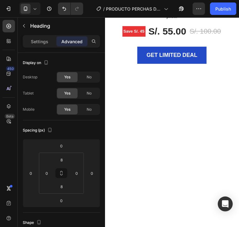
drag, startPoint x: 207, startPoint y: 158, endPoint x: 169, endPoint y: 147, distance: 39.3
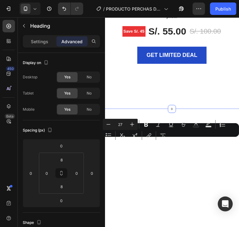
click at [199, 117] on div "LIMITED TIME DEAL Text block PLAY WORRY-FREE WITH OUR EXTENDED WARRANTY Heading…" at bounding box center [178, 3] width 156 height 229
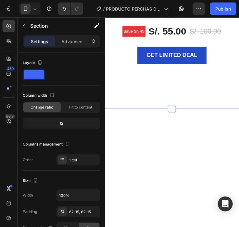
click at [135, 117] on div "LIMITED TIME DEAL Text block PLAY WORRY-FREE WITH OUR EXTENDED WARRANTY Heading…" at bounding box center [178, 3] width 156 height 229
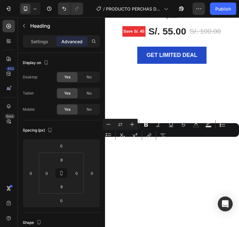
drag, startPoint x: 170, startPoint y: 155, endPoint x: 173, endPoint y: 138, distance: 17.2
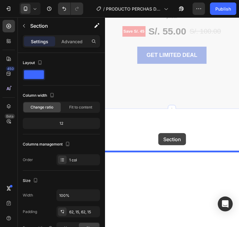
drag, startPoint x: 205, startPoint y: 164, endPoint x: 187, endPoint y: 138, distance: 30.9
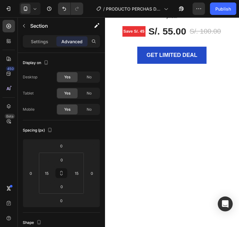
click at [60, 159] on input "8" at bounding box center [61, 159] width 12 height 9
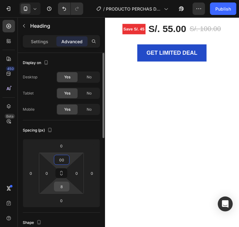
type input "0"
click at [59, 185] on input "8" at bounding box center [61, 186] width 12 height 9
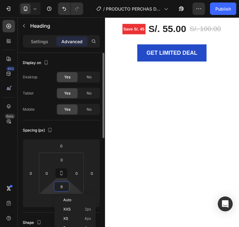
type input "0"
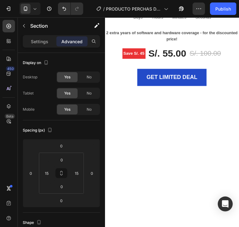
scroll to position [1260, 0]
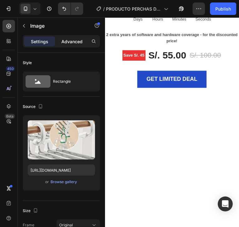
click at [60, 41] on div "Advanced" at bounding box center [71, 41] width 31 height 10
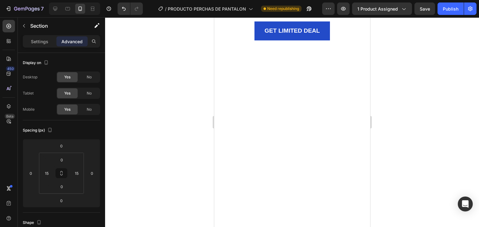
scroll to position [1323, 0]
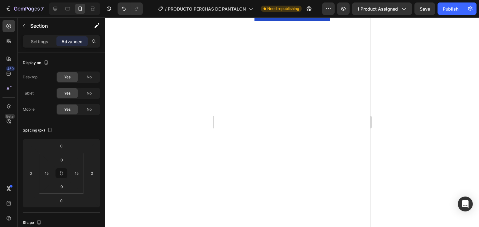
click at [239, 101] on div at bounding box center [292, 122] width 374 height 210
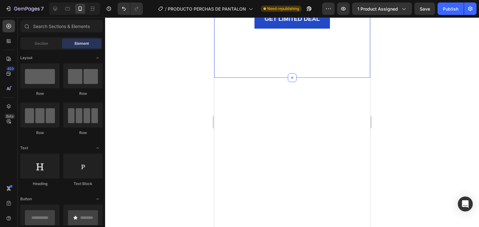
scroll to position [1292, 0]
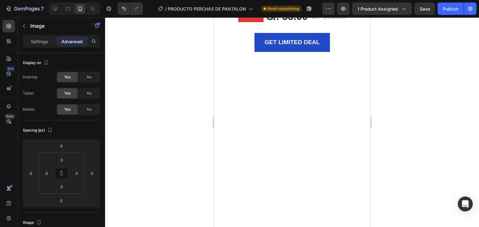
click at [194, 112] on div at bounding box center [292, 122] width 374 height 210
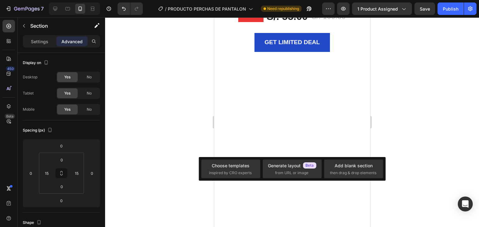
click at [239, 117] on div at bounding box center [292, 122] width 374 height 210
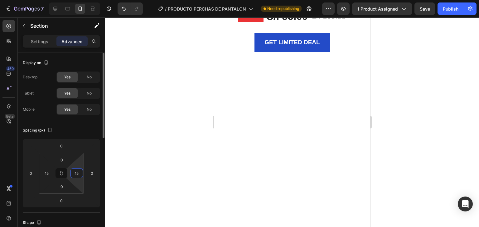
click at [80, 176] on input "15" at bounding box center [76, 173] width 9 height 9
type input "0"
click at [43, 172] on input "15" at bounding box center [46, 173] width 9 height 9
type input "0"
click at [193, 146] on div at bounding box center [292, 122] width 374 height 210
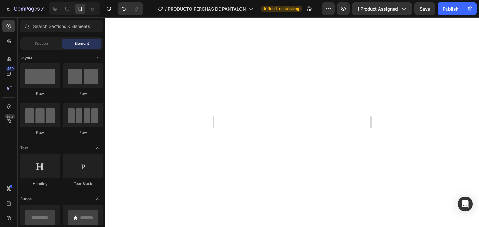
scroll to position [949, 0]
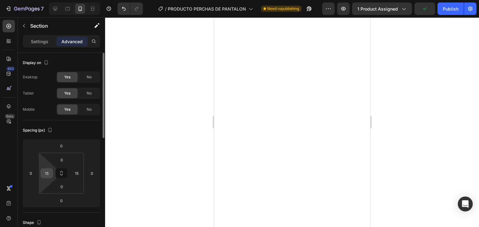
click at [47, 171] on input "15" at bounding box center [46, 173] width 9 height 9
type input "0"
click at [74, 171] on input "15" at bounding box center [76, 173] width 9 height 9
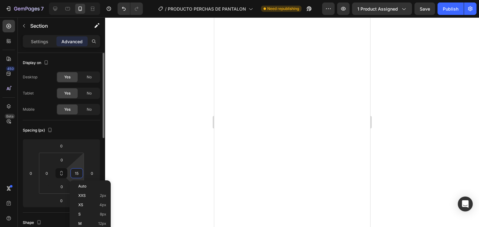
type input "0"
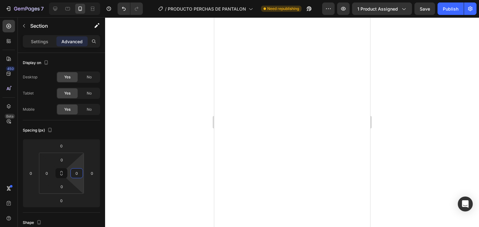
click at [130, 143] on div at bounding box center [292, 122] width 374 height 210
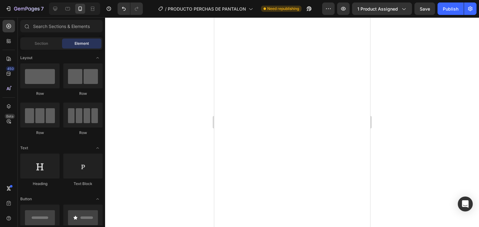
scroll to position [668, 0]
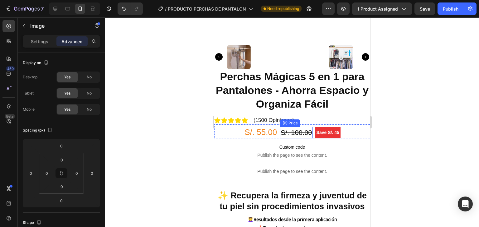
scroll to position [201, 0]
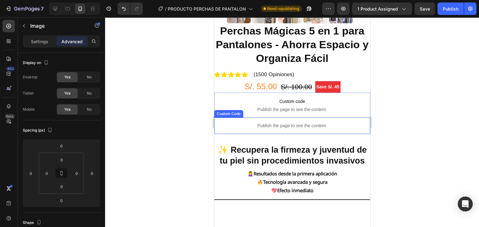
click at [239, 123] on p "Publish the page to see the content." at bounding box center [292, 126] width 156 height 7
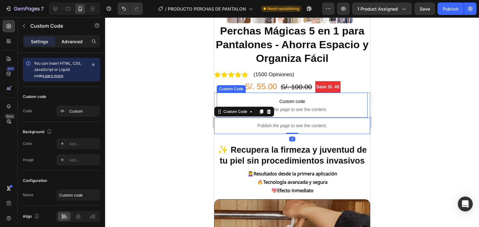
click at [74, 45] on div "Advanced" at bounding box center [71, 41] width 31 height 10
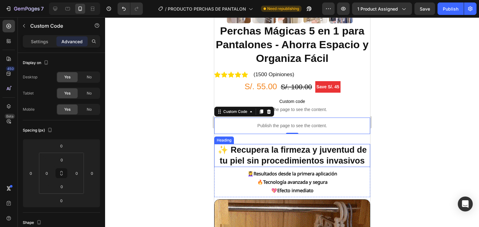
click at [239, 150] on strong "✨ Recupera la firmeza y juventud de tu piel sin procedimientos invasivos" at bounding box center [291, 156] width 149 height 20
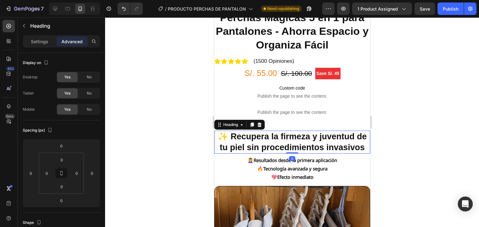
scroll to position [263, 0]
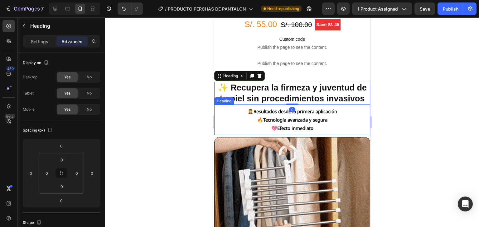
click at [239, 115] on strong "Resultados desde la primera aplicación" at bounding box center [295, 111] width 84 height 6
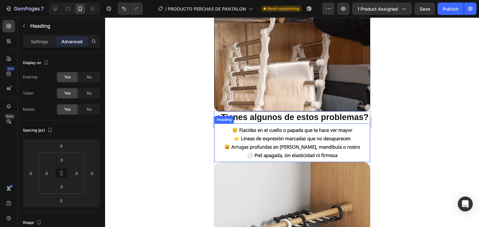
click at [239, 133] on strong "😟 Flacidez en el cuello o papada que te hace ver mayor" at bounding box center [292, 130] width 120 height 6
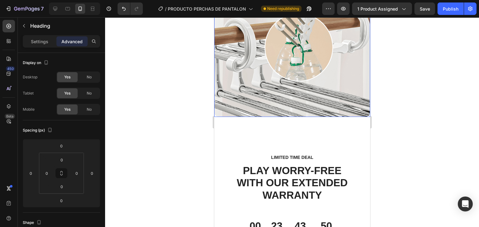
scroll to position [1323, 0]
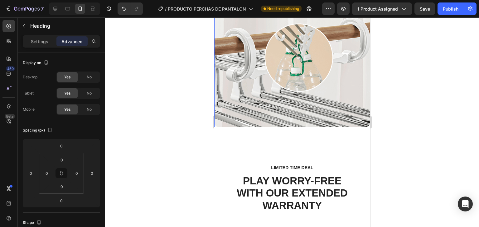
click at [239, 82] on img at bounding box center [292, 69] width 156 height 117
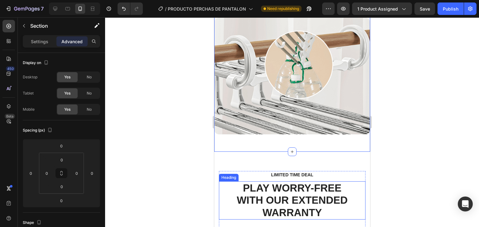
scroll to position [1385, 0]
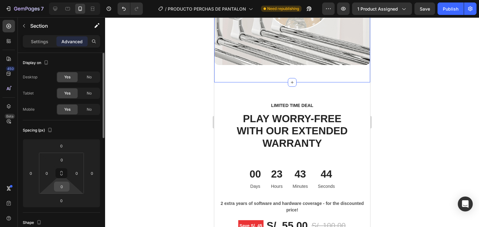
click at [65, 186] on input "0" at bounding box center [61, 186] width 12 height 9
click at [51, 0] on html "7 / PRODUCTO PERCHAS DE PANTALON Need republishing Preview 1 product assigned S…" at bounding box center [239, 0] width 479 height 0
type input "15"
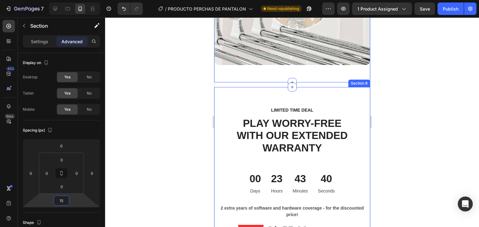
click at [239, 87] on div "LIMITED TIME DEAL Text block PLAY WORRY-FREE WITH OUR EXTENDED WARRANTY Heading…" at bounding box center [292, 201] width 156 height 229
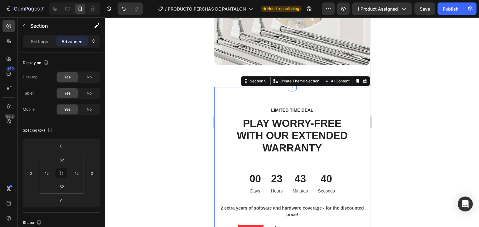
click at [239, 89] on div at bounding box center [292, 122] width 374 height 210
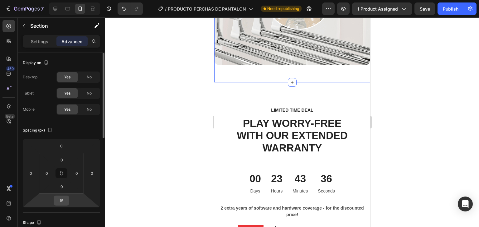
click at [57, 199] on input "15" at bounding box center [61, 200] width 12 height 9
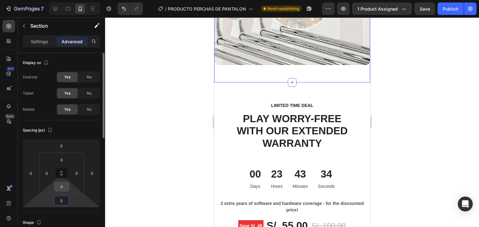
type input "0"
click at [64, 190] on input "0" at bounding box center [61, 186] width 12 height 9
type input "15"
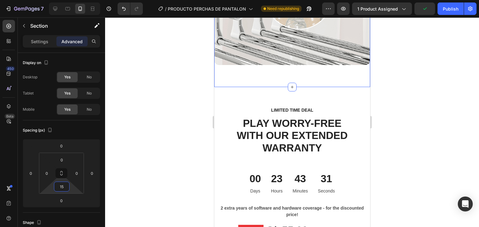
click at [239, 51] on img at bounding box center [292, 6] width 156 height 117
click at [63, 189] on input "15" at bounding box center [61, 186] width 12 height 9
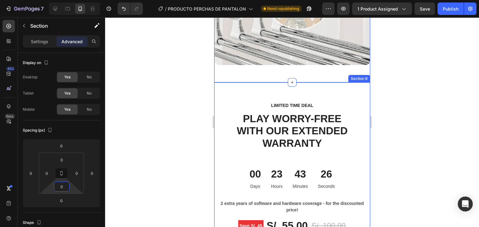
type input "0"
click at [239, 80] on div at bounding box center [292, 122] width 374 height 210
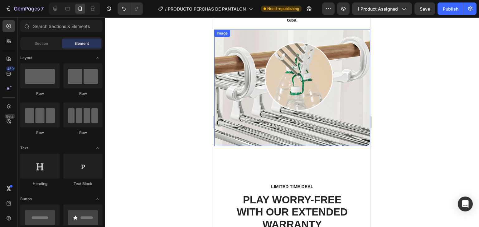
scroll to position [1292, 0]
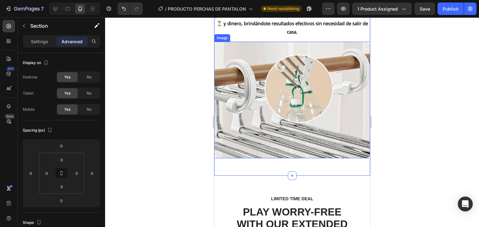
click at [239, 124] on img at bounding box center [292, 100] width 156 height 117
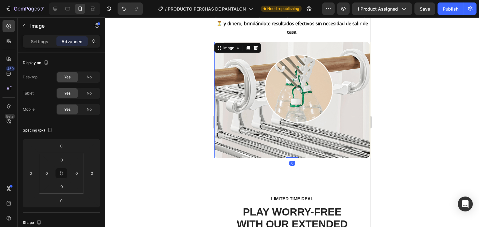
drag, startPoint x: 444, startPoint y: 72, endPoint x: 416, endPoint y: 89, distance: 32.0
click at [239, 72] on div at bounding box center [292, 122] width 374 height 210
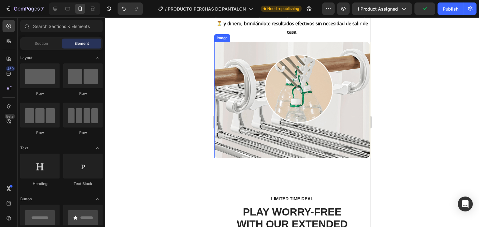
click at [239, 142] on img at bounding box center [292, 100] width 156 height 117
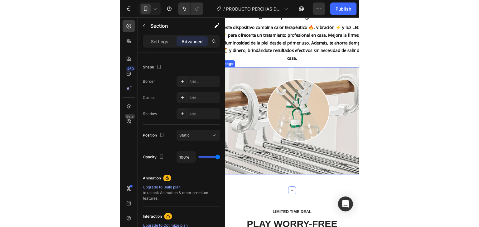
scroll to position [1260, 0]
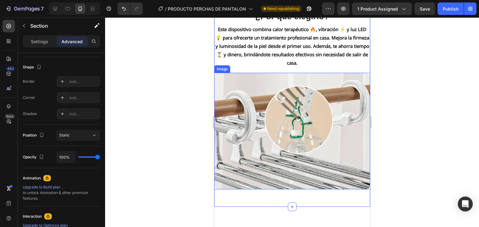
click at [239, 178] on img at bounding box center [292, 131] width 156 height 117
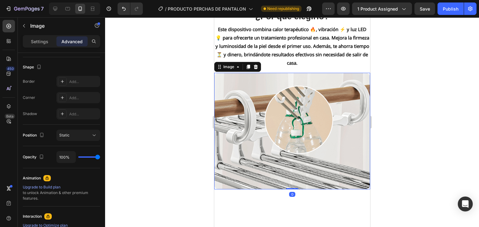
scroll to position [0, 0]
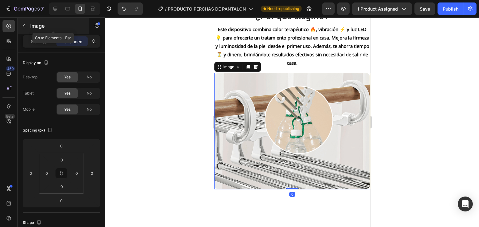
click at [28, 27] on button "button" at bounding box center [24, 26] width 10 height 10
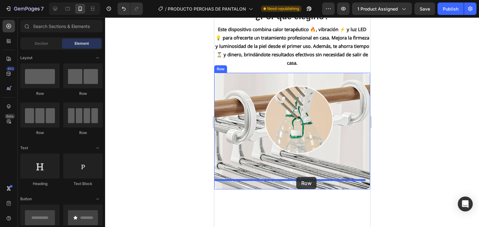
drag, startPoint x: 246, startPoint y: 99, endPoint x: 296, endPoint y: 177, distance: 93.0
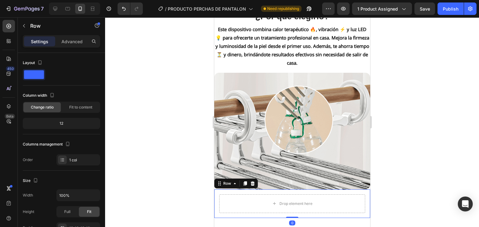
click at [239, 156] on div at bounding box center [292, 122] width 374 height 210
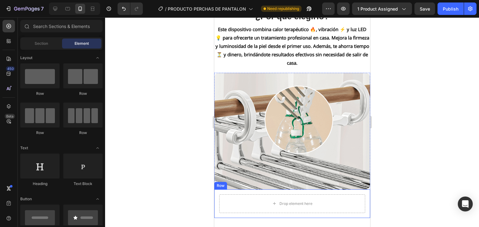
click at [239, 190] on div "Drop element here Row" at bounding box center [292, 204] width 156 height 29
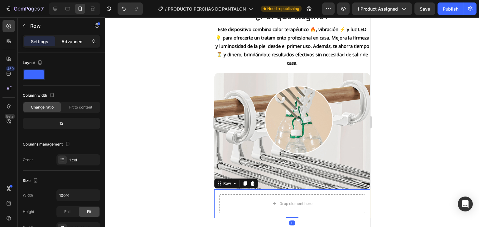
click at [63, 41] on p "Advanced" at bounding box center [71, 41] width 21 height 7
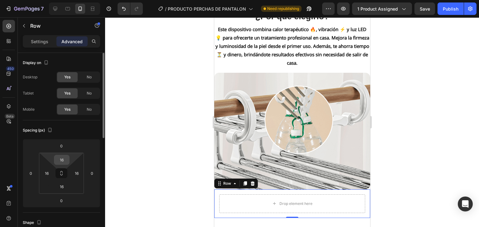
click at [66, 164] on input "16" at bounding box center [61, 159] width 12 height 9
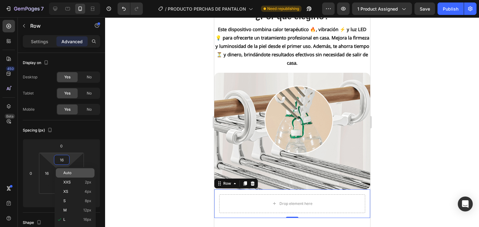
click at [79, 175] on p "Auto" at bounding box center [77, 173] width 28 height 4
type input "Auto"
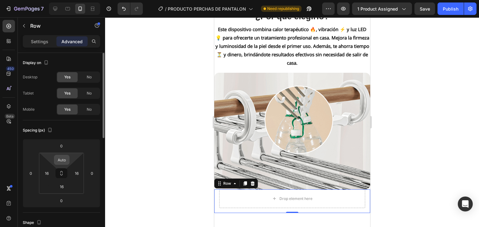
click at [65, 160] on input "Auto" at bounding box center [61, 159] width 12 height 9
type input "0"
click at [51, 173] on input "16" at bounding box center [46, 173] width 9 height 9
type input "0"
click at [62, 164] on input "0" at bounding box center [61, 159] width 12 height 9
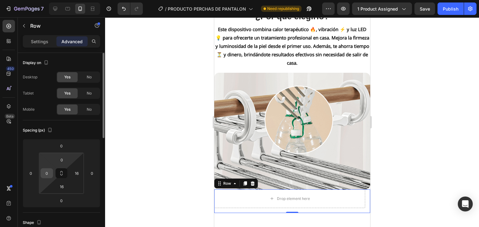
click at [52, 175] on div "0" at bounding box center [47, 174] width 12 height 10
click at [60, 177] on button at bounding box center [61, 174] width 12 height 10
click at [65, 159] on input "0" at bounding box center [61, 159] width 12 height 9
type input "00"
type input "0"
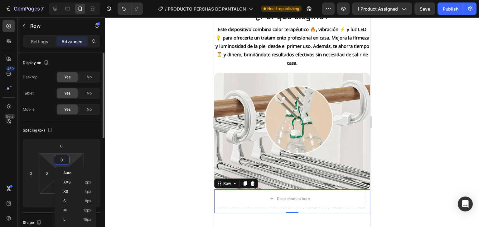
type input "0"
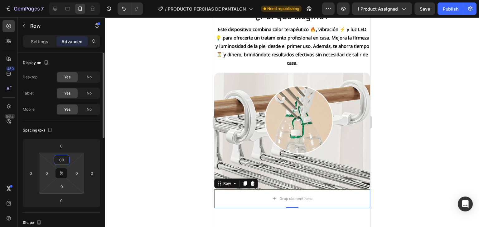
click at [66, 158] on input "00" at bounding box center [61, 159] width 12 height 9
type input "0"
click at [121, 139] on div at bounding box center [292, 122] width 374 height 210
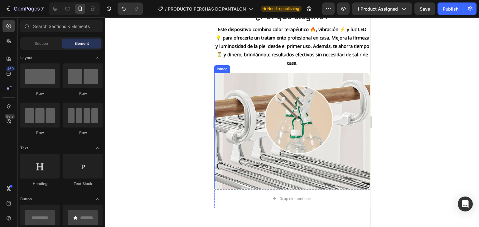
click at [239, 127] on img at bounding box center [292, 131] width 156 height 117
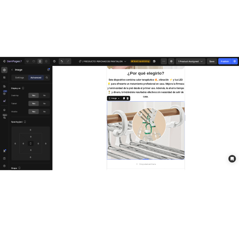
scroll to position [1292, 0]
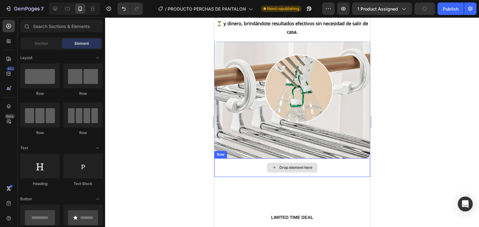
click at [239, 165] on div "Drop element here" at bounding box center [295, 167] width 33 height 5
click at [239, 159] on div "Drop element here" at bounding box center [292, 168] width 156 height 19
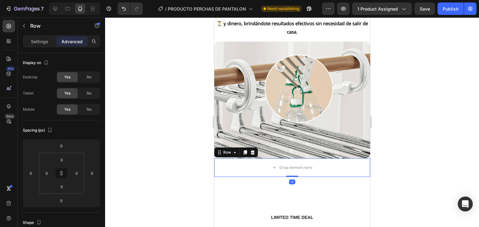
click at [239, 117] on div at bounding box center [292, 122] width 374 height 210
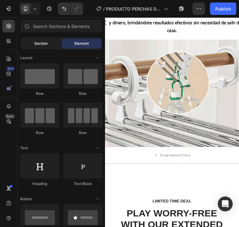
click at [45, 45] on span "Section" at bounding box center [41, 44] width 13 height 6
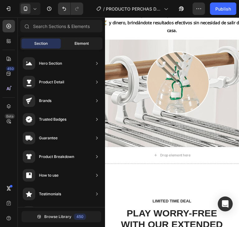
click at [74, 43] on div "Element" at bounding box center [81, 44] width 39 height 10
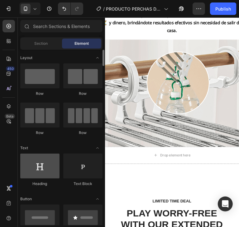
scroll to position [31, 0]
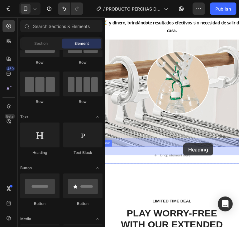
drag, startPoint x: 145, startPoint y: 150, endPoint x: 190, endPoint y: 155, distance: 45.5
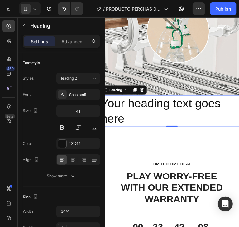
scroll to position [1354, 0]
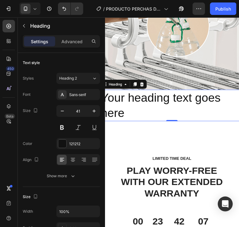
click at [193, 116] on h2 "Your heading text goes here" at bounding box center [178, 113] width 156 height 35
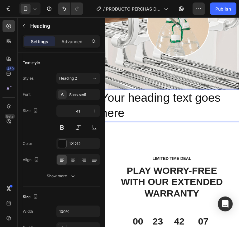
click at [193, 116] on p "Your heading text goes here" at bounding box center [178, 113] width 155 height 33
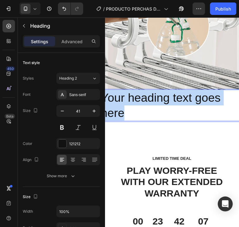
click at [193, 116] on p "Your heading text goes here" at bounding box center [178, 113] width 155 height 33
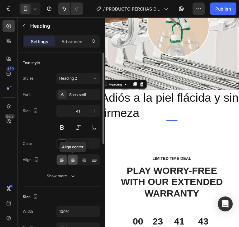
click at [72, 160] on icon at bounding box center [73, 160] width 6 height 6
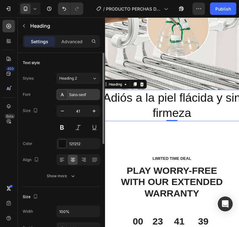
click at [86, 93] on div "Sans-serif" at bounding box center [83, 95] width 29 height 6
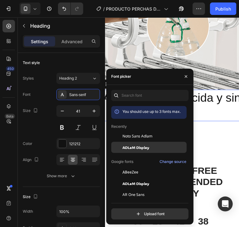
drag, startPoint x: 148, startPoint y: 147, endPoint x: 173, endPoint y: 121, distance: 36.6
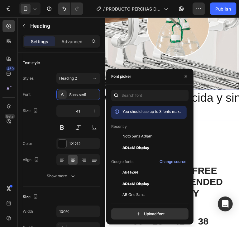
click at [148, 147] on span "ADLaM Display" at bounding box center [135, 148] width 27 height 6
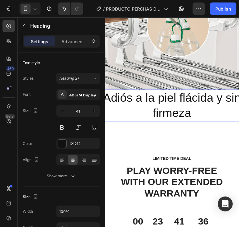
click at [203, 108] on p "Adiós a la piel flácida y sin firmeza" at bounding box center [178, 113] width 155 height 33
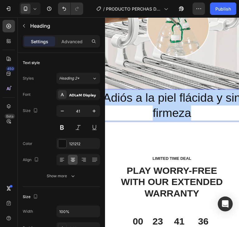
click at [203, 108] on p "Adiós a la piel flácida y sin firmeza" at bounding box center [178, 113] width 155 height 33
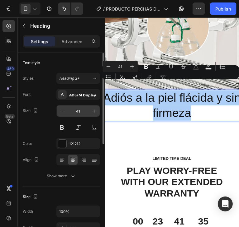
click at [75, 114] on input "41" at bounding box center [78, 111] width 21 height 11
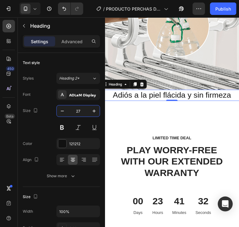
type input "27"
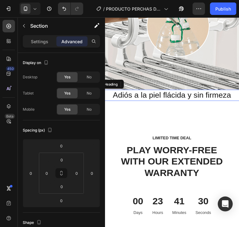
click at [206, 97] on p "Adiós a la piel flácida y sin firmeza" at bounding box center [178, 102] width 155 height 11
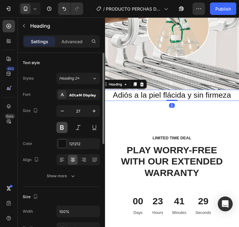
click at [64, 131] on button at bounding box center [61, 127] width 11 height 11
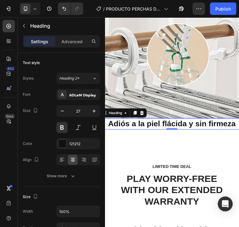
scroll to position [1323, 0]
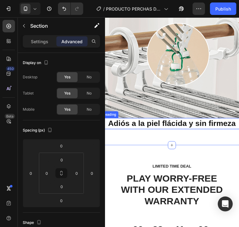
click at [203, 128] on p "Adiós a la piel flácida y sin firmeza" at bounding box center [178, 133] width 155 height 11
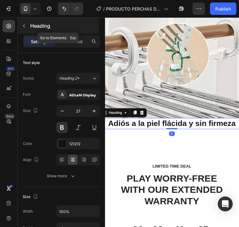
click at [26, 28] on icon "button" at bounding box center [24, 25] width 5 height 5
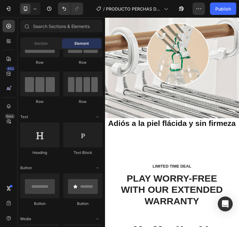
scroll to position [0, 0]
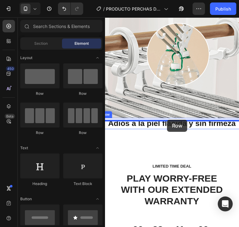
drag, startPoint x: 151, startPoint y: 96, endPoint x: 173, endPoint y: 129, distance: 39.7
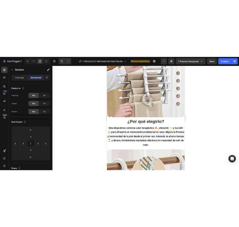
scroll to position [1167, 0]
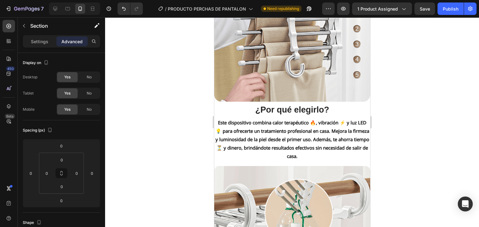
click at [239, 95] on div at bounding box center [292, 122] width 374 height 210
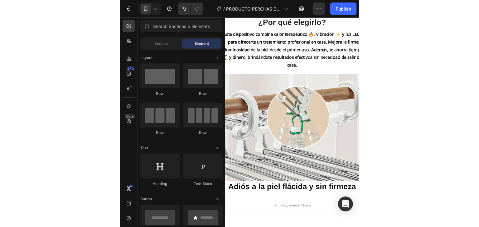
scroll to position [1229, 0]
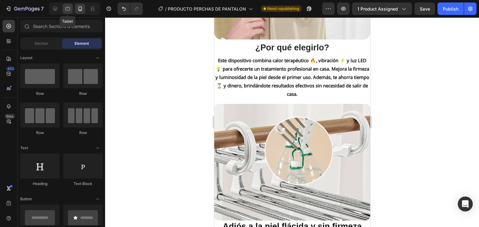
click at [67, 8] on icon at bounding box center [67, 8] width 5 height 3
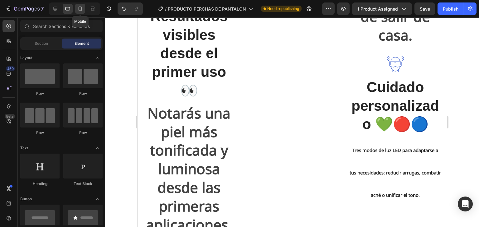
click at [80, 9] on icon at bounding box center [80, 9] width 6 height 6
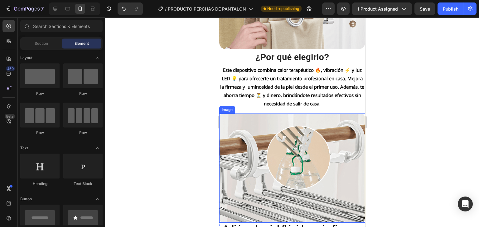
scroll to position [1260, 0]
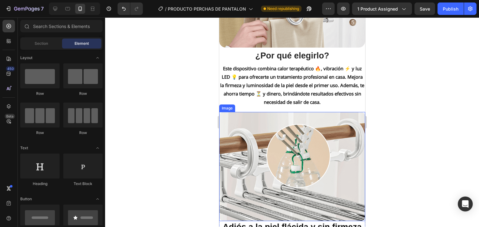
click at [239, 119] on div at bounding box center [292, 122] width 374 height 210
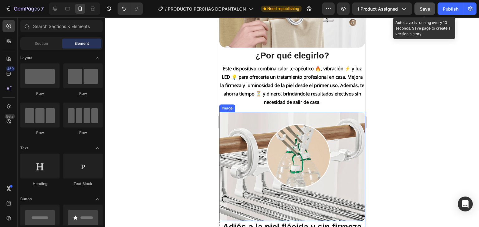
click at [239, 10] on button "Save" at bounding box center [424, 8] width 21 height 12
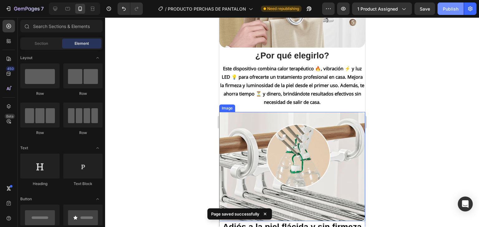
click at [239, 8] on div "Publish" at bounding box center [450, 9] width 16 height 7
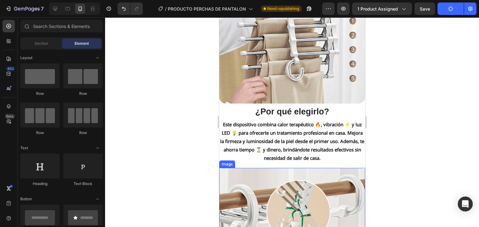
scroll to position [1167, 0]
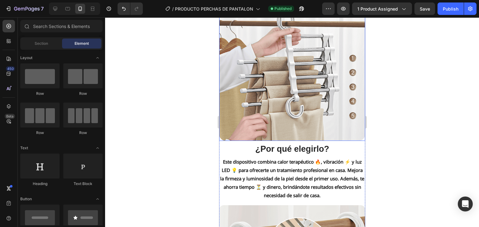
drag, startPoint x: 351, startPoint y: 125, endPoint x: 341, endPoint y: 114, distance: 15.0
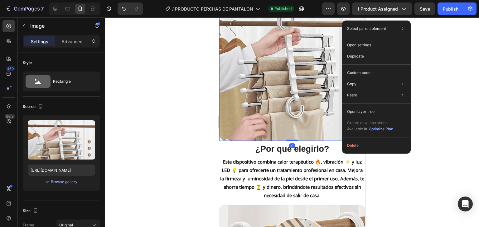
click at [239, 166] on div at bounding box center [292, 122] width 374 height 210
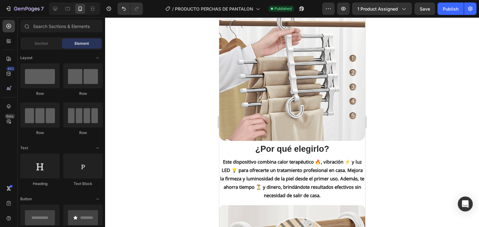
click at [239, 163] on div at bounding box center [292, 122] width 374 height 210
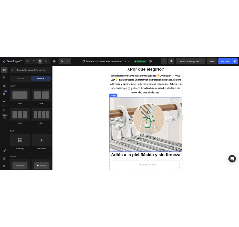
scroll to position [1385, 0]
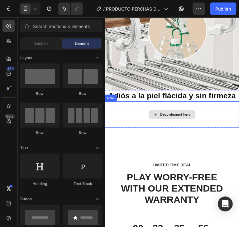
click at [221, 120] on div "Drop element here" at bounding box center [178, 123] width 136 height 19
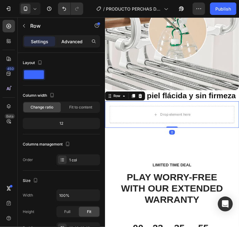
click at [73, 43] on p "Advanced" at bounding box center [71, 41] width 21 height 7
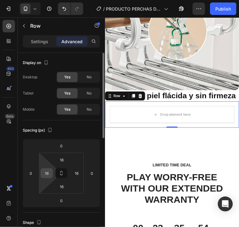
click at [50, 170] on input "16" at bounding box center [46, 173] width 9 height 9
type input "0"
click at [73, 172] on input "16" at bounding box center [76, 173] width 9 height 9
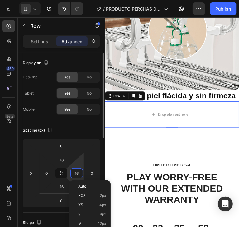
type input "0"
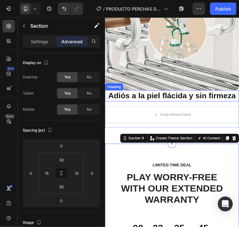
click at [172, 97] on h2 "Adiós a la piel flácida y sin firmeza" at bounding box center [178, 103] width 146 height 12
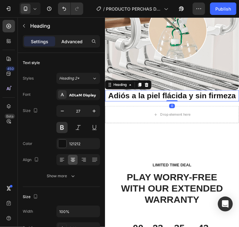
click at [72, 43] on p "Advanced" at bounding box center [71, 41] width 21 height 7
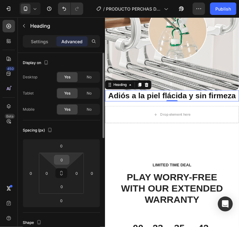
click at [60, 156] on input "0" at bounding box center [61, 159] width 12 height 9
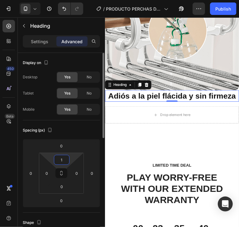
type input "16"
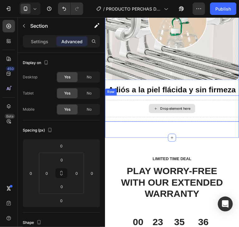
scroll to position [1416, 0]
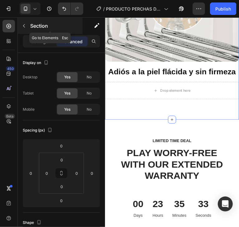
click at [24, 23] on button "button" at bounding box center [24, 26] width 10 height 10
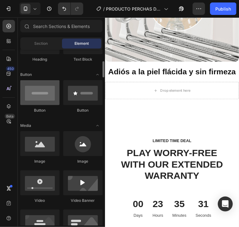
scroll to position [93, 0]
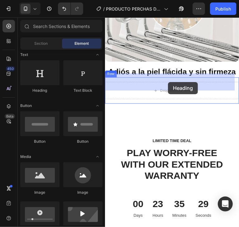
drag, startPoint x: 149, startPoint y: 97, endPoint x: 173, endPoint y: 88, distance: 26.4
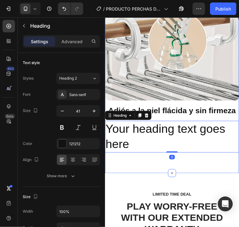
scroll to position [1354, 0]
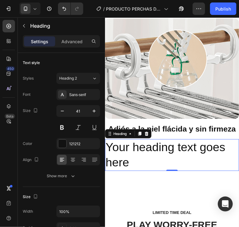
click at [203, 154] on h2 "Your heading text goes here" at bounding box center [178, 167] width 146 height 35
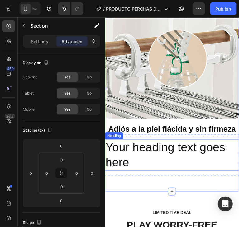
click at [207, 157] on p "Your heading text goes here" at bounding box center [177, 167] width 145 height 33
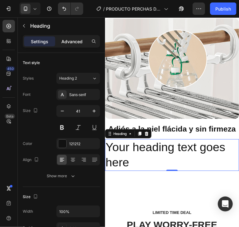
click at [67, 42] on p "Advanced" at bounding box center [71, 41] width 21 height 7
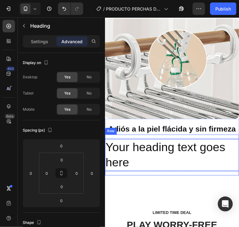
click at [192, 145] on div "Your heading text goes here Heading 0 Row" at bounding box center [178, 167] width 146 height 45
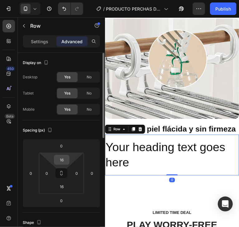
click at [64, 160] on input "16" at bounding box center [61, 159] width 12 height 9
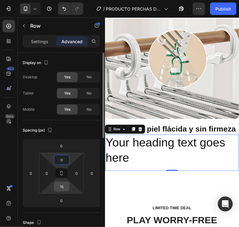
type input "0"
click at [60, 186] on input "16" at bounding box center [61, 186] width 12 height 9
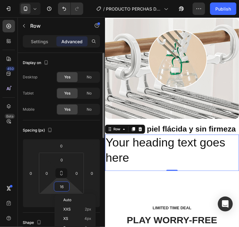
type input "0"
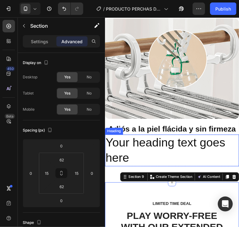
click at [171, 152] on p "Your heading text goes here" at bounding box center [177, 162] width 145 height 33
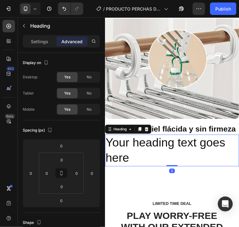
click at [171, 151] on p "Your heading text goes here" at bounding box center [177, 162] width 145 height 33
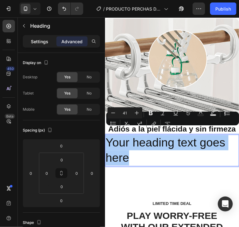
click at [38, 41] on p "Settings" at bounding box center [39, 41] width 17 height 7
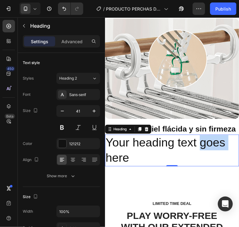
click at [206, 146] on p "Your heading text goes here" at bounding box center [177, 162] width 145 height 33
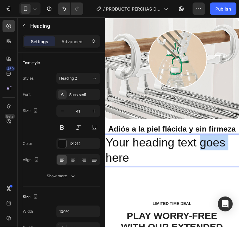
click at [206, 146] on p "Your heading text goes here" at bounding box center [177, 162] width 145 height 33
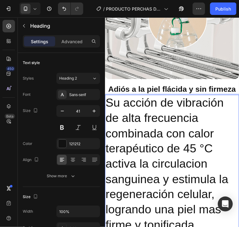
scroll to position [1399, 0]
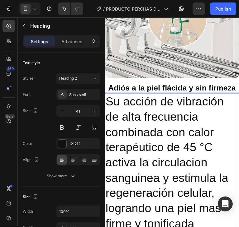
click at [202, 143] on p "Su acción de vibración de alta frecuencia combinada con calor terapéutico de 45…" at bounding box center [177, 176] width 145 height 150
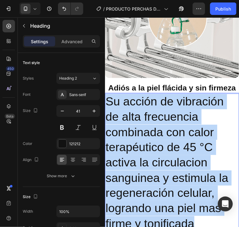
click at [202, 143] on p "Su acción de vibración de alta frecuencia combinada con calor terapéutico de 45…" at bounding box center [177, 176] width 145 height 150
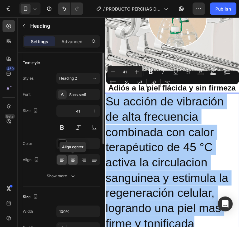
click at [71, 158] on icon at bounding box center [73, 158] width 4 height 1
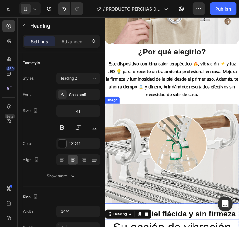
scroll to position [1212, 0]
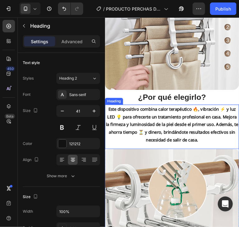
click at [172, 119] on h2 "Este dispositivo combina calor terapéutico 🔥, vibración ⚡ y luz LED 💡 para ofre…" at bounding box center [178, 133] width 146 height 43
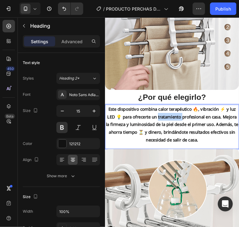
click at [172, 119] on p "Este dispositivo combina calor terapéutico 🔥, vibración ⚡ y luz LED 💡 para ofre…" at bounding box center [177, 134] width 145 height 42
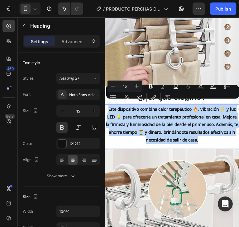
click at [180, 122] on p "Este dispositivo combina calor terapéutico 🔥, vibración ⚡ y luz LED 💡 para ofre…" at bounding box center [177, 134] width 145 height 42
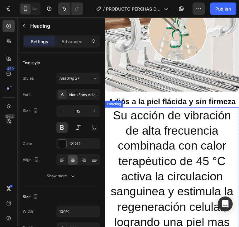
scroll to position [1377, 0]
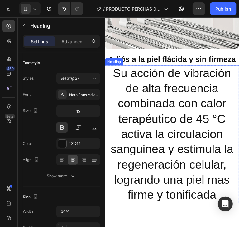
click at [202, 124] on p "Su acción de vibración de alta frecuencia combinada con calor terapéutico de 45…" at bounding box center [177, 145] width 145 height 150
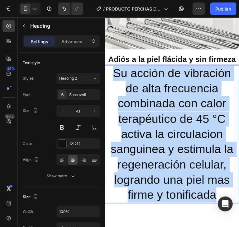
click at [202, 123] on p "Su acción de vibración de alta frecuencia combinada con calor terapéutico de 45…" at bounding box center [177, 145] width 145 height 150
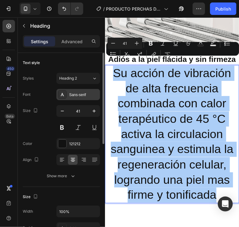
click at [79, 91] on div "Sans-serif" at bounding box center [78, 94] width 44 height 11
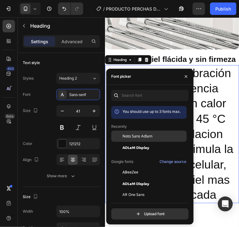
click at [136, 135] on span "Noto Sans Adlam" at bounding box center [137, 137] width 30 height 6
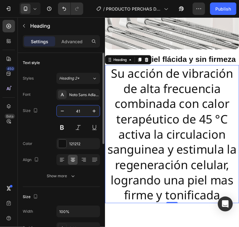
click at [82, 112] on input "41" at bounding box center [78, 111] width 21 height 11
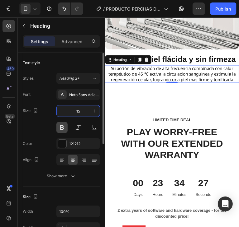
type input "15"
click at [62, 129] on button at bounding box center [61, 127] width 11 height 11
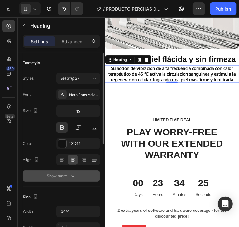
click at [64, 176] on div "Show more" at bounding box center [61, 176] width 29 height 6
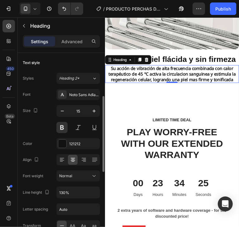
scroll to position [62, 0]
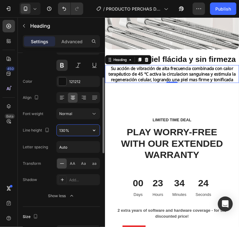
click at [77, 131] on input "130%" at bounding box center [78, 130] width 43 height 11
click at [91, 127] on button "button" at bounding box center [93, 130] width 11 height 11
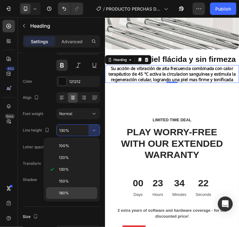
click at [72, 191] on p "180%" at bounding box center [77, 194] width 36 height 6
type input "180%"
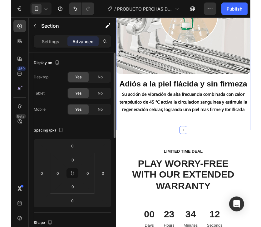
scroll to position [1346, 0]
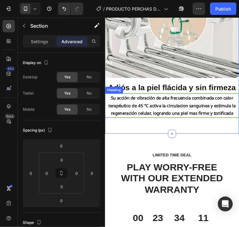
click at [136, 116] on p "Su acción de vibración de alta frecuencia combinada con calor terapéutico de 45…" at bounding box center [177, 113] width 145 height 25
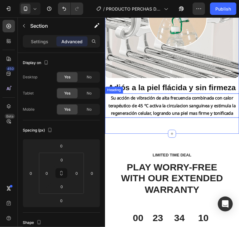
click at [209, 114] on p "Su acción de vibración de alta frecuencia combinada con calor terapéutico de 45…" at bounding box center [177, 113] width 145 height 25
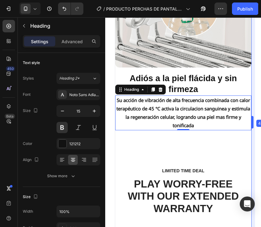
drag, startPoint x: 256, startPoint y: 80, endPoint x: 246, endPoint y: 81, distance: 9.4
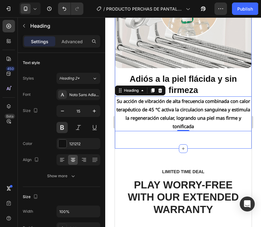
scroll to position [1343, 0]
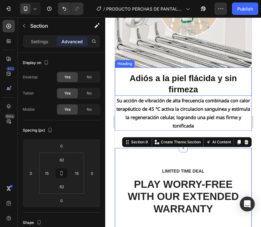
click at [187, 91] on h2 "Adiós a la piel flácida y sin firmeza" at bounding box center [182, 84] width 136 height 23
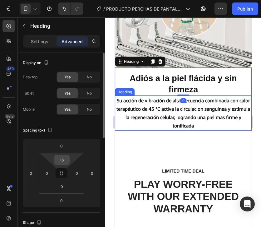
click at [64, 160] on input "16" at bounding box center [61, 159] width 12 height 9
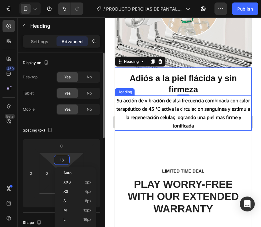
type input "8"
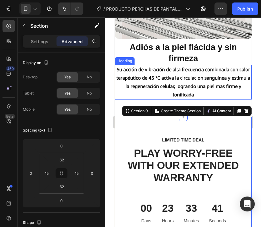
scroll to position [1375, 0]
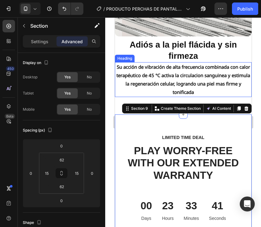
click at [212, 83] on p "Su acción de vibración de alta frecuencia combinada con calor terapéutico de 45…" at bounding box center [182, 80] width 135 height 34
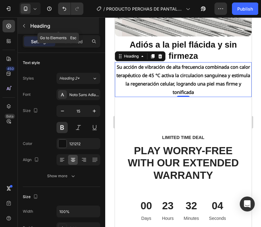
click at [26, 24] on icon "button" at bounding box center [24, 25] width 5 height 5
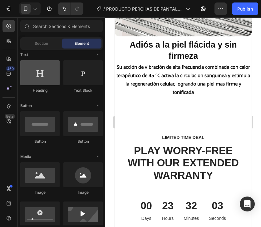
scroll to position [0, 0]
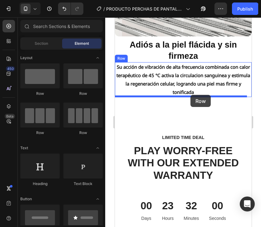
drag, startPoint x: 159, startPoint y: 95, endPoint x: 190, endPoint y: 95, distance: 31.2
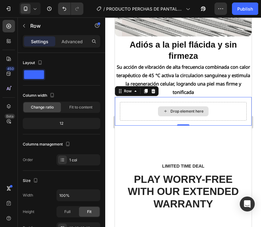
click at [165, 114] on div "Drop element here" at bounding box center [182, 112] width 50 height 10
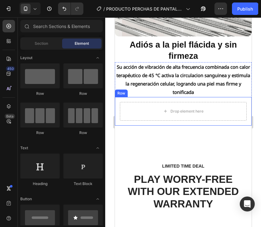
scroll to position [62, 0]
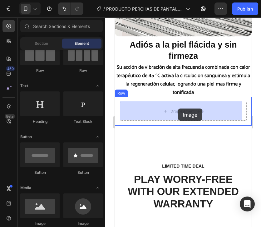
drag, startPoint x: 155, startPoint y: 221, endPoint x: 177, endPoint y: 109, distance: 114.3
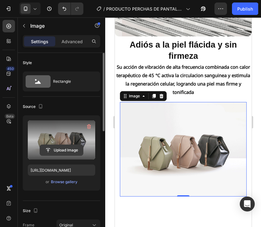
click at [62, 148] on input "file" at bounding box center [61, 150] width 43 height 11
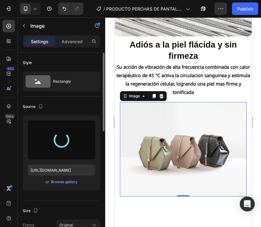
type input "https://cdn.shopify.com/s/files/1/0780/0304/4572/files/gempages_581704365283214…"
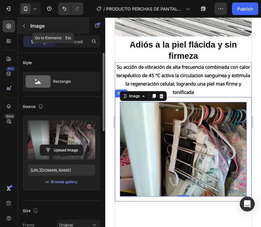
click at [25, 26] on icon "button" at bounding box center [24, 25] width 5 height 5
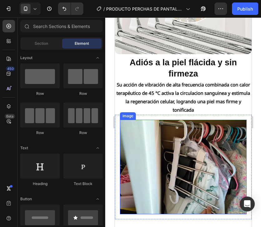
scroll to position [1375, 0]
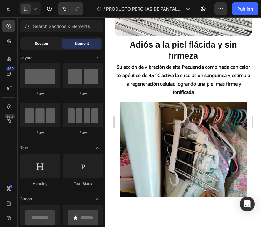
click at [43, 46] on div "Section" at bounding box center [41, 44] width 39 height 10
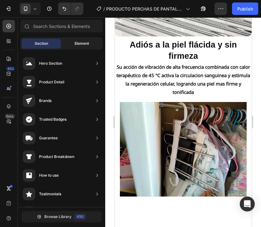
click at [76, 46] on div "Element" at bounding box center [81, 44] width 39 height 10
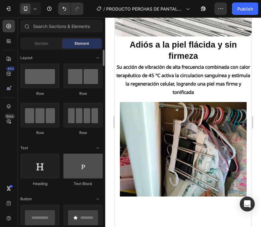
scroll to position [62, 0]
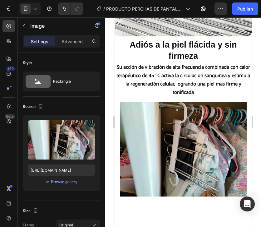
click at [150, 146] on img at bounding box center [182, 149] width 127 height 95
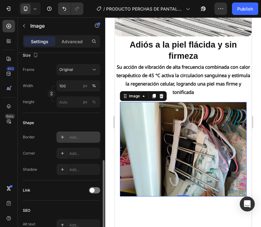
scroll to position [187, 0]
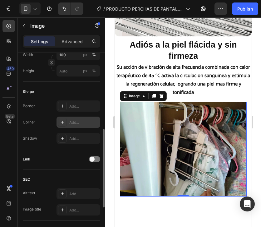
click at [82, 120] on div "Add..." at bounding box center [83, 123] width 29 height 6
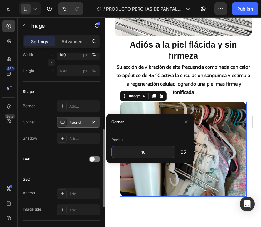
type input "16"
click at [139, 136] on div "Radius" at bounding box center [149, 140] width 77 height 10
click at [63, 147] on div "Shape Border Add... Corner 16, 16, 16, 16 Shadow Add..." at bounding box center [61, 116] width 77 height 68
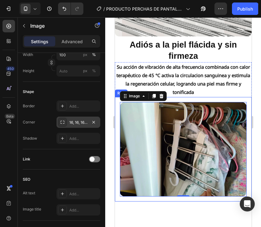
click at [193, 99] on div "Image 0 Row" at bounding box center [182, 149] width 136 height 105
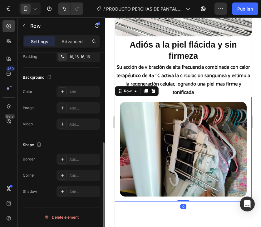
scroll to position [0, 0]
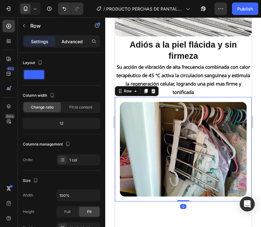
click at [68, 44] on p "Advanced" at bounding box center [71, 41] width 21 height 7
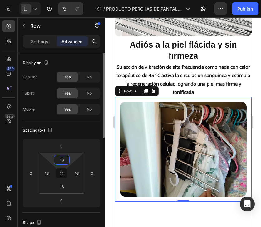
click at [65, 160] on input "16" at bounding box center [61, 159] width 12 height 9
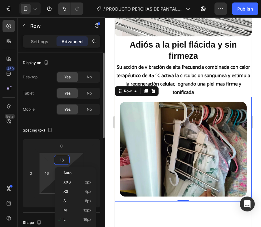
click at [46, 0] on html "7 / PRODUCTO PERCHAS DE PANTALON Need republishing Preview 1 product assigned P…" at bounding box center [130, 0] width 261 height 0
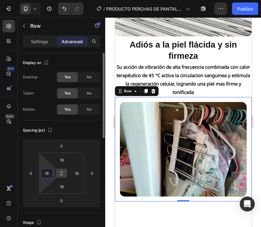
click at [60, 173] on icon at bounding box center [61, 173] width 5 height 5
click at [67, 158] on input "16" at bounding box center [61, 159] width 12 height 9
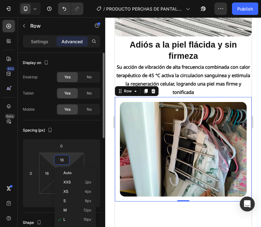
type input "0"
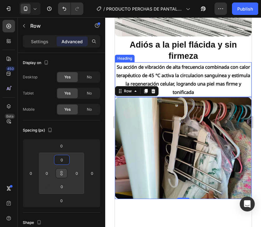
click at [221, 95] on p "Su acción de vibración de alta frecuencia combinada con calor terapéutico de 45…" at bounding box center [182, 80] width 135 height 34
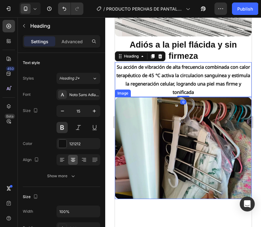
click at [202, 187] on img at bounding box center [182, 148] width 136 height 103
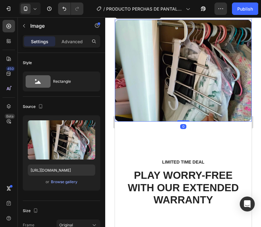
scroll to position [1468, 0]
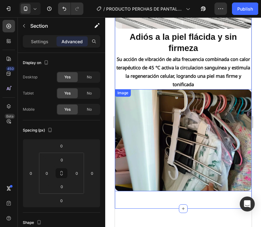
scroll to position [1375, 0]
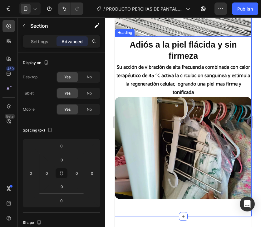
click at [210, 42] on h2 "Adiós a la piel flácida y sin firmeza" at bounding box center [182, 50] width 136 height 23
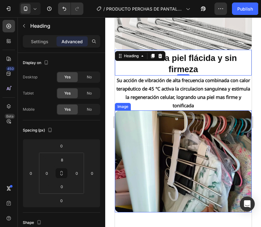
scroll to position [1343, 0]
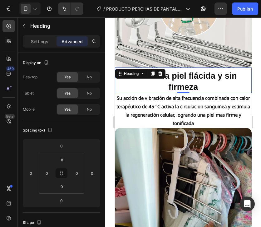
click at [205, 53] on img at bounding box center [182, 16] width 136 height 102
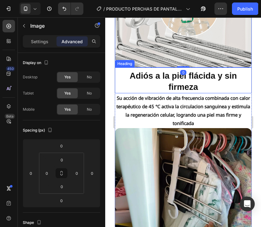
click at [206, 70] on h2 "Adiós a la piel flácida y sin firmeza" at bounding box center [182, 81] width 136 height 23
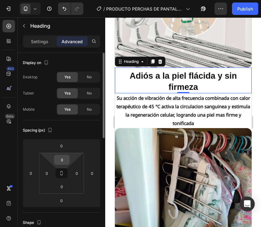
click at [60, 161] on input "8" at bounding box center [61, 159] width 12 height 9
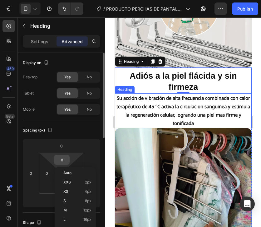
click at [62, 159] on input "8" at bounding box center [61, 159] width 12 height 9
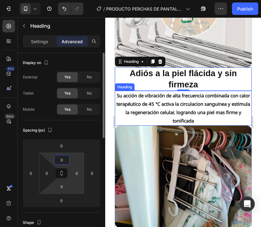
type input "0"
click at [68, 0] on html "7 / PRODUCTO PERCHAS DE PANTALON Need republishing Preview 1 product assigned S…" at bounding box center [130, 0] width 261 height 0
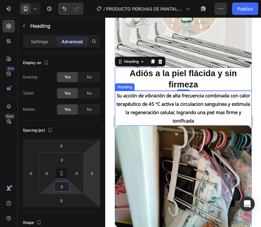
click at [209, 100] on p "Su acción de vibración de alta frecuencia combinada con calor terapéutico de 45…" at bounding box center [182, 109] width 135 height 34
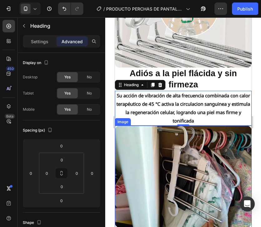
click at [210, 141] on img at bounding box center [182, 177] width 136 height 103
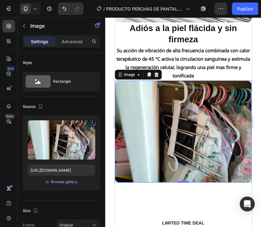
scroll to position [1437, 0]
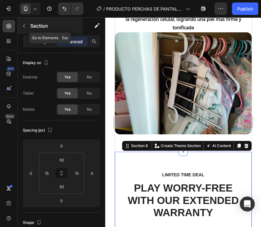
click at [25, 22] on button "button" at bounding box center [24, 26] width 10 height 10
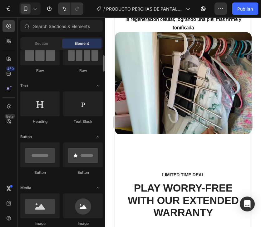
scroll to position [0, 0]
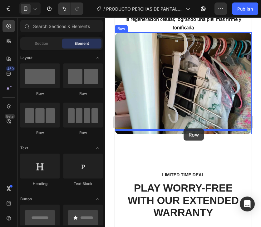
drag, startPoint x: 160, startPoint y: 101, endPoint x: 183, endPoint y: 129, distance: 36.3
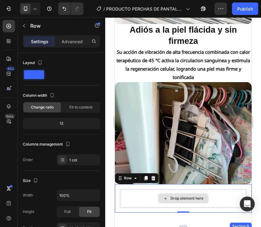
scroll to position [1437, 0]
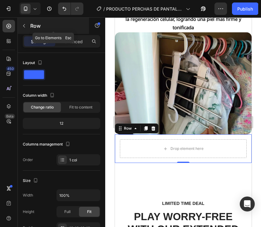
click at [25, 26] on icon "button" at bounding box center [24, 25] width 5 height 5
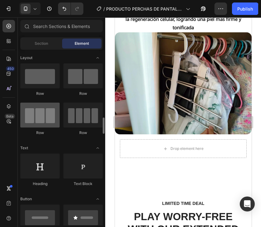
scroll to position [62, 0]
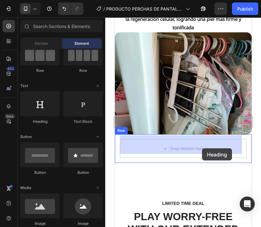
drag, startPoint x: 154, startPoint y: 120, endPoint x: 201, endPoint y: 149, distance: 55.5
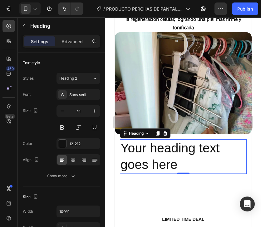
click at [196, 149] on h2 "Your heading text goes here" at bounding box center [182, 157] width 127 height 35
click at [196, 149] on p "Your heading text goes here" at bounding box center [182, 156] width 125 height 33
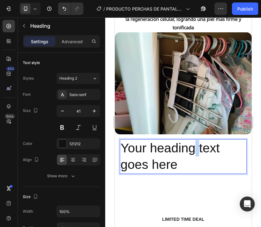
click at [196, 149] on p "Your heading text goes here" at bounding box center [182, 156] width 125 height 33
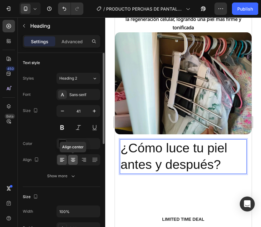
click at [74, 158] on icon at bounding box center [73, 160] width 6 height 6
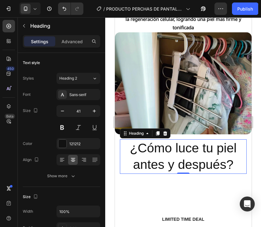
click at [198, 145] on p "¿Cómo luce tu piel antes y después?" at bounding box center [182, 156] width 125 height 33
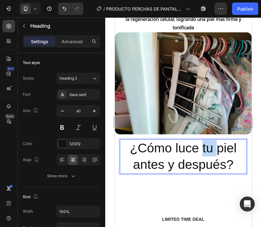
click at [198, 145] on p "¿Cómo luce tu piel antes y después?" at bounding box center [182, 156] width 125 height 33
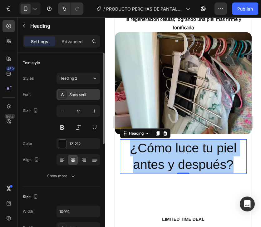
click at [87, 90] on div "Sans-serif" at bounding box center [78, 94] width 44 height 11
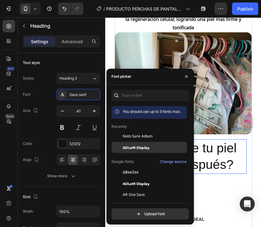
click at [149, 148] on span "ADLaM Display" at bounding box center [135, 148] width 27 height 6
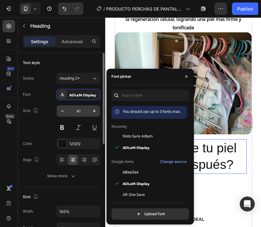
click at [78, 109] on input "41" at bounding box center [78, 111] width 21 height 11
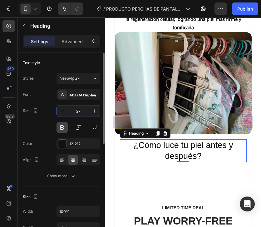
type input "27"
click at [56, 128] on button at bounding box center [61, 127] width 11 height 11
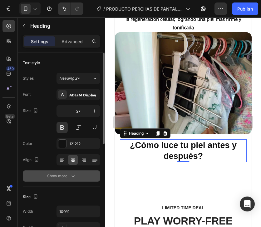
click at [75, 179] on button "Show more" at bounding box center [61, 176] width 77 height 11
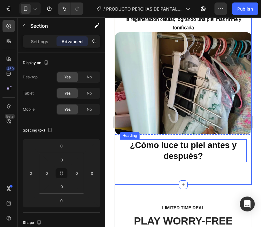
click at [156, 147] on p "¿Cómo luce tu piel antes y después?" at bounding box center [182, 151] width 125 height 22
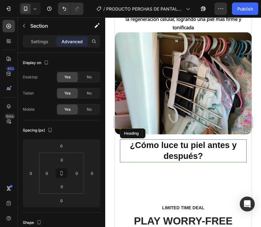
click at [219, 154] on p "¿Cómo luce tu piel antes y después?" at bounding box center [182, 151] width 125 height 22
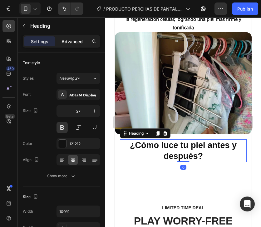
click at [77, 40] on p "Advanced" at bounding box center [71, 41] width 21 height 7
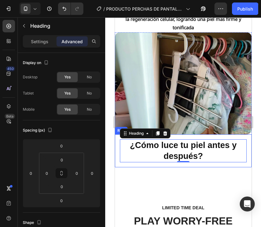
click at [118, 155] on div "¿Cómo luce tu piel antes y después? Heading 0 Row" at bounding box center [182, 151] width 136 height 33
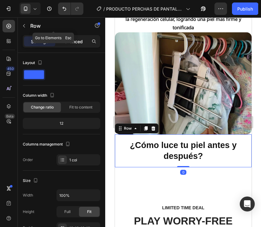
click at [69, 36] on div "Advanced" at bounding box center [71, 41] width 31 height 10
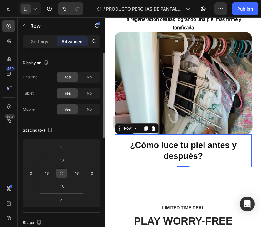
click at [63, 170] on button at bounding box center [61, 174] width 12 height 10
click at [63, 156] on input "16" at bounding box center [61, 159] width 12 height 9
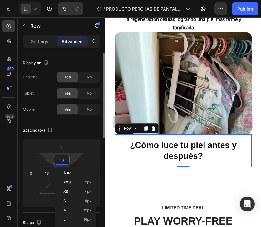
type input "0"
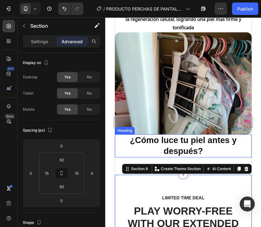
click at [138, 150] on p "¿Cómo luce tu piel antes y después?" at bounding box center [182, 146] width 135 height 22
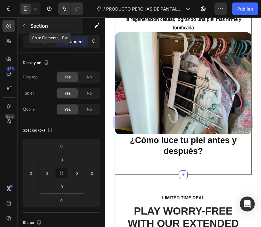
click at [22, 23] on icon "button" at bounding box center [24, 25] width 5 height 5
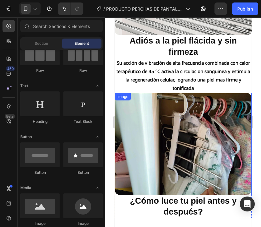
scroll to position [1375, 0]
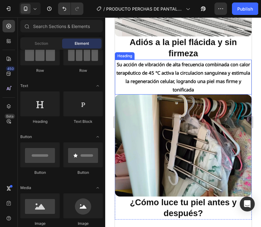
click at [182, 81] on p "Su acción de vibración de alta frecuencia combinada con calor terapéutico de 45…" at bounding box center [182, 77] width 135 height 34
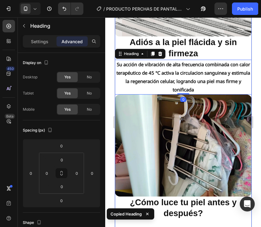
scroll to position [1437, 0]
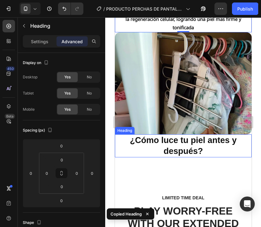
click at [208, 144] on p "¿Cómo luce tu piel antes y después?" at bounding box center [182, 146] width 135 height 22
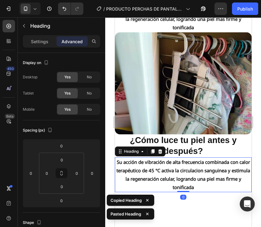
click at [212, 141] on p "¿Cómo luce tu piel antes y después?" at bounding box center [182, 146] width 135 height 22
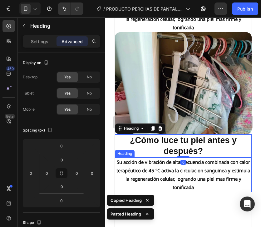
click at [216, 160] on h2 "Su acción de vibración de alta frecuencia combinada con calor terapéutico de 45…" at bounding box center [182, 175] width 136 height 35
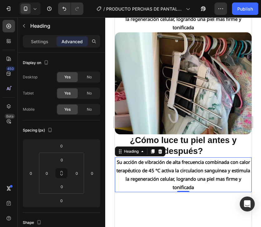
click at [238, 168] on h2 "Su acción de vibración de alta frecuencia combinada con calor terapéutico de 45…" at bounding box center [182, 175] width 136 height 35
click at [237, 168] on p "Su acción de vibración de alta frecuencia combinada con calor terapéutico de 45…" at bounding box center [182, 175] width 135 height 34
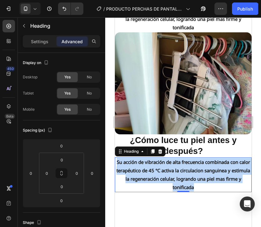
click at [237, 168] on p "Su acción de vibración de alta frecuencia combinada con calor terapéutico de 45…" at bounding box center [182, 175] width 135 height 34
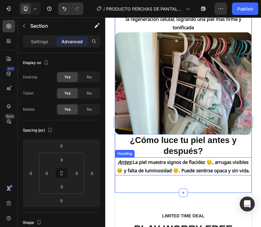
click at [224, 175] on p "⁠⁠⁠⁠⁠⁠⁠ Antes : La piel muestra signos de flacidez 😔, arrugas visibles 😣 y falt…" at bounding box center [182, 166] width 135 height 17
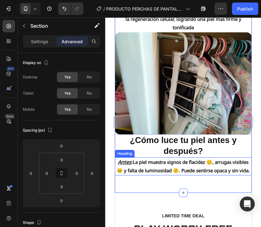
drag, startPoint x: 210, startPoint y: 154, endPoint x: 208, endPoint y: 167, distance: 13.5
click at [210, 153] on div "¿Cómo luce tu piel antes y después? Heading ⁠⁠⁠⁠⁠⁠⁠ Antes : La piel muestra sig…" at bounding box center [182, 155] width 136 height 41
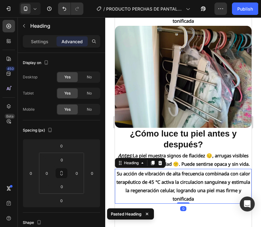
scroll to position [1468, 0]
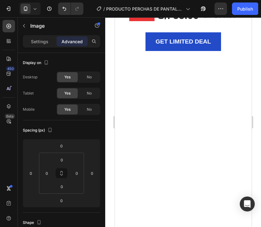
scroll to position [1499, 0]
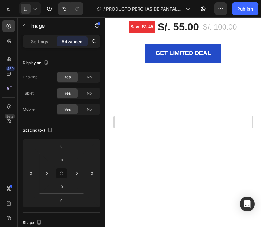
click at [21, 28] on button "button" at bounding box center [24, 26] width 10 height 10
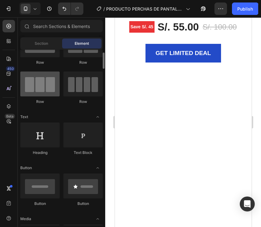
scroll to position [0, 0]
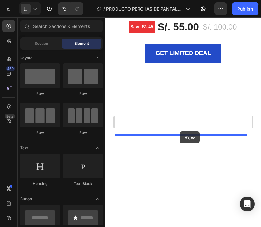
drag, startPoint x: 153, startPoint y: 100, endPoint x: 179, endPoint y: 132, distance: 41.0
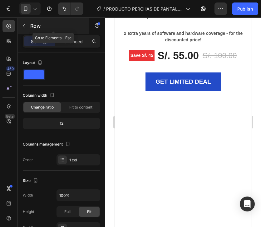
click at [23, 28] on icon "button" at bounding box center [24, 25] width 5 height 5
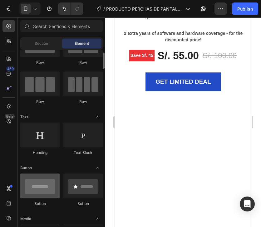
scroll to position [93, 0]
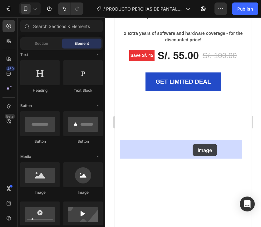
drag, startPoint x: 159, startPoint y: 194, endPoint x: 162, endPoint y: 151, distance: 43.1
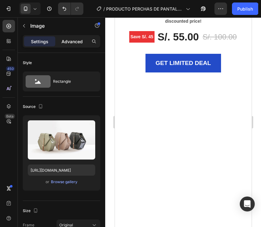
click at [70, 40] on p "Advanced" at bounding box center [71, 41] width 21 height 7
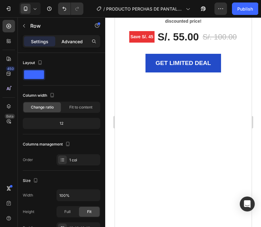
click at [72, 37] on div "Advanced" at bounding box center [71, 41] width 31 height 10
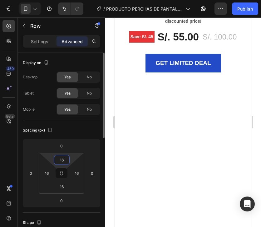
click at [63, 157] on input "16" at bounding box center [61, 159] width 12 height 9
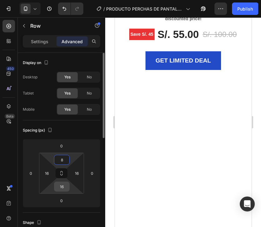
type input "8"
click at [62, 186] on input "16" at bounding box center [61, 186] width 12 height 9
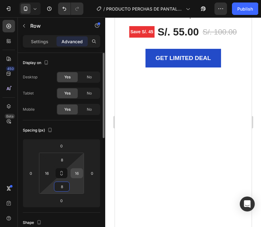
type input "8"
click at [78, 176] on input "16" at bounding box center [76, 173] width 9 height 9
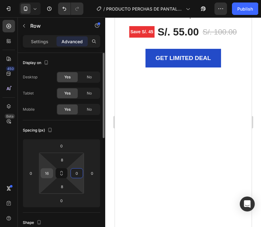
type input "0"
click at [49, 174] on input "16" at bounding box center [46, 173] width 9 height 9
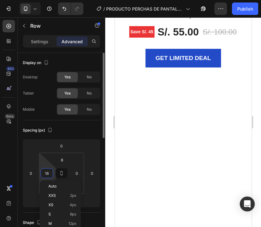
type input "0"
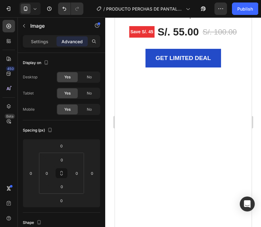
drag, startPoint x: 175, startPoint y: 121, endPoint x: 198, endPoint y: 136, distance: 27.2
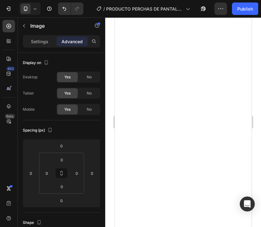
scroll to position [1530, 0]
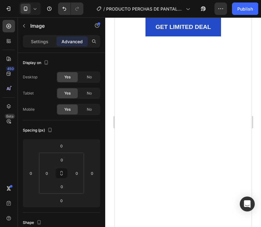
drag, startPoint x: 50, startPoint y: 38, endPoint x: 45, endPoint y: 44, distance: 7.5
click at [49, 38] on div "Settings" at bounding box center [39, 41] width 31 height 10
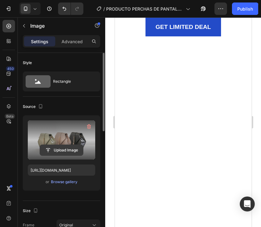
click at [65, 152] on input "file" at bounding box center [61, 150] width 43 height 11
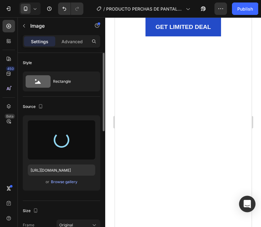
type input "https://cdn.shopify.com/s/files/1/0780/0304/4572/files/gempages_581704365283214…"
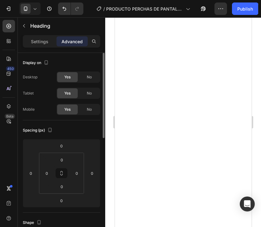
scroll to position [1655, 0]
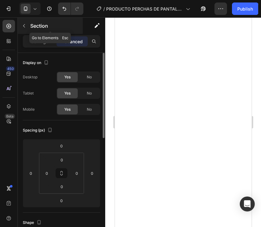
click at [25, 24] on icon "button" at bounding box center [24, 25] width 5 height 5
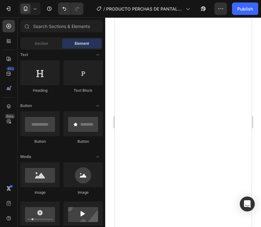
scroll to position [1468, 0]
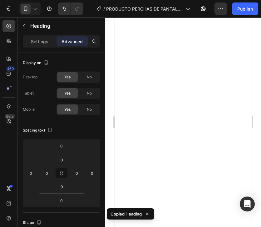
scroll to position [1686, 0]
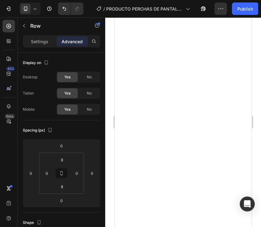
scroll to position [1624, 0]
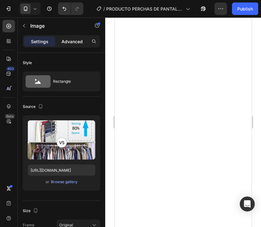
click at [77, 41] on p "Advanced" at bounding box center [71, 41] width 21 height 7
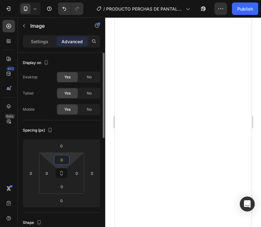
click at [66, 161] on input "0" at bounding box center [61, 159] width 12 height 9
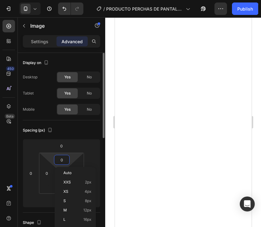
click at [61, 159] on input "0" at bounding box center [61, 159] width 12 height 9
click at [48, 0] on html "7 / PRODUCTO PERCHAS DE PANTALON Need republishing Preview 1 product assigned S…" at bounding box center [130, 0] width 261 height 0
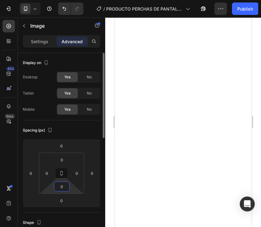
click at [60, 189] on input "0" at bounding box center [61, 186] width 12 height 9
click at [63, 189] on input "0" at bounding box center [61, 186] width 12 height 9
drag, startPoint x: 63, startPoint y: 189, endPoint x: 58, endPoint y: 189, distance: 4.4
click at [58, 189] on input "0" at bounding box center [61, 186] width 12 height 9
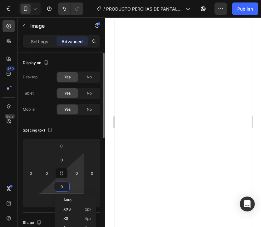
type input "8"
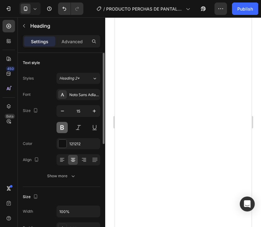
click at [60, 126] on button at bounding box center [61, 127] width 11 height 11
click at [80, 97] on div "Noto Sans Adlam" at bounding box center [83, 95] width 29 height 6
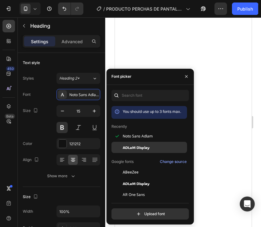
click at [136, 147] on span "ADLaM Display" at bounding box center [135, 148] width 27 height 6
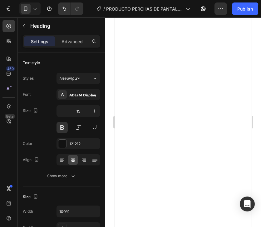
scroll to position [1530, 0]
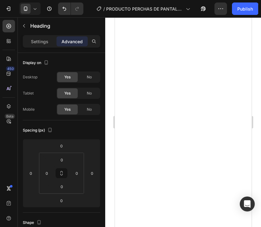
drag, startPoint x: 222, startPoint y: 106, endPoint x: 222, endPoint y: 102, distance: 4.4
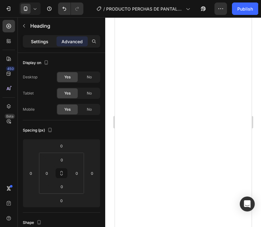
click at [50, 43] on div "Settings" at bounding box center [39, 41] width 31 height 10
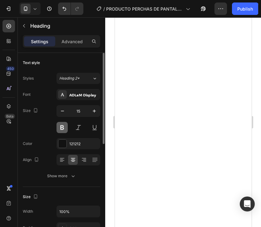
click at [63, 124] on button at bounding box center [61, 127] width 11 height 11
click at [77, 92] on div "ADLaM Display" at bounding box center [83, 95] width 29 height 6
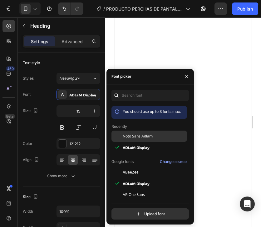
click at [141, 136] on span "Noto Sans Adlam" at bounding box center [137, 137] width 30 height 6
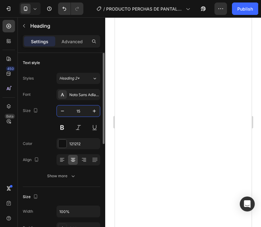
click at [79, 110] on input "15" at bounding box center [78, 111] width 21 height 11
type input "16"
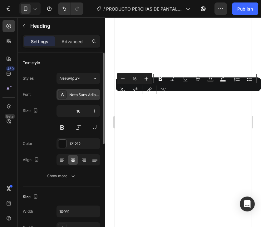
click at [79, 97] on div "Noto Sans Adlam" at bounding box center [83, 95] width 29 height 6
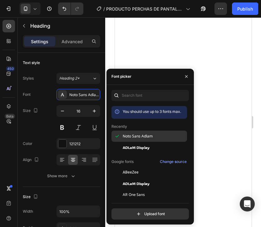
click at [139, 178] on div "Noto Sans Adlam" at bounding box center [148, 183] width 75 height 11
click at [142, 178] on div "Noto Sans Adlam" at bounding box center [148, 183] width 75 height 11
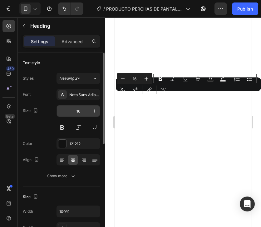
click at [77, 114] on input "16" at bounding box center [78, 111] width 21 height 11
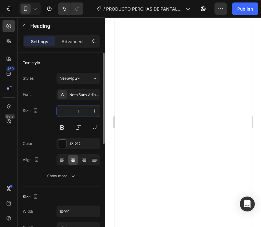
type input "15"
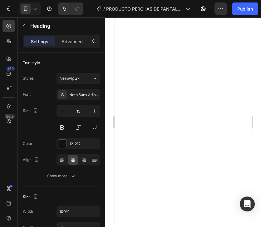
click at [64, 127] on button at bounding box center [61, 127] width 11 height 11
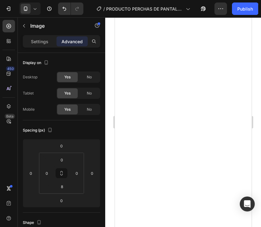
scroll to position [1748, 0]
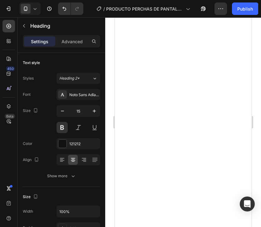
scroll to position [1686, 0]
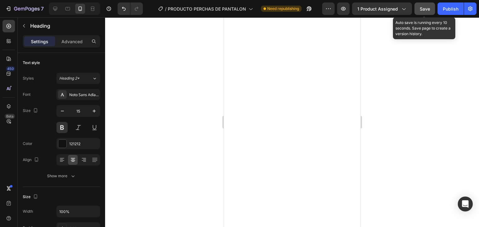
click at [260, 12] on button "Save" at bounding box center [424, 8] width 21 height 12
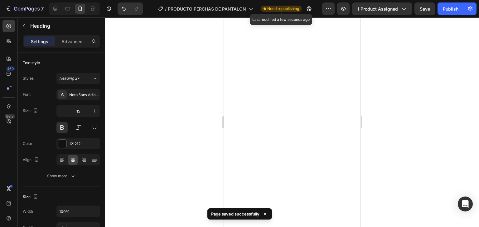
click at [260, 7] on span "Need republishing" at bounding box center [283, 9] width 32 height 6
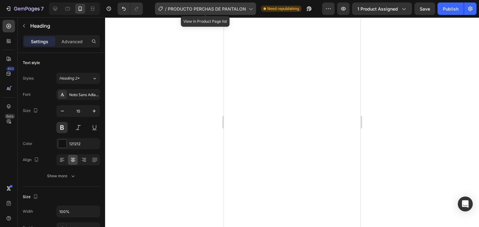
click at [217, 7] on span "PRODUCTO PERCHAS DE PANTALON" at bounding box center [207, 9] width 78 height 7
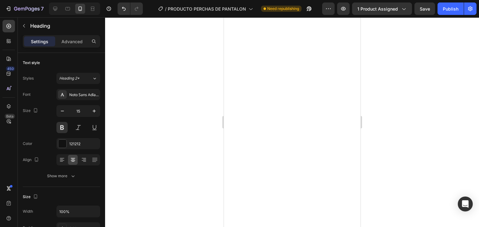
drag, startPoint x: 392, startPoint y: 65, endPoint x: 50, endPoint y: 9, distance: 347.0
click at [260, 65] on div at bounding box center [292, 122] width 374 height 210
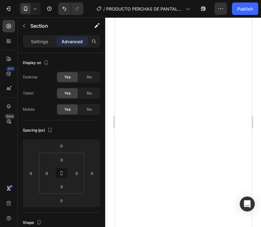
scroll to position [1748, 0]
click at [39, 44] on p "Settings" at bounding box center [39, 41] width 17 height 7
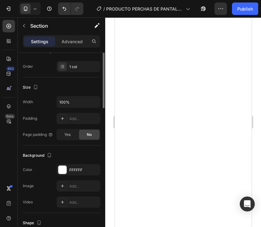
scroll to position [31, 0]
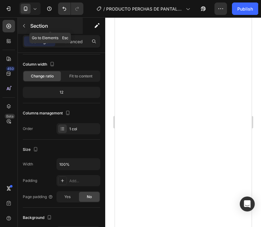
click at [24, 29] on button "button" at bounding box center [24, 26] width 10 height 10
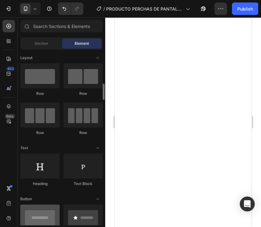
scroll to position [93, 0]
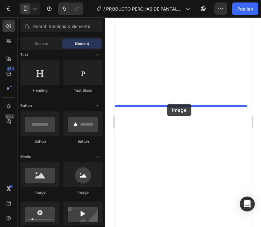
drag, startPoint x: 166, startPoint y: 193, endPoint x: 166, endPoint y: 104, distance: 88.8
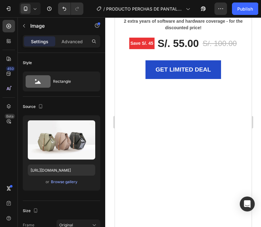
scroll to position [1780, 0]
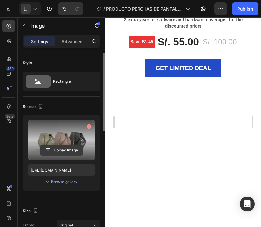
click at [61, 153] on input "file" at bounding box center [61, 150] width 43 height 11
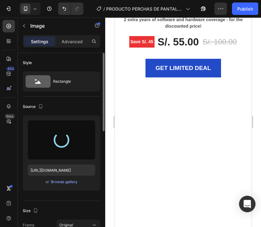
type input "https://cdn.shopify.com/s/files/1/0780/0304/4572/files/gempages_581704365283214…"
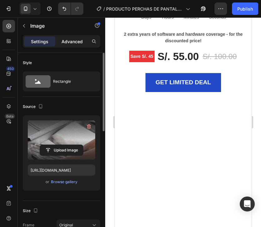
click at [66, 45] on div "Advanced" at bounding box center [71, 41] width 31 height 10
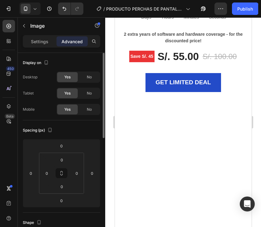
click at [46, 46] on div "Settings Advanced" at bounding box center [61, 41] width 77 height 12
click at [45, 43] on p "Settings" at bounding box center [39, 41] width 17 height 7
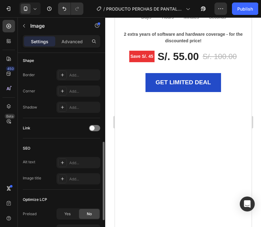
scroll to position [156, 0]
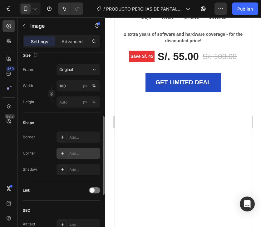
click at [84, 155] on div "Add..." at bounding box center [83, 154] width 29 height 6
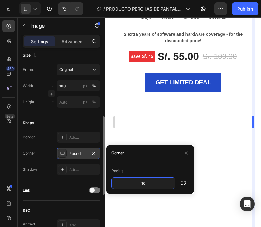
type input "16"
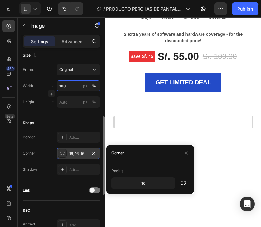
click at [67, 88] on input "100" at bounding box center [78, 85] width 44 height 11
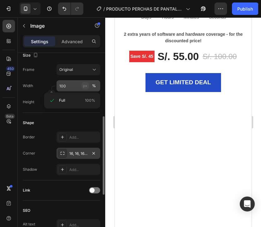
click at [90, 98] on button "px" at bounding box center [93, 101] width 7 height 7
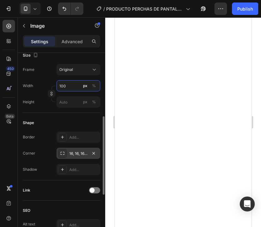
click at [69, 86] on input "100" at bounding box center [78, 85] width 44 height 11
drag, startPoint x: 69, startPoint y: 86, endPoint x: 60, endPoint y: 89, distance: 9.9
click at [60, 89] on input "100" at bounding box center [78, 85] width 44 height 11
type input "1"
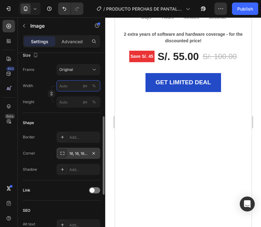
type input "1"
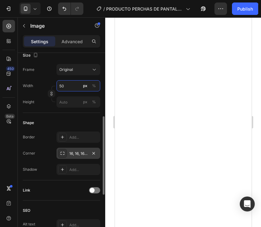
type input "500"
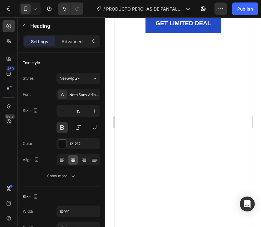
scroll to position [1842, 0]
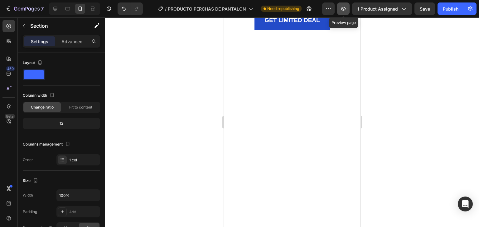
click at [260, 9] on button "button" at bounding box center [343, 8] width 12 height 12
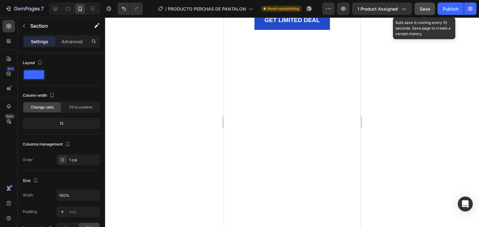
click at [260, 10] on button "Save" at bounding box center [424, 8] width 21 height 12
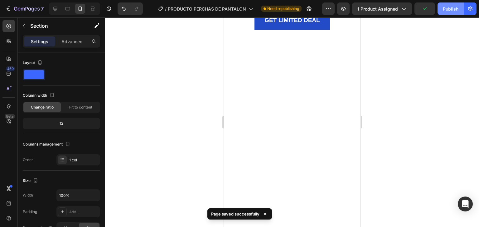
click at [260, 11] on div "Publish" at bounding box center [450, 9] width 16 height 7
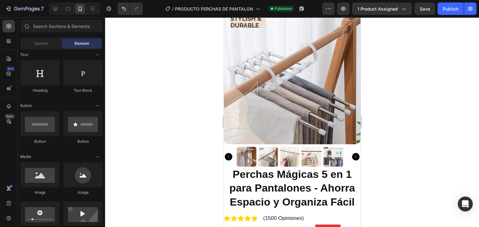
scroll to position [39, 0]
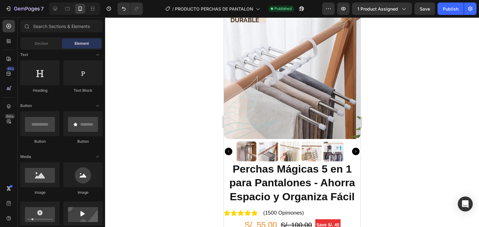
drag, startPoint x: 357, startPoint y: 33, endPoint x: 657, endPoint y: 34, distance: 300.1
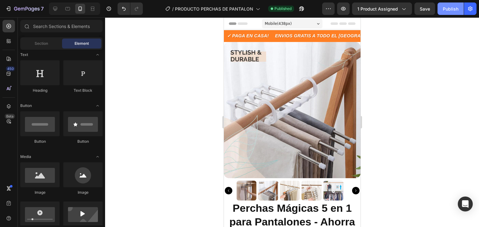
click at [260, 8] on div "Publish" at bounding box center [450, 9] width 16 height 7
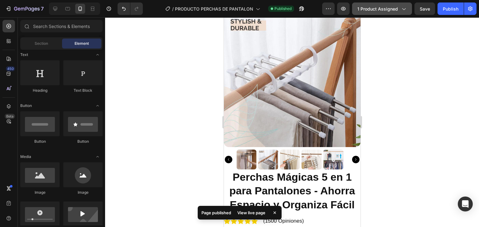
scroll to position [62, 0]
